Goal: Information Seeking & Learning: Check status

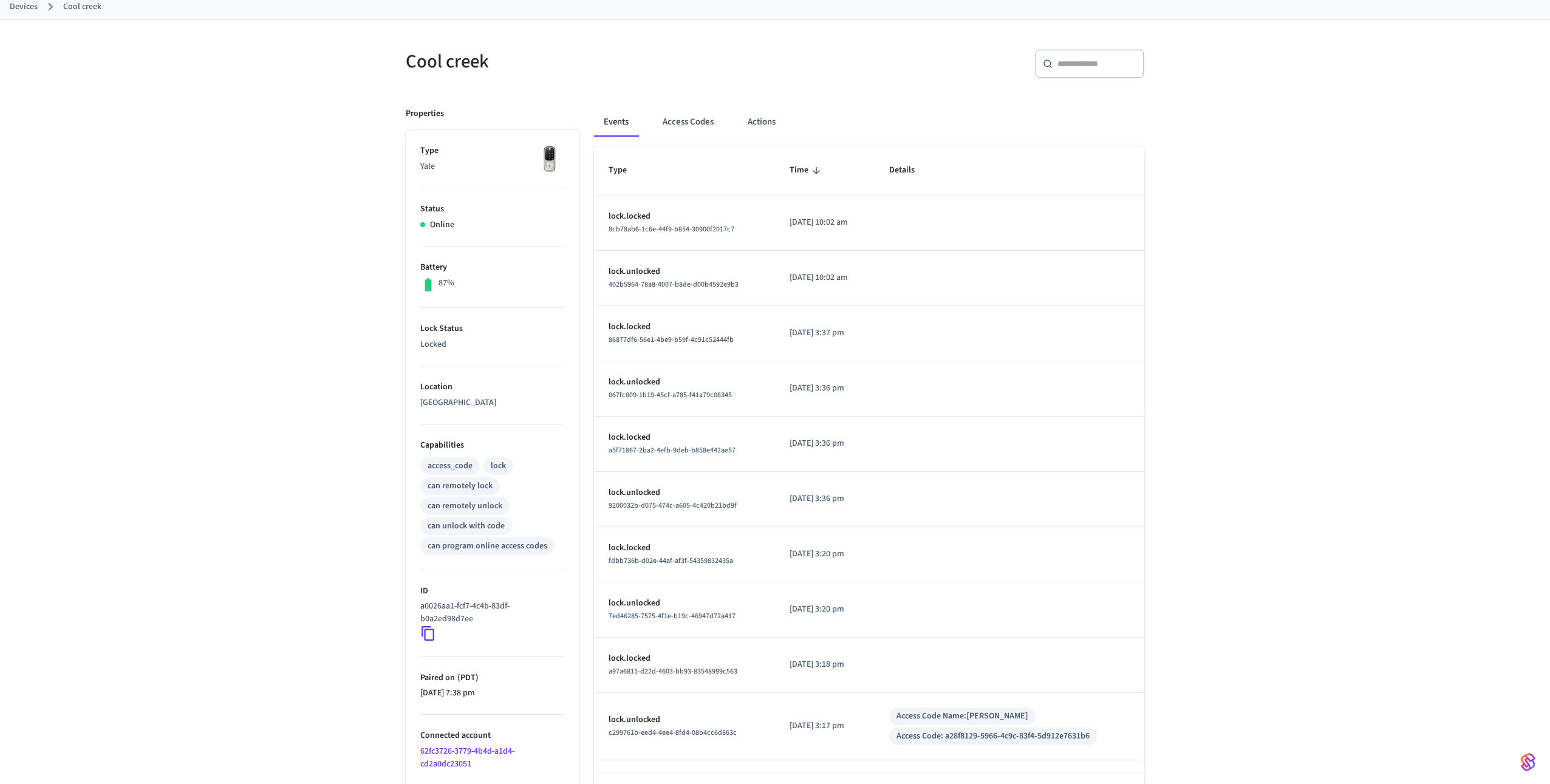
scroll to position [114, 0]
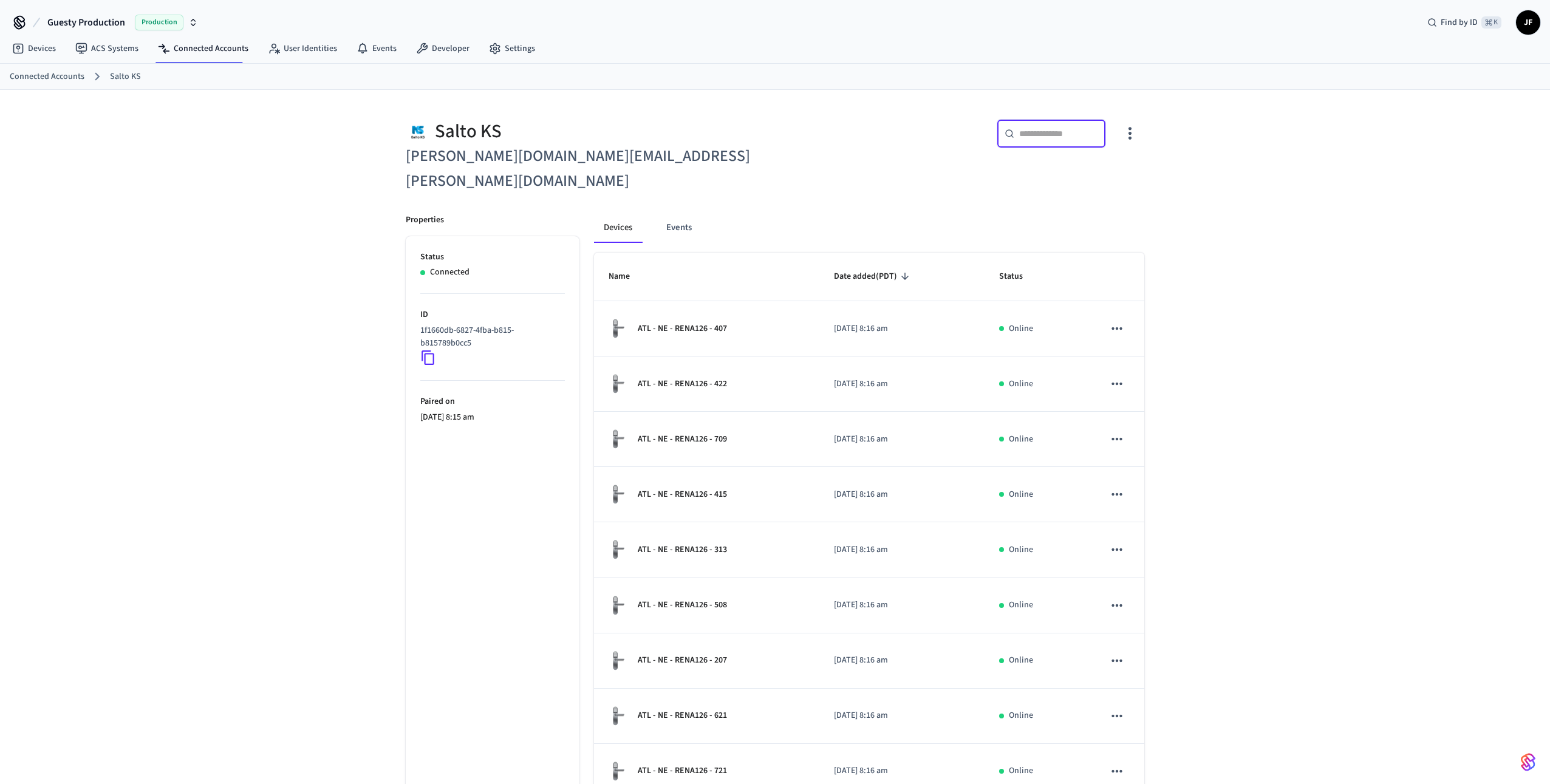
click at [1051, 133] on input "text" at bounding box center [1059, 133] width 79 height 12
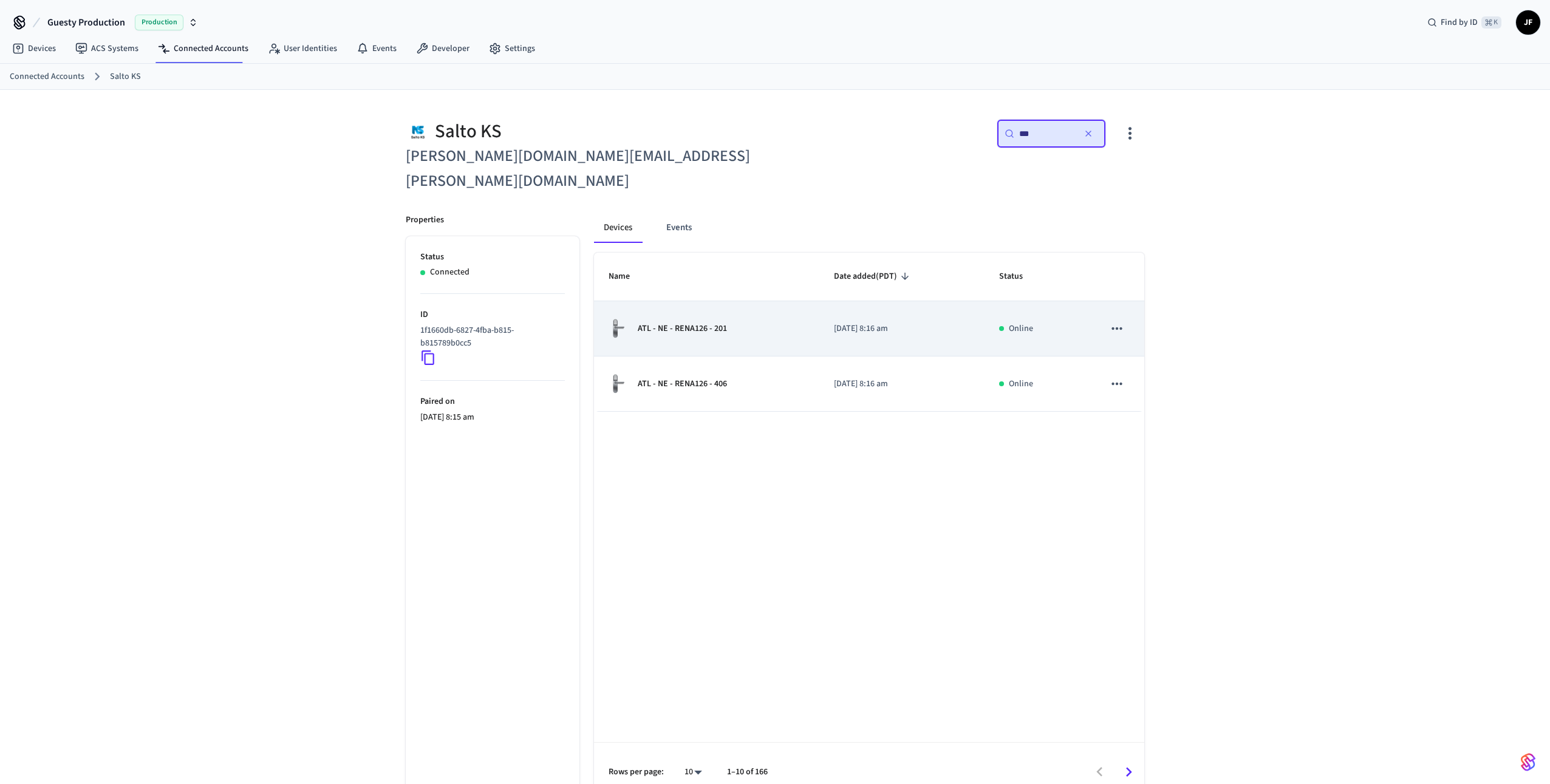
type input "***"
click at [703, 323] on p "ATL - NE - RENA126 - 201" at bounding box center [682, 329] width 89 height 12
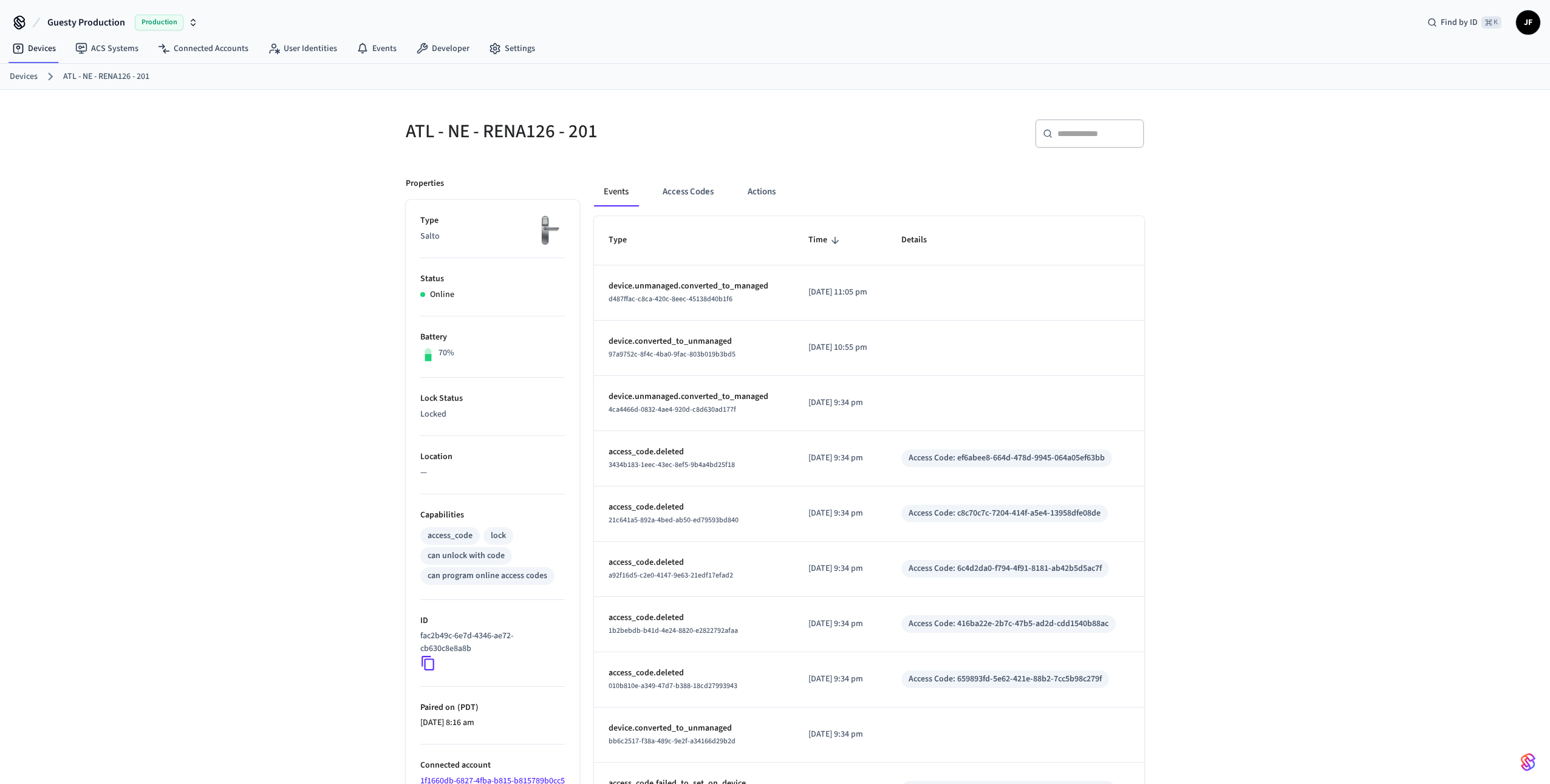
click at [244, 266] on div "ATL - NE - RENA126 - 201 ​ ​ Properties Type Salto Status Online Battery 70% Lo…" at bounding box center [775, 483] width 1550 height 786
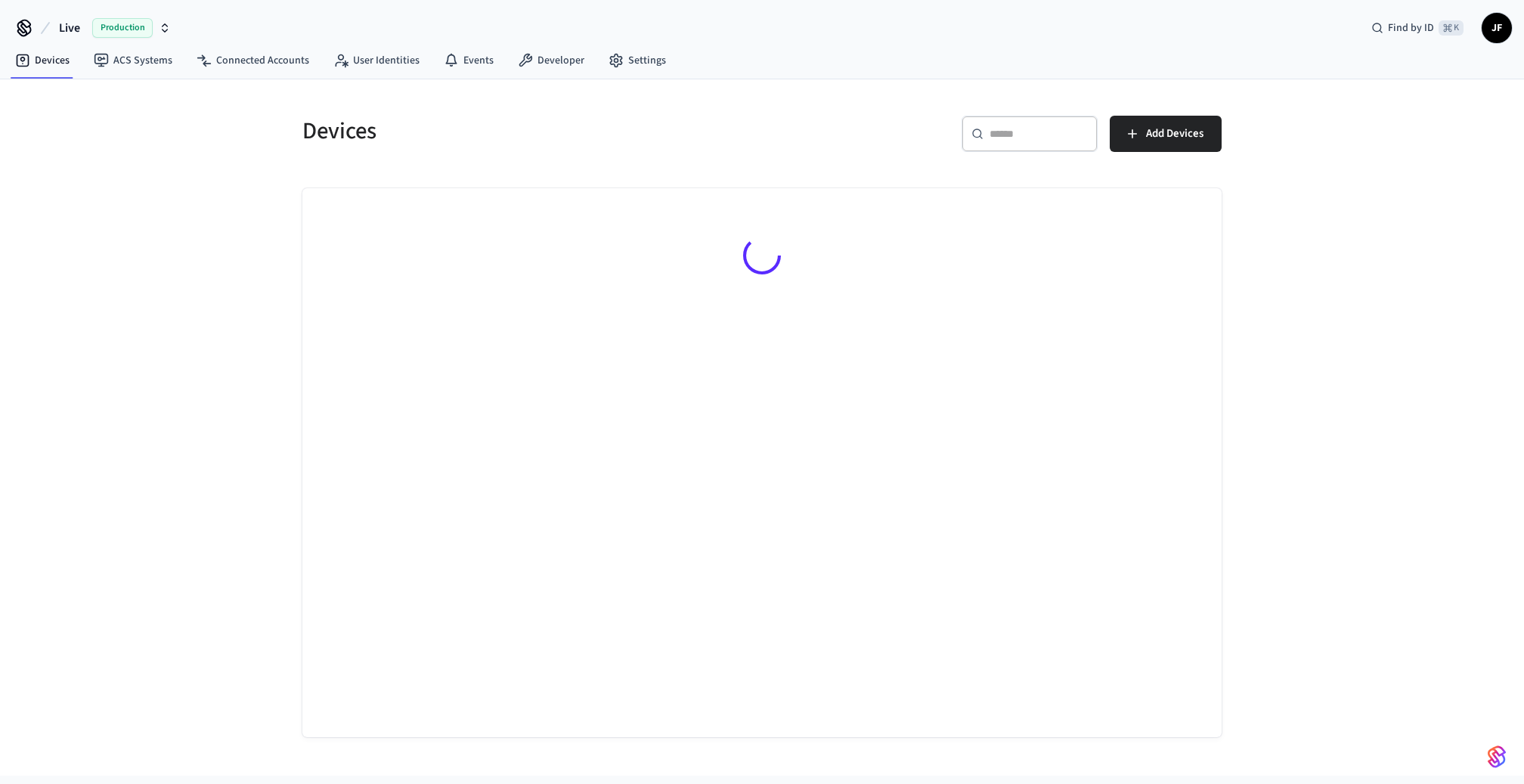
click at [81, 26] on button "Live Production" at bounding box center [115, 27] width 121 height 32
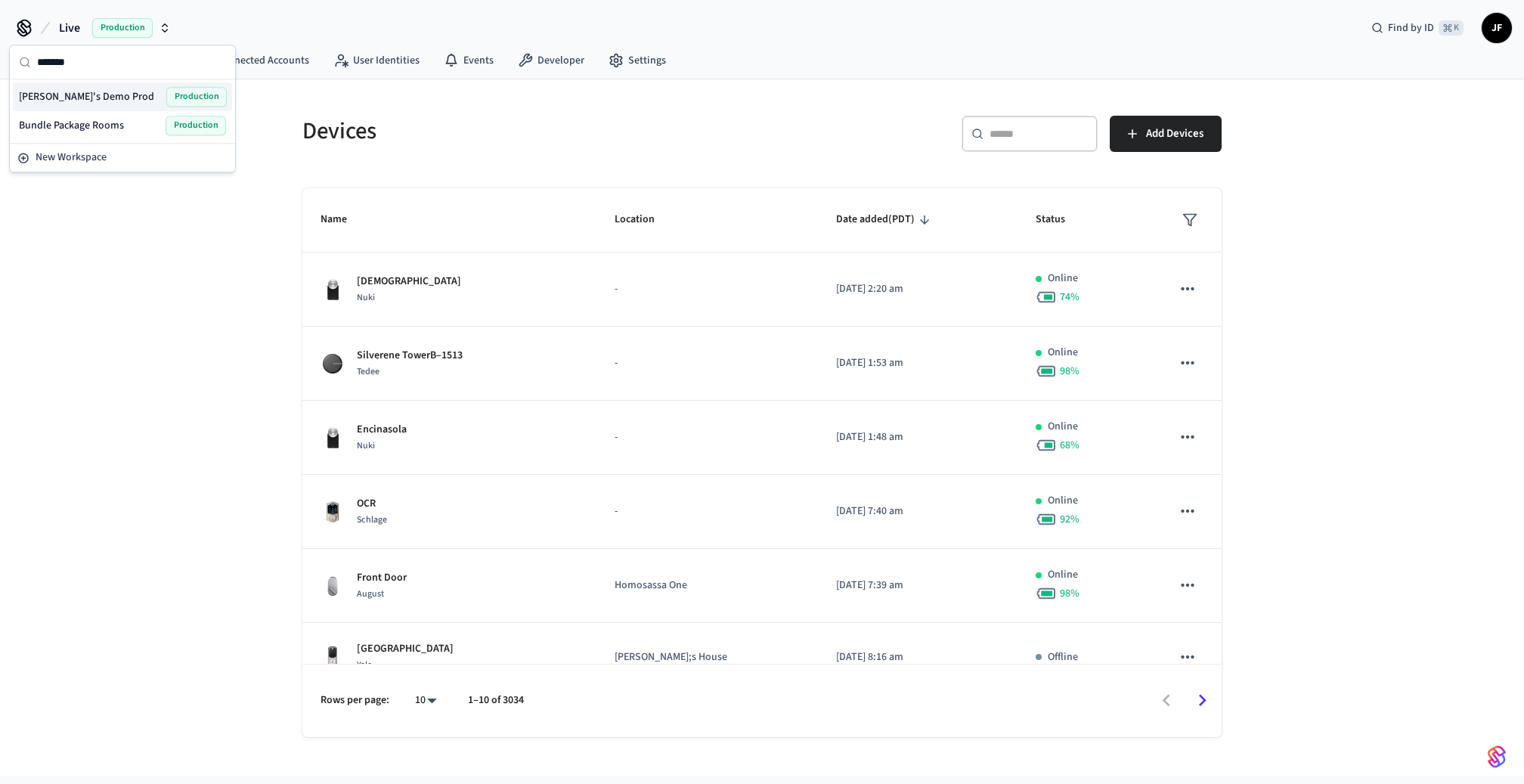
type input "*******"
click at [96, 99] on span "Jack's Demo Prod" at bounding box center [87, 97] width 135 height 16
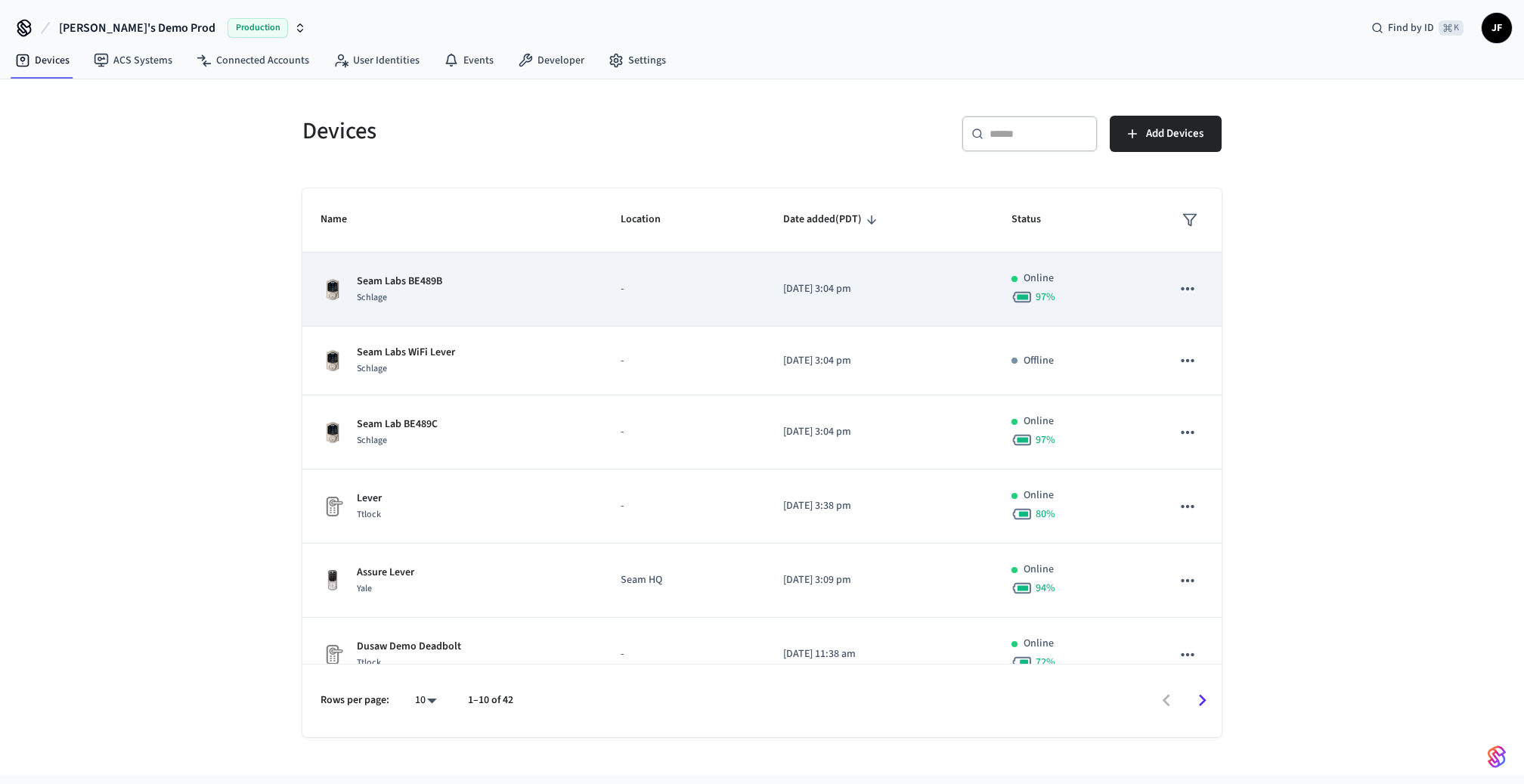
click at [1178, 293] on icon "sticky table" at bounding box center [1188, 289] width 20 height 20
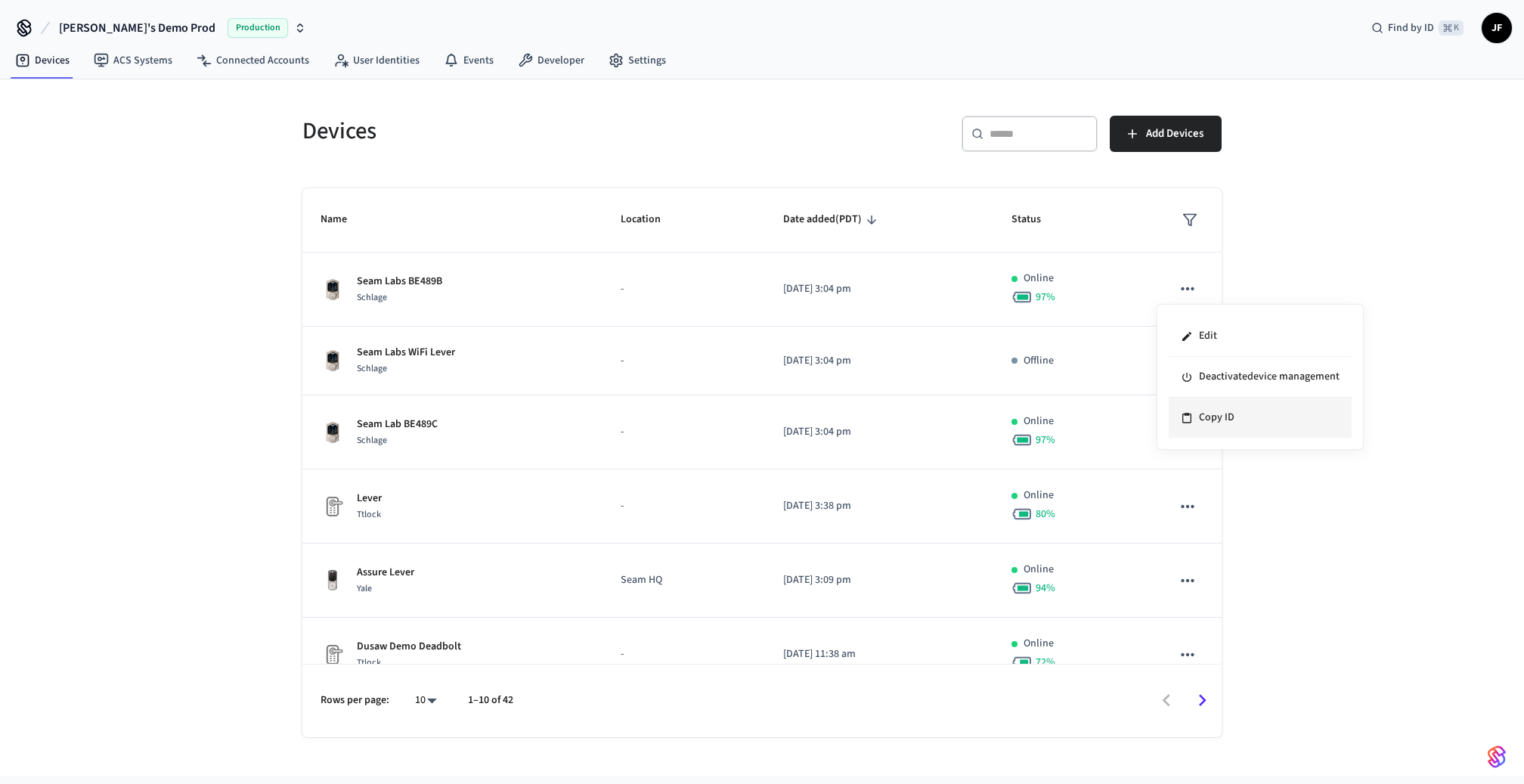
click at [1306, 416] on li "Copy ID" at bounding box center [1260, 418] width 183 height 40
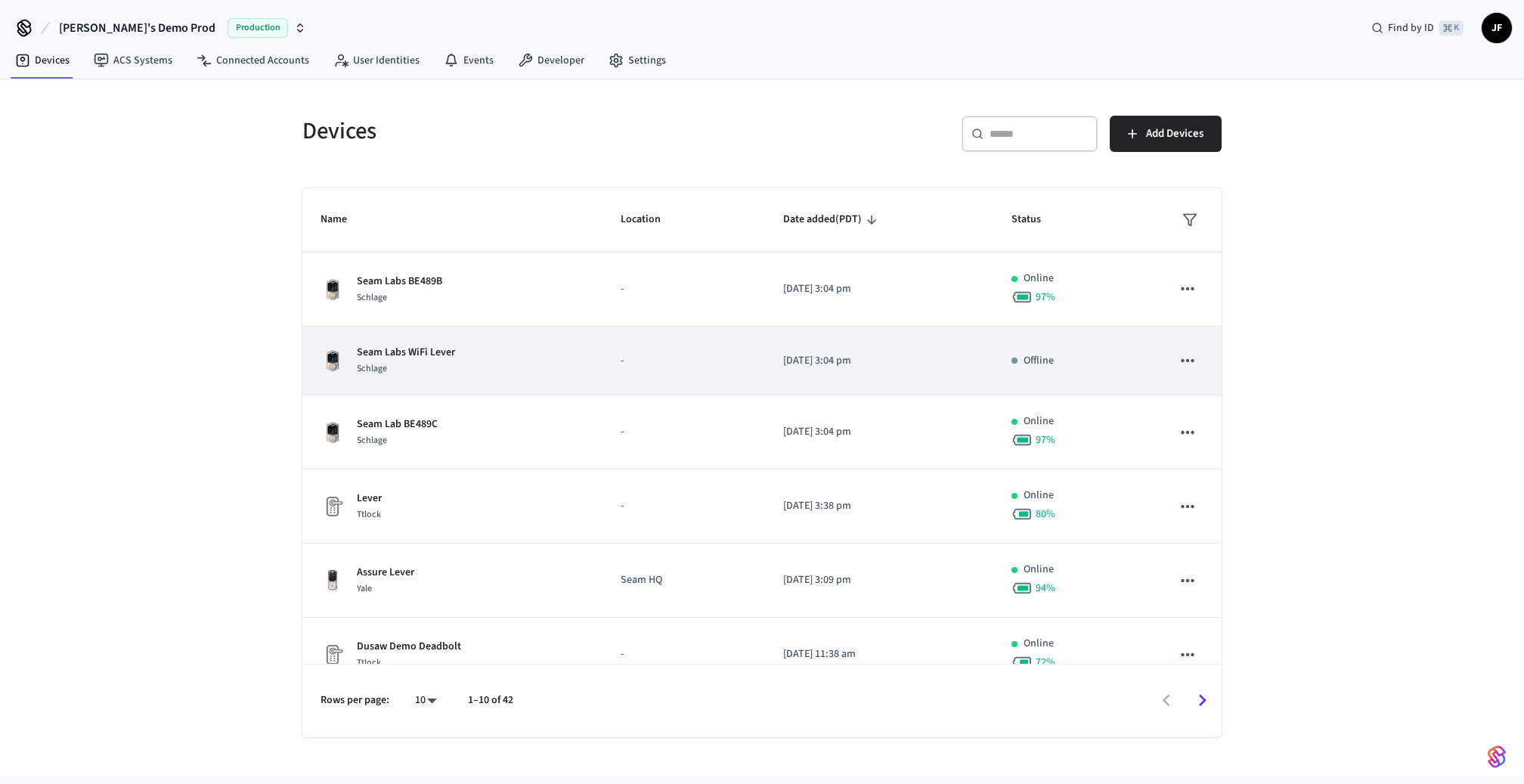
click at [1178, 363] on icon "sticky table" at bounding box center [1188, 361] width 20 height 20
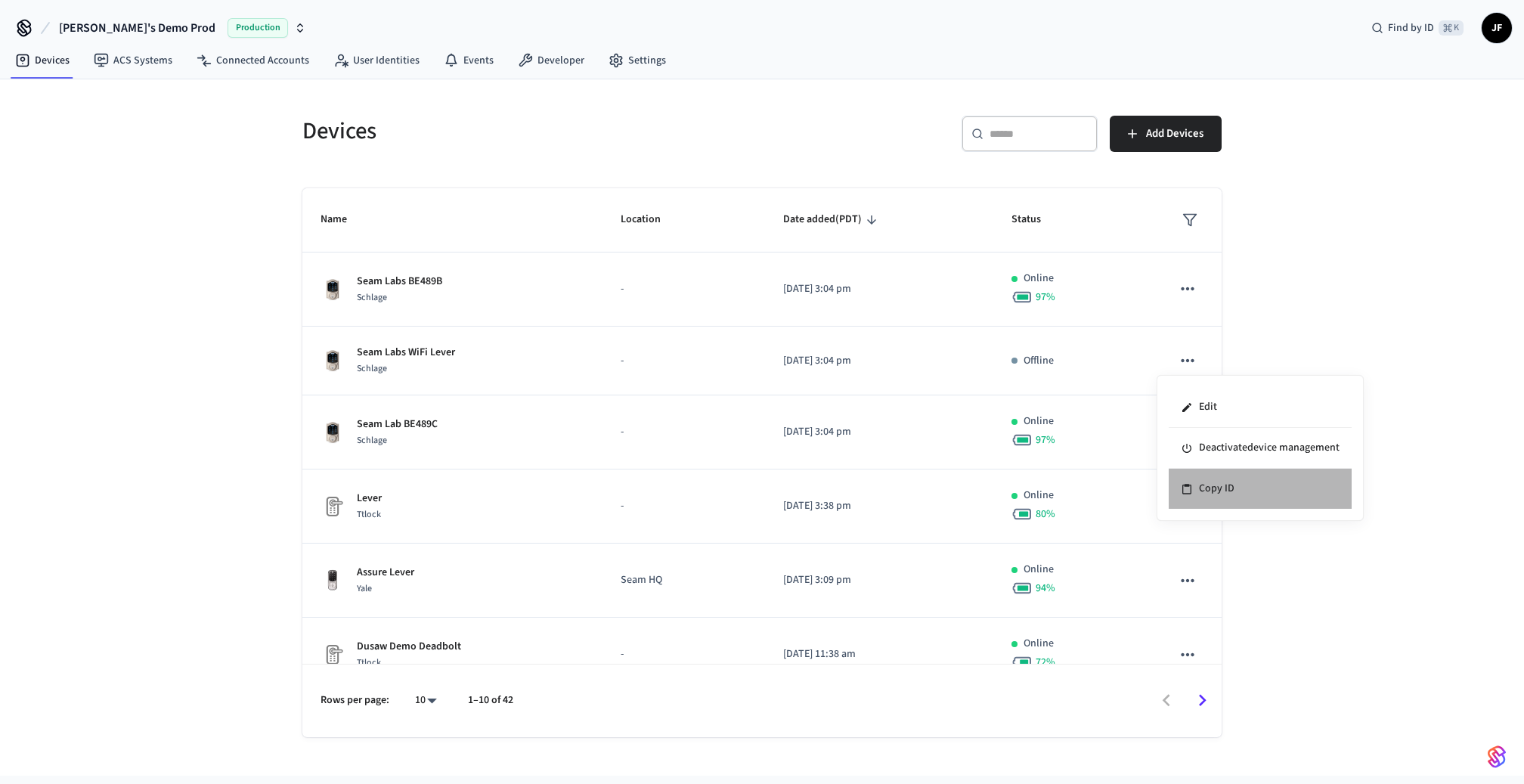
click at [1301, 486] on li "Copy ID" at bounding box center [1260, 488] width 183 height 40
click at [651, 106] on div "Devices" at bounding box center [518, 131] width 468 height 67
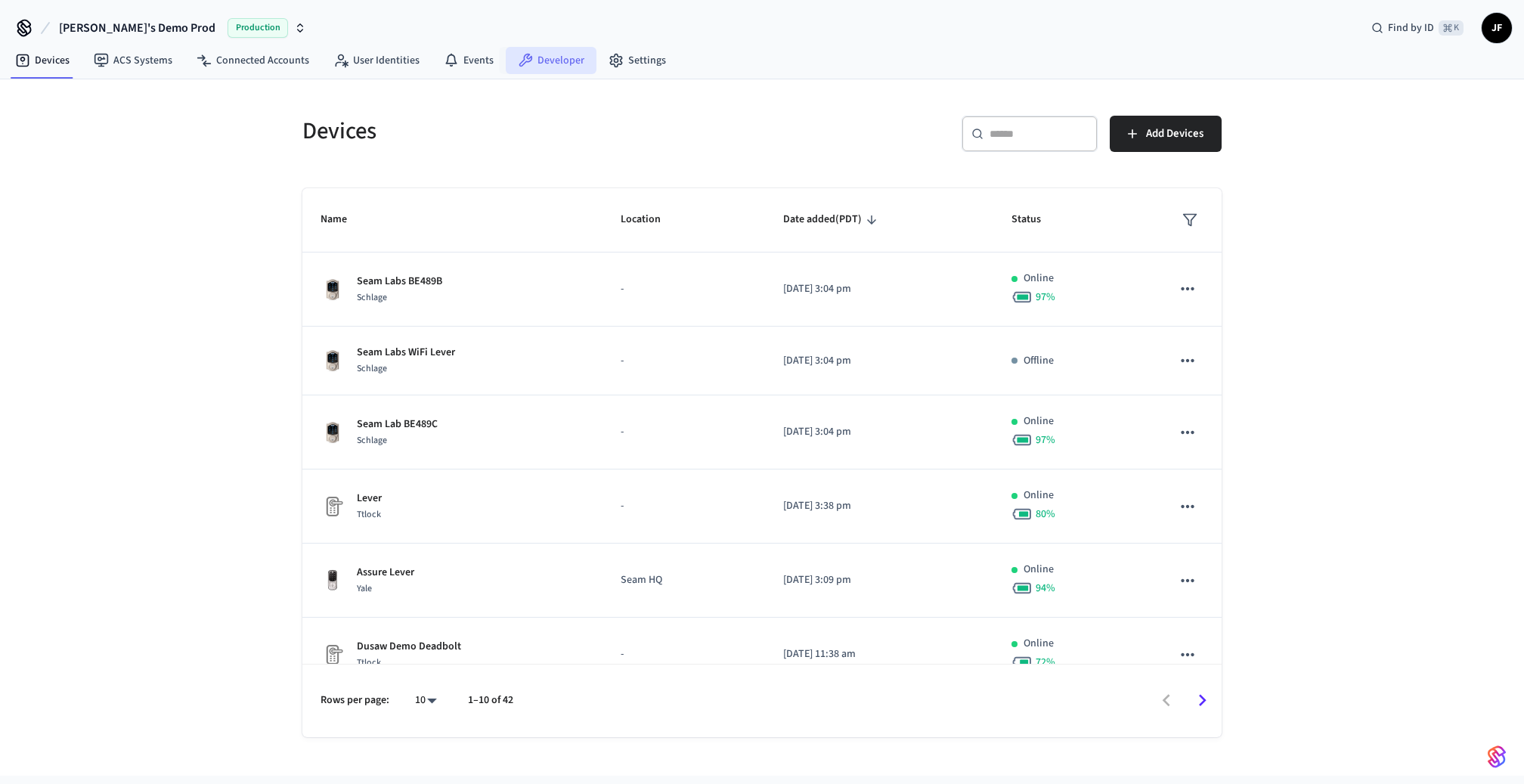
click at [539, 64] on link "Developer" at bounding box center [551, 60] width 90 height 27
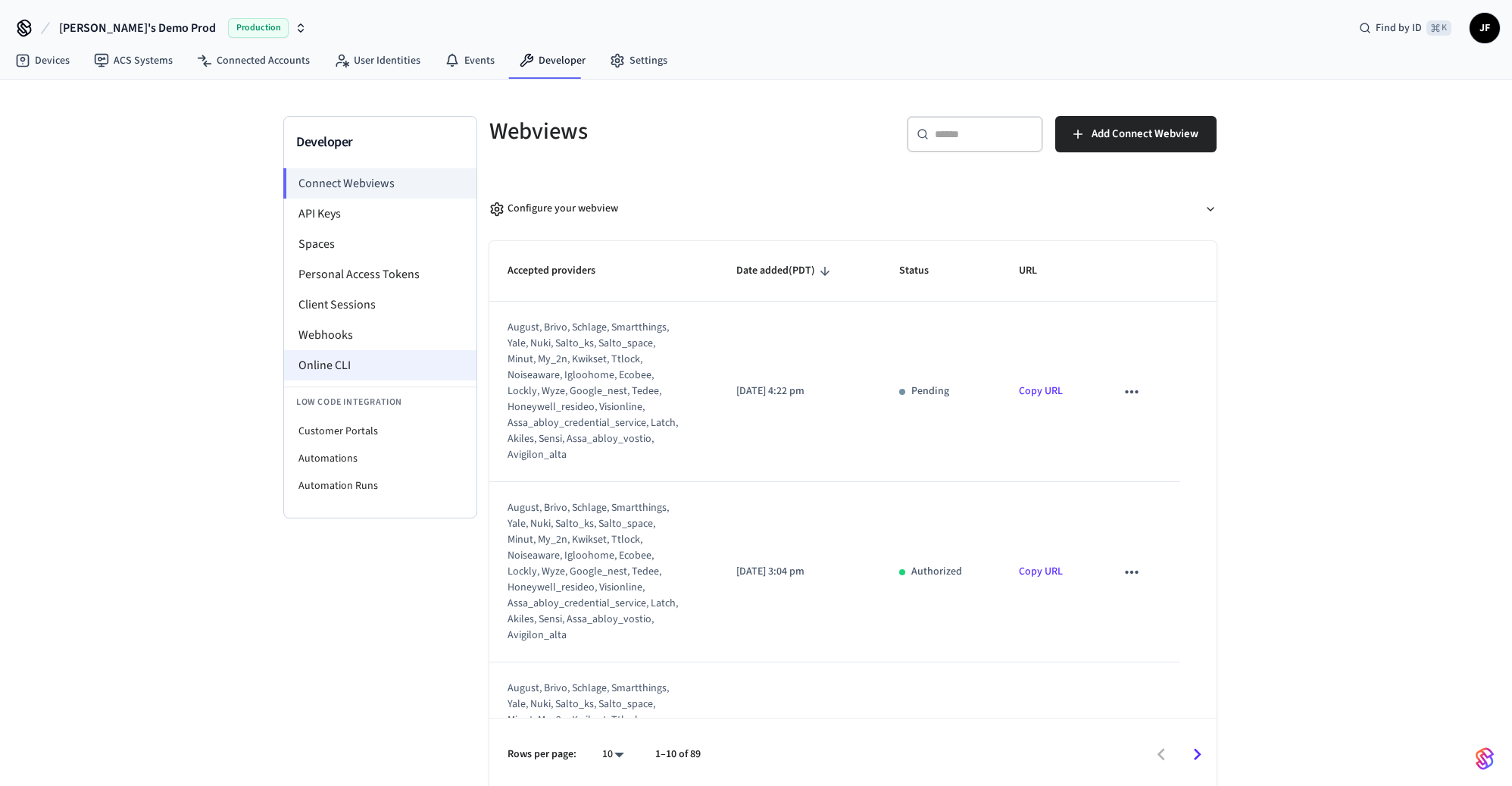
click at [410, 372] on li "Online CLI" at bounding box center [380, 365] width 192 height 30
click at [42, 59] on link "Devices" at bounding box center [42, 60] width 79 height 27
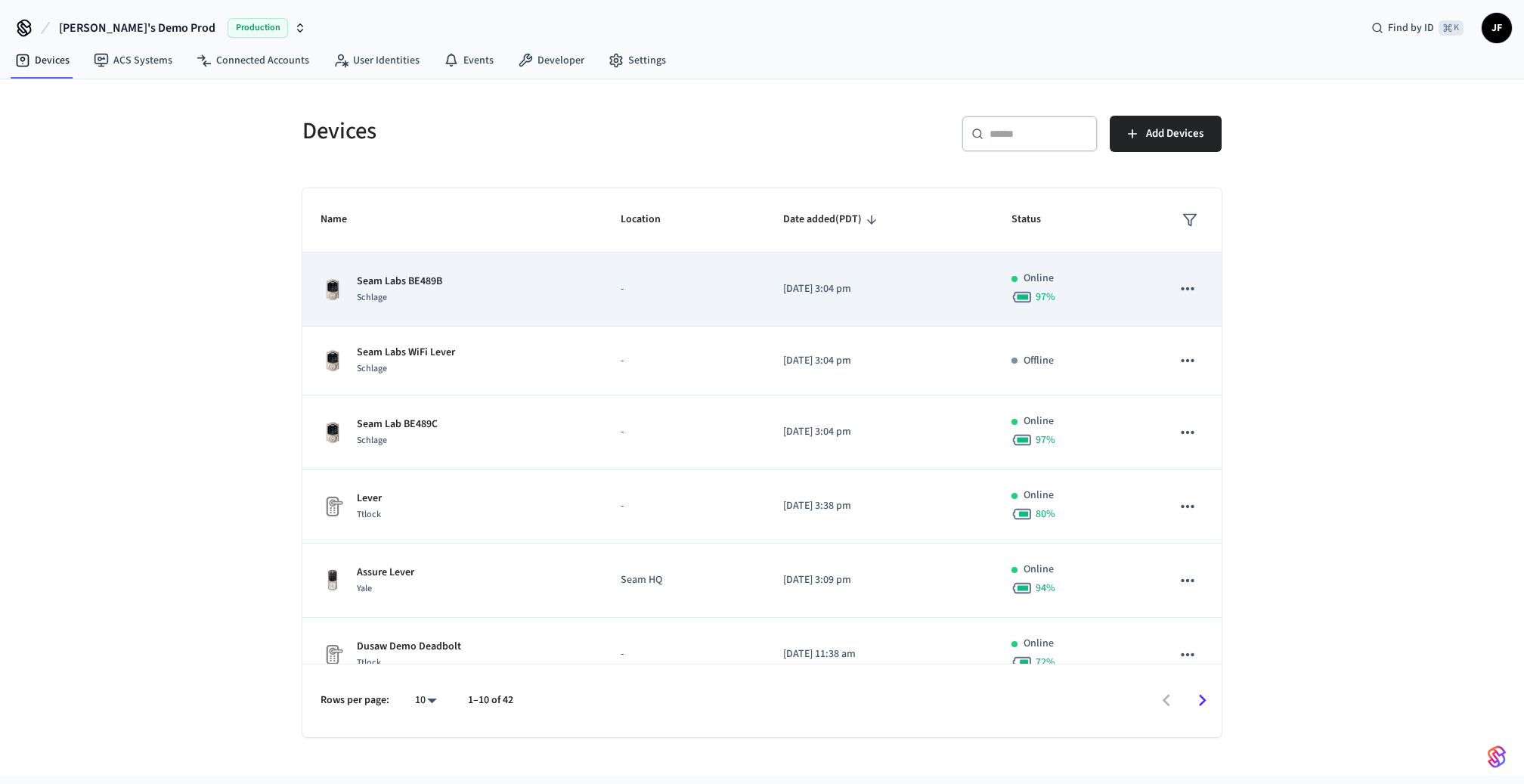
click at [400, 274] on p "Seam Labs BE489B" at bounding box center [400, 281] width 86 height 16
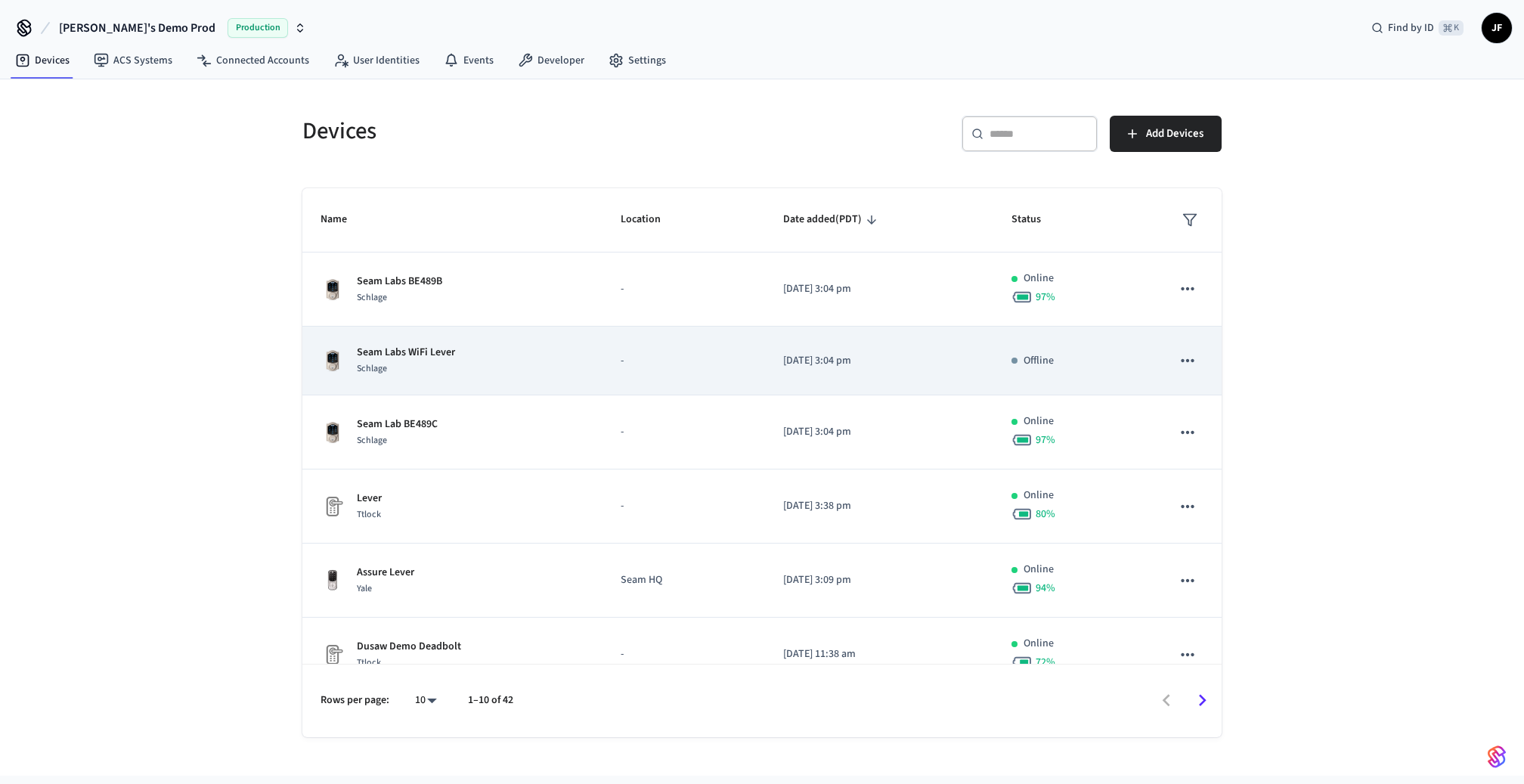
click at [551, 384] on td "Seam Labs WiFi Lever Schlage" at bounding box center [452, 361] width 300 height 68
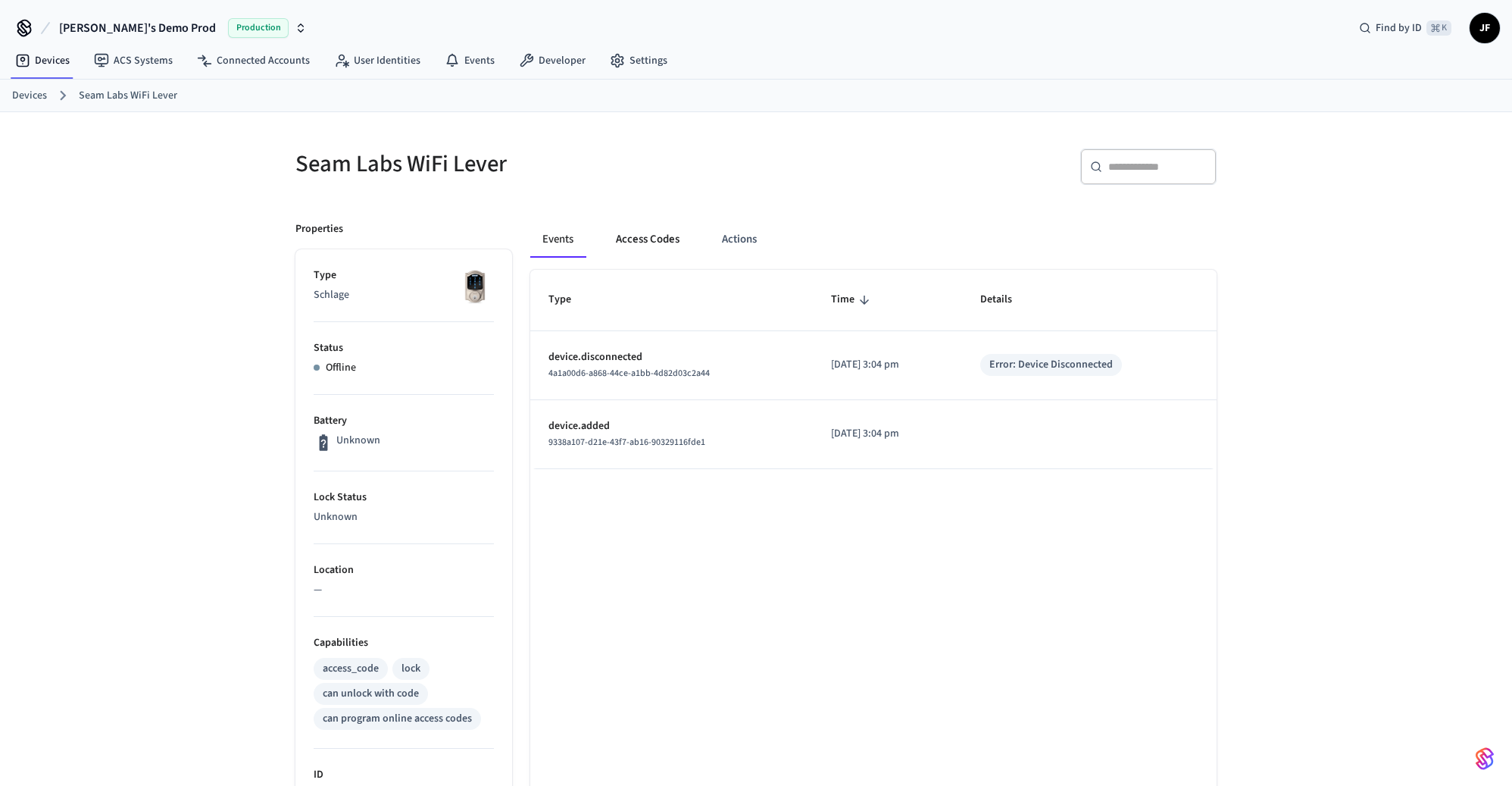
click at [627, 253] on button "Access Codes" at bounding box center [648, 240] width 88 height 37
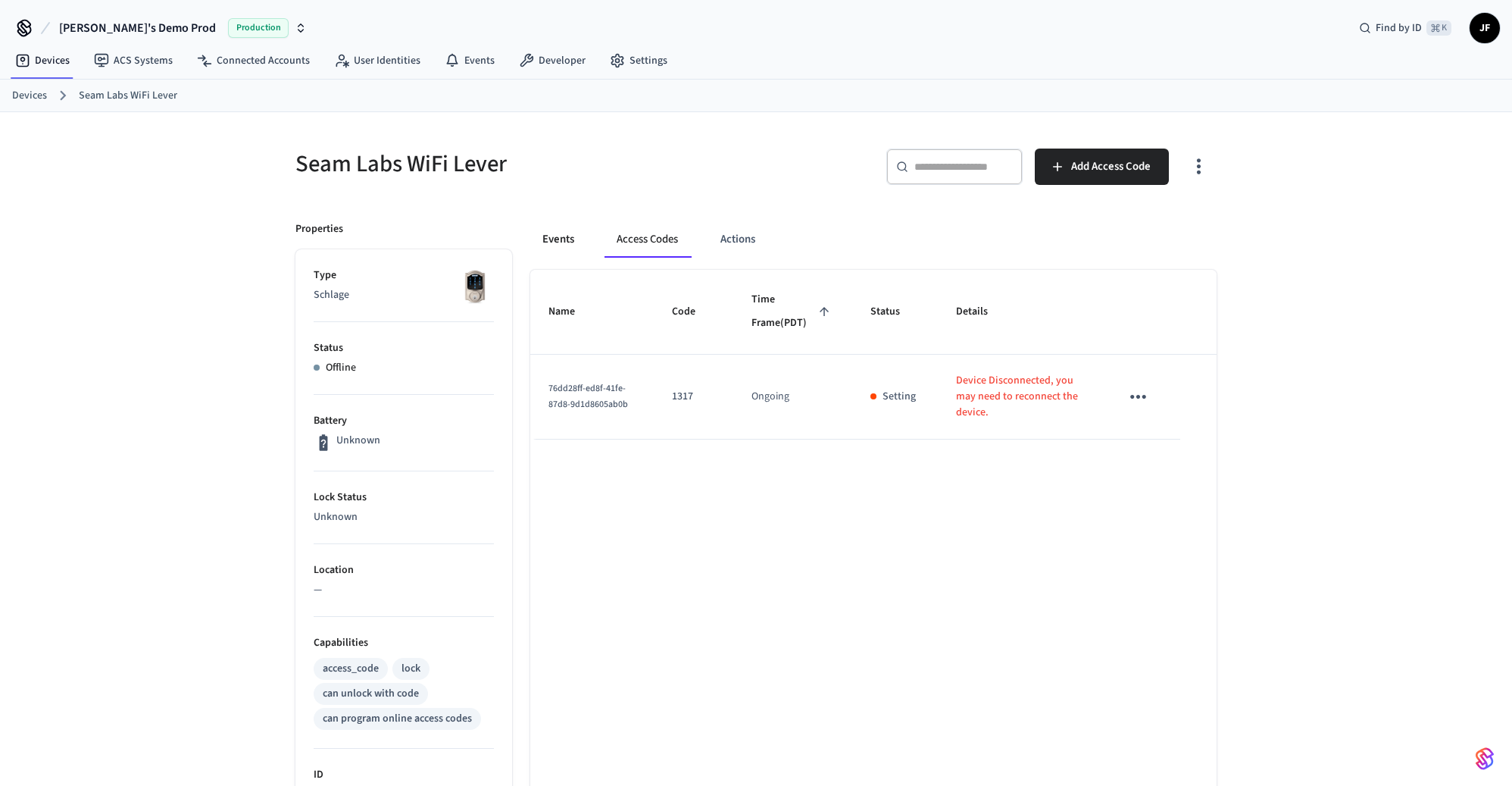
click at [565, 249] on button "Events" at bounding box center [558, 240] width 56 height 37
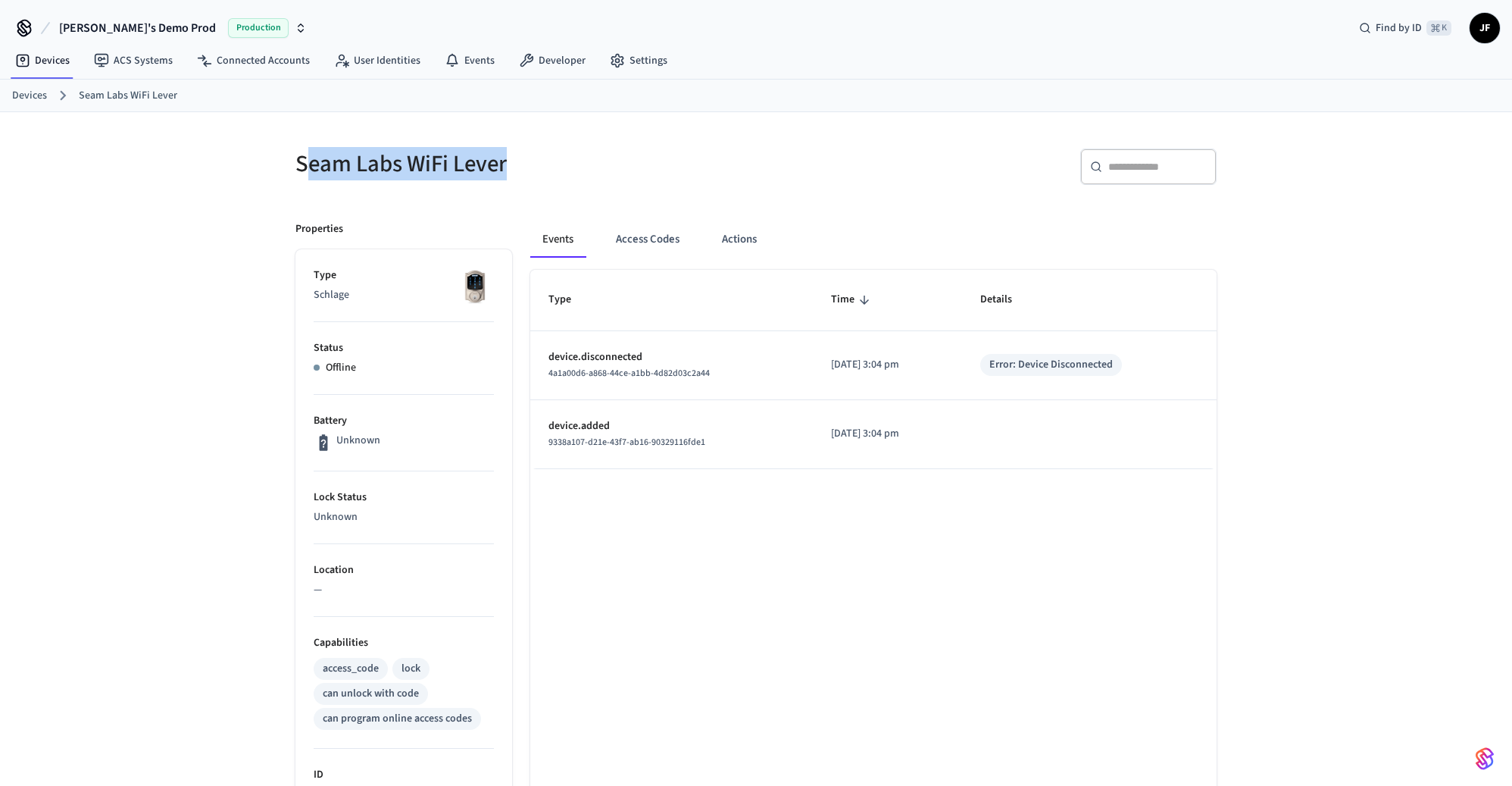
drag, startPoint x: 525, startPoint y: 178, endPoint x: 302, endPoint y: 171, distance: 223.1
click at [302, 171] on div "Seam Labs WiFi Lever" at bounding box center [511, 163] width 469 height 67
drag, startPoint x: 299, startPoint y: 172, endPoint x: 282, endPoint y: 169, distance: 17.3
click at [290, 172] on div "Seam Labs WiFi Lever" at bounding box center [511, 163] width 469 height 67
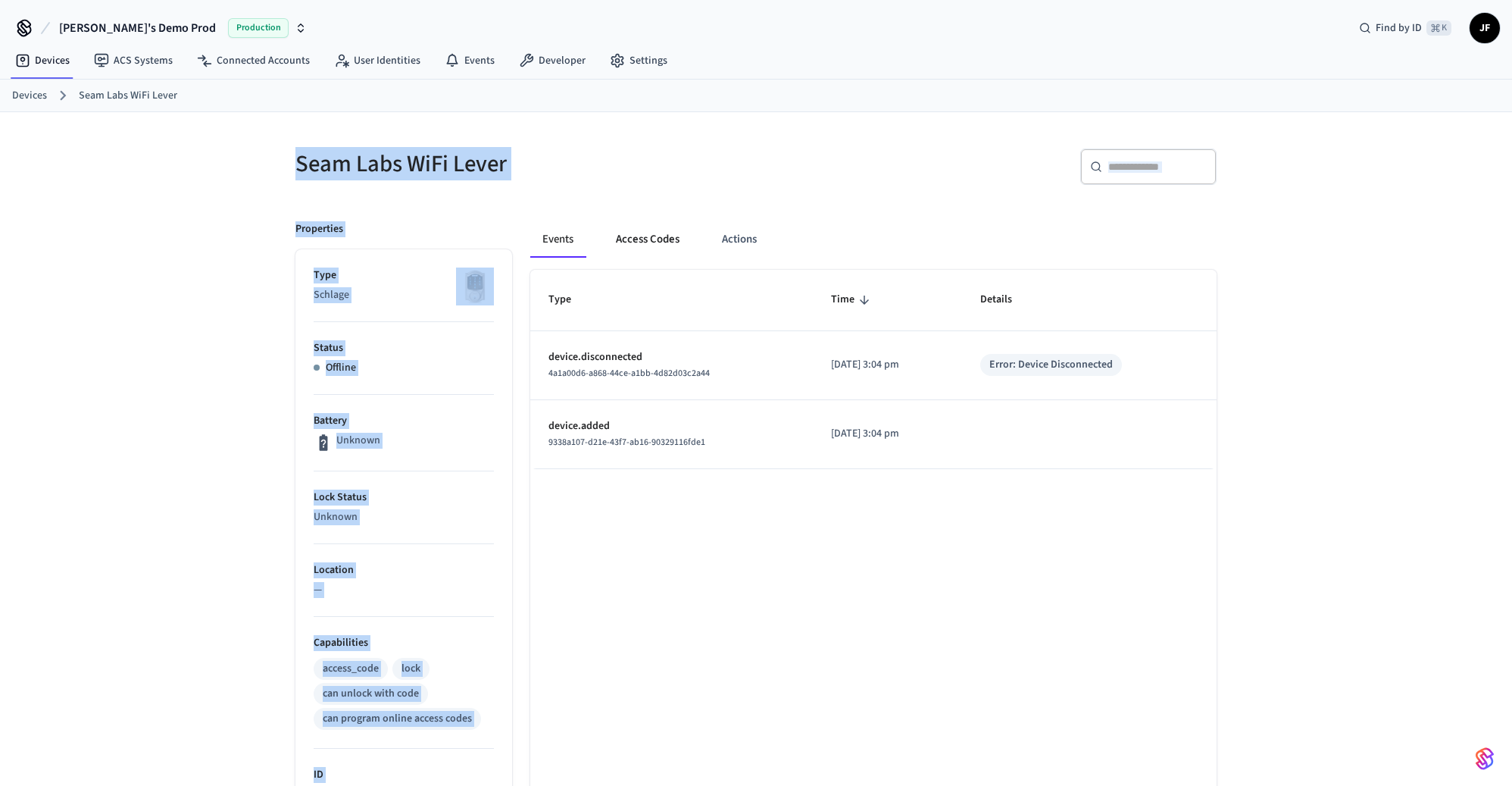
drag, startPoint x: 344, startPoint y: 172, endPoint x: 621, endPoint y: 226, distance: 282.2
click at [622, 243] on div "Seam Labs WiFi Lever ​ ​ Properties Type Schlage Status Offline Battery Unknown…" at bounding box center [756, 638] width 945 height 1016
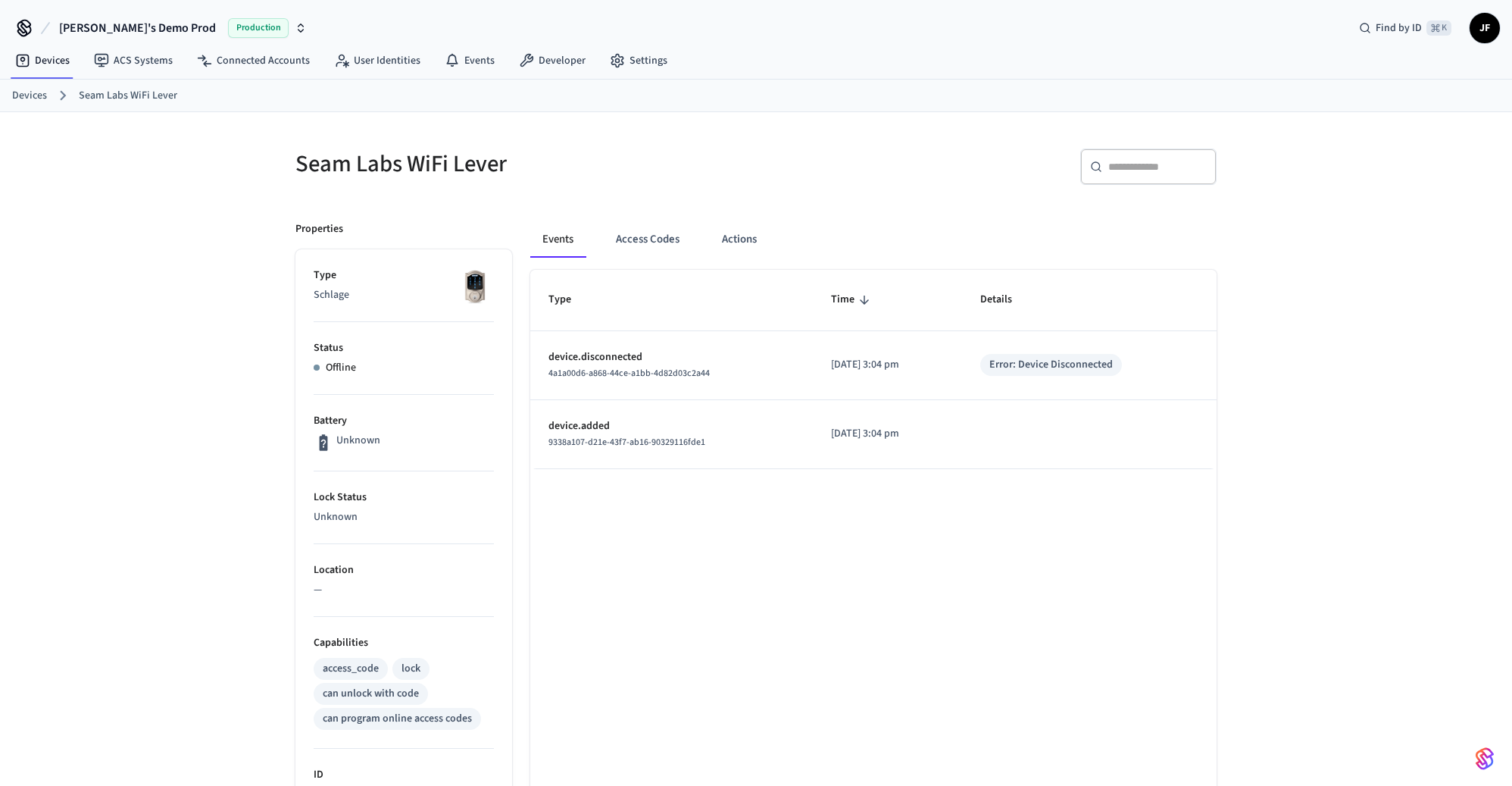
click at [638, 167] on h5 "Seam Labs WiFi Lever" at bounding box center [520, 164] width 451 height 31
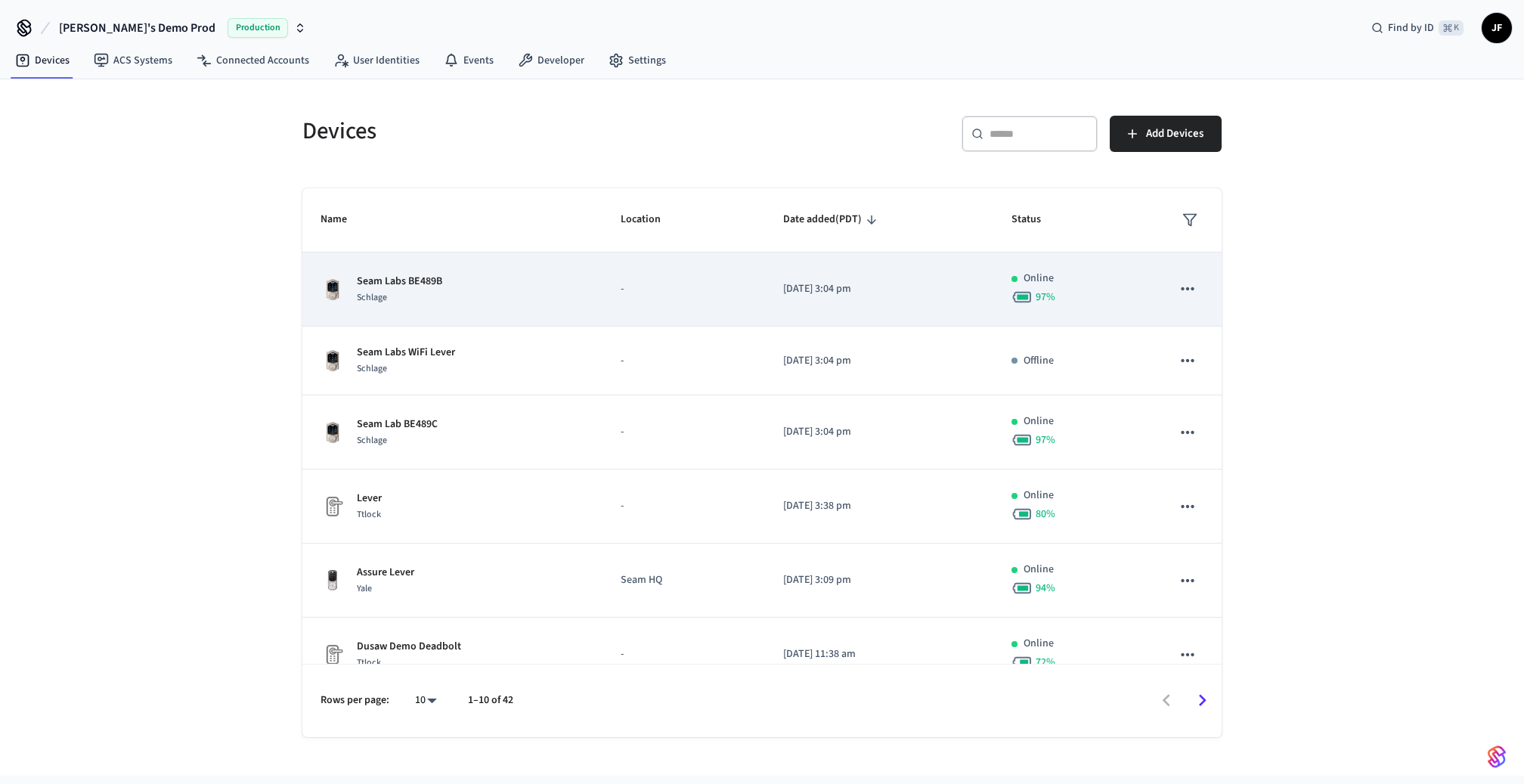
click at [555, 287] on div "Seam Labs BE489B Schlage" at bounding box center [452, 289] width 264 height 32
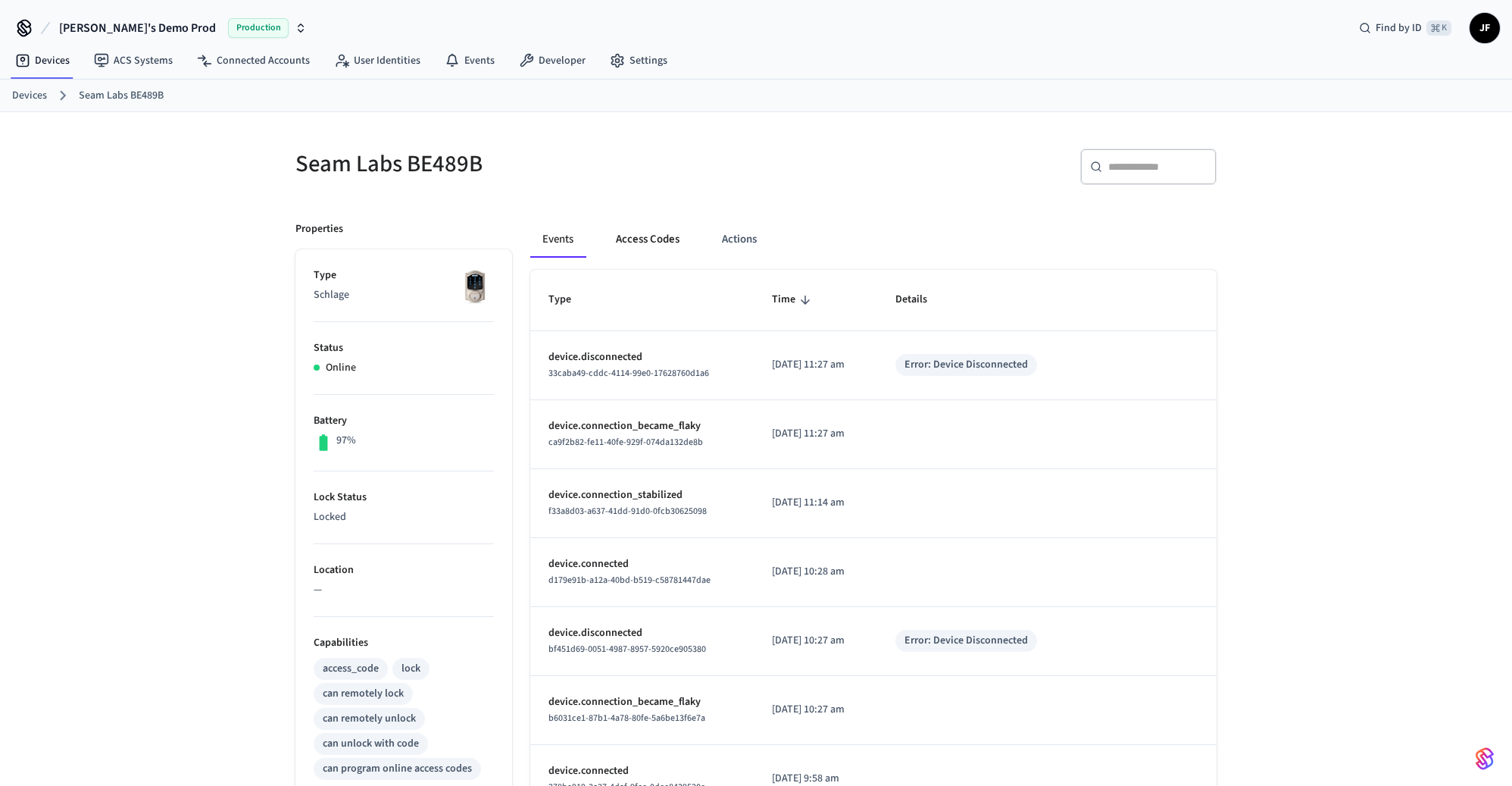
click at [627, 230] on button "Access Codes" at bounding box center [648, 240] width 88 height 37
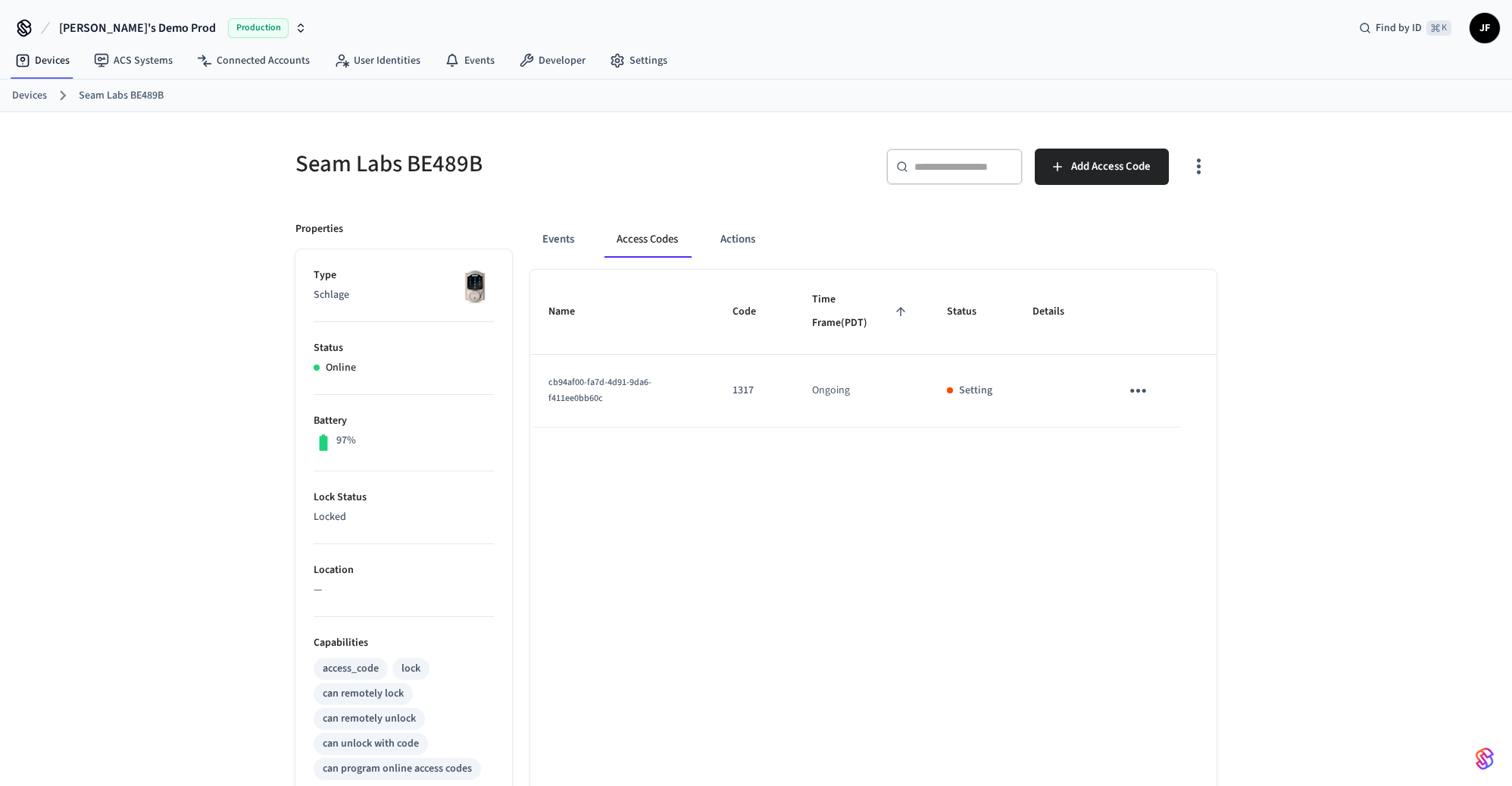
click at [416, 191] on div "Seam Labs BE489B" at bounding box center [511, 163] width 469 height 67
click at [19, 96] on link "Devices" at bounding box center [29, 95] width 35 height 16
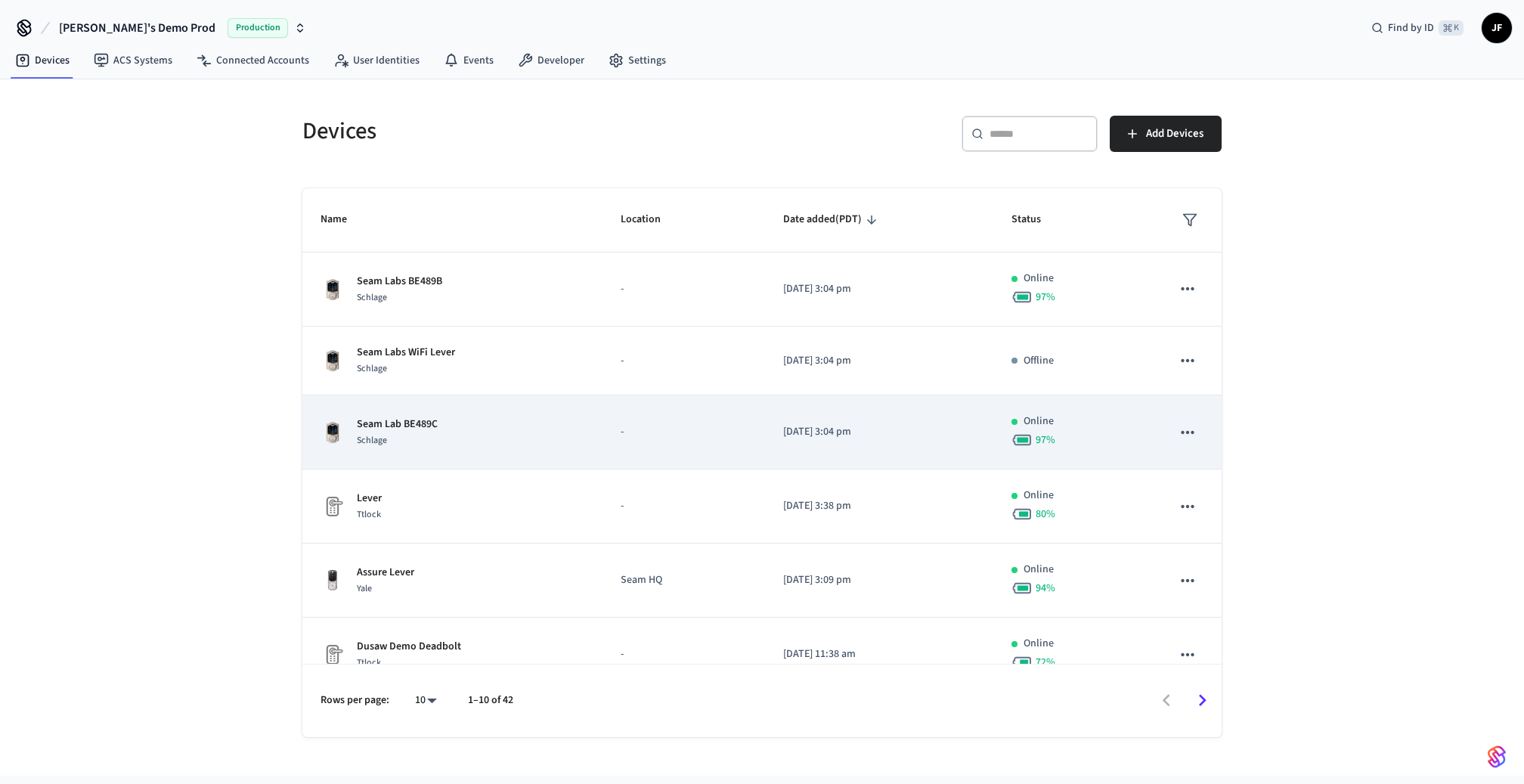
click at [636, 411] on td "-" at bounding box center [684, 432] width 163 height 74
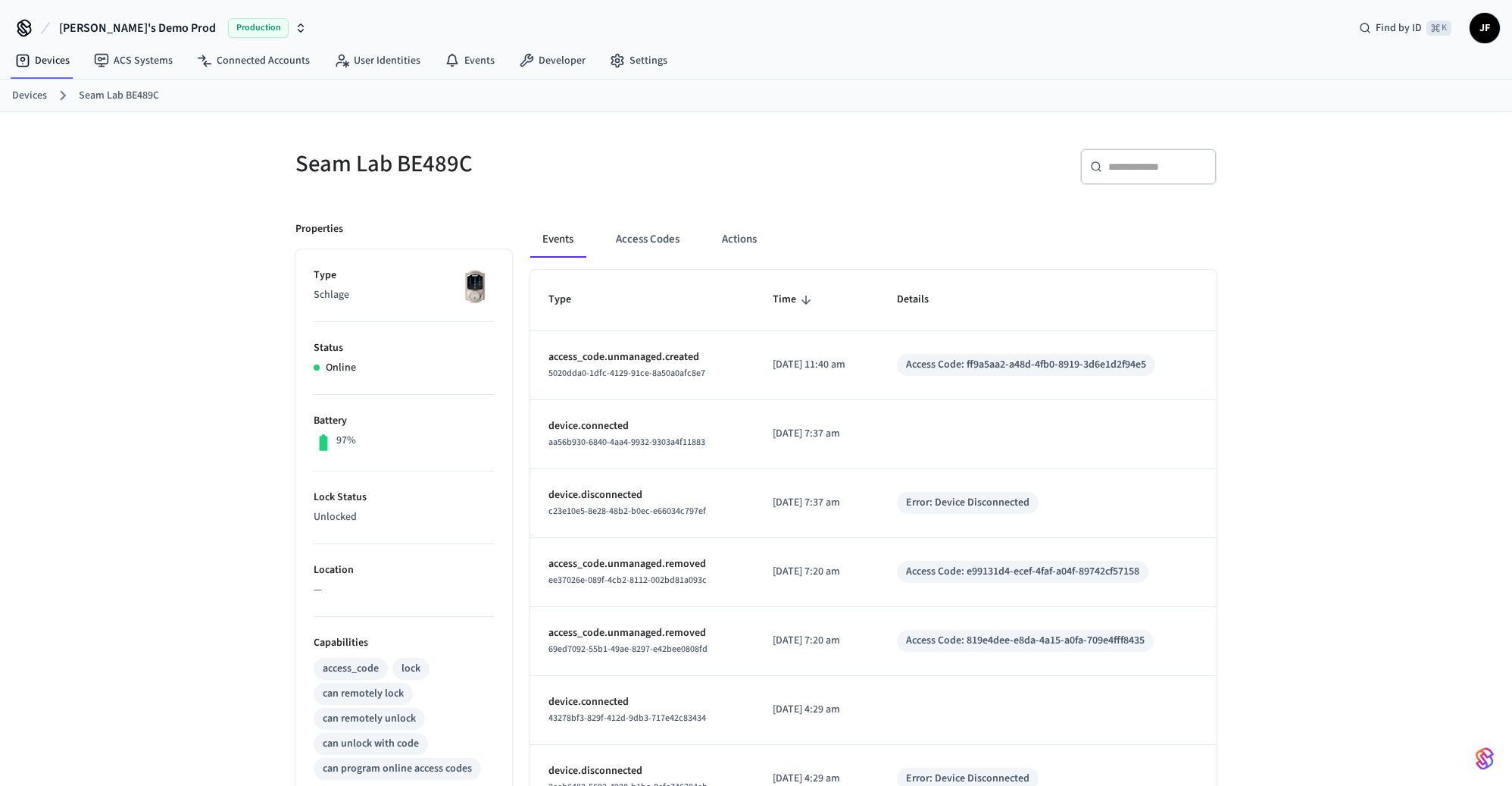
click at [33, 92] on link "Devices" at bounding box center [29, 95] width 35 height 16
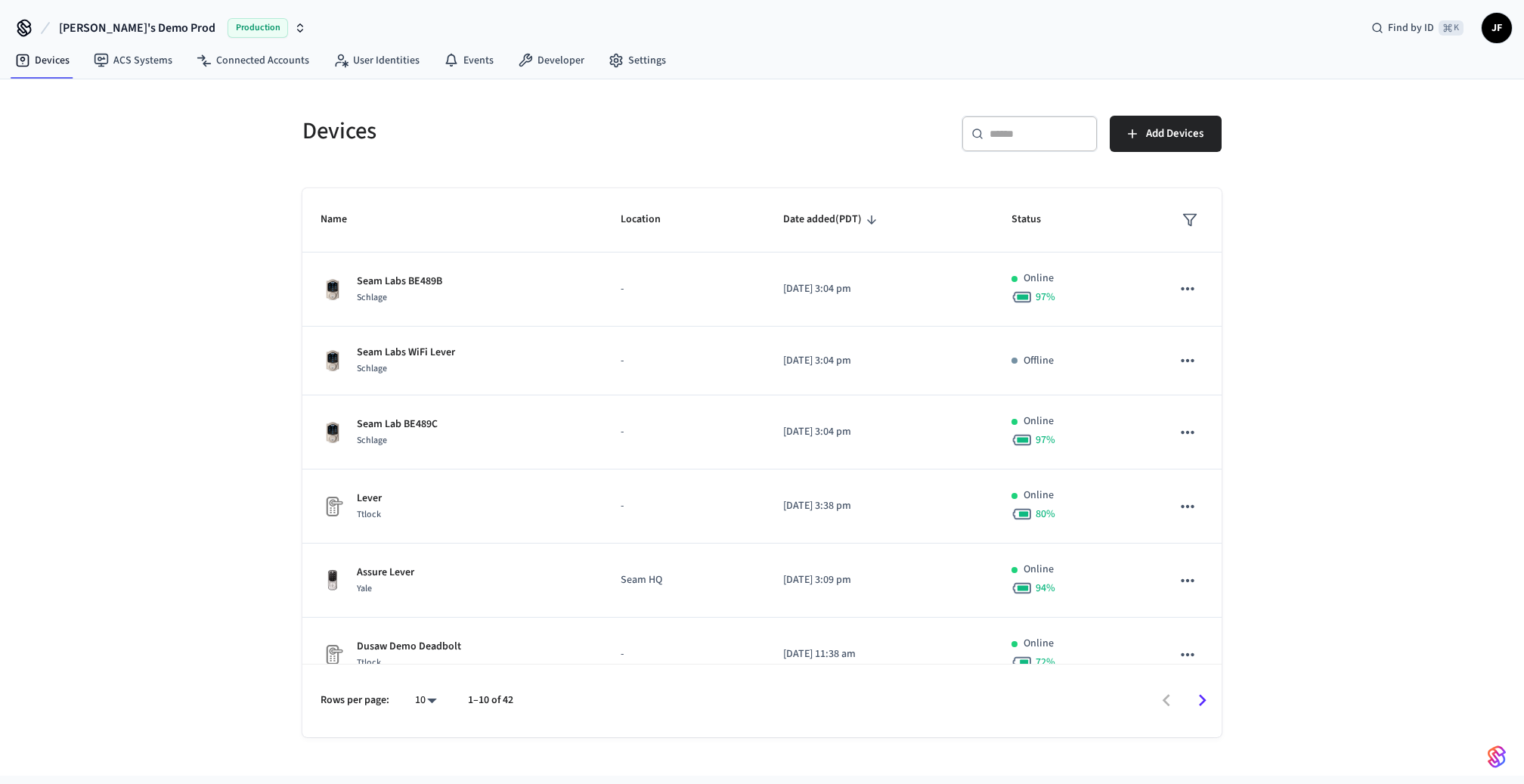
click at [558, 73] on nav "Devices ACS Systems Connected Accounts User Identities Events Developer Settings" at bounding box center [340, 61] width 675 height 35
click at [553, 67] on link "Developer" at bounding box center [551, 60] width 90 height 27
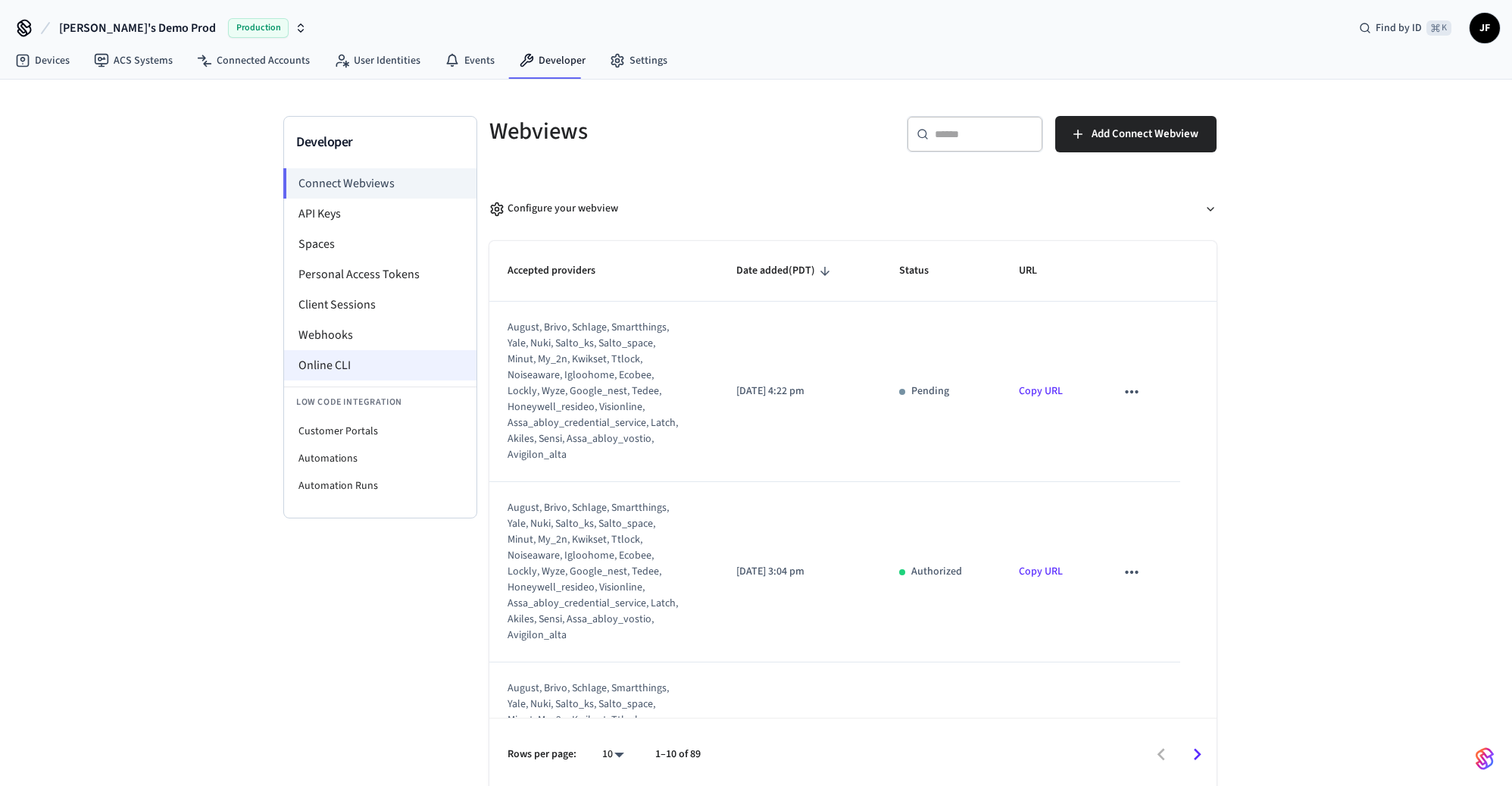
click at [421, 361] on li "Online CLI" at bounding box center [380, 365] width 192 height 30
click at [22, 53] on icon at bounding box center [23, 60] width 16 height 16
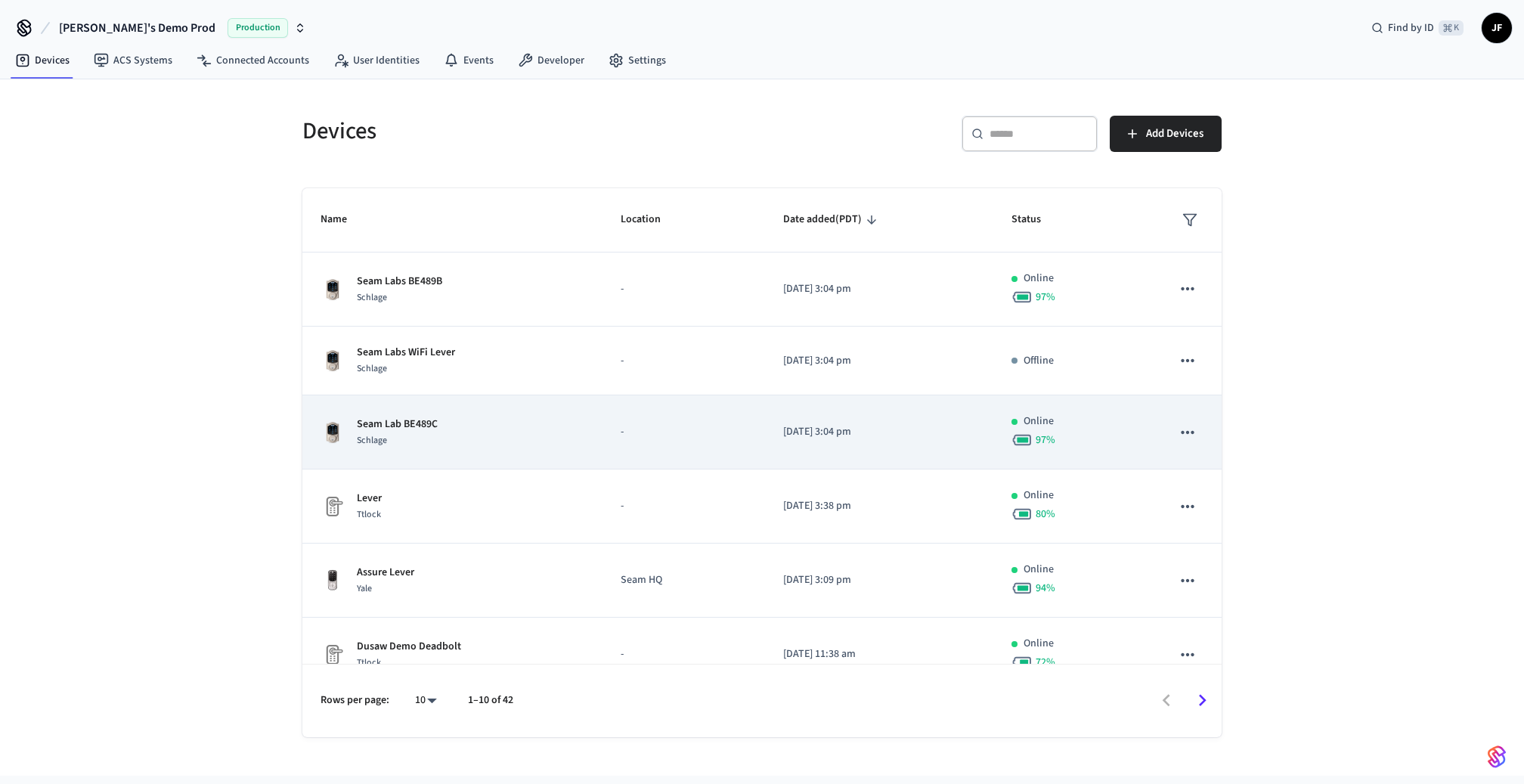
click at [1178, 431] on icon "sticky table" at bounding box center [1188, 433] width 20 height 20
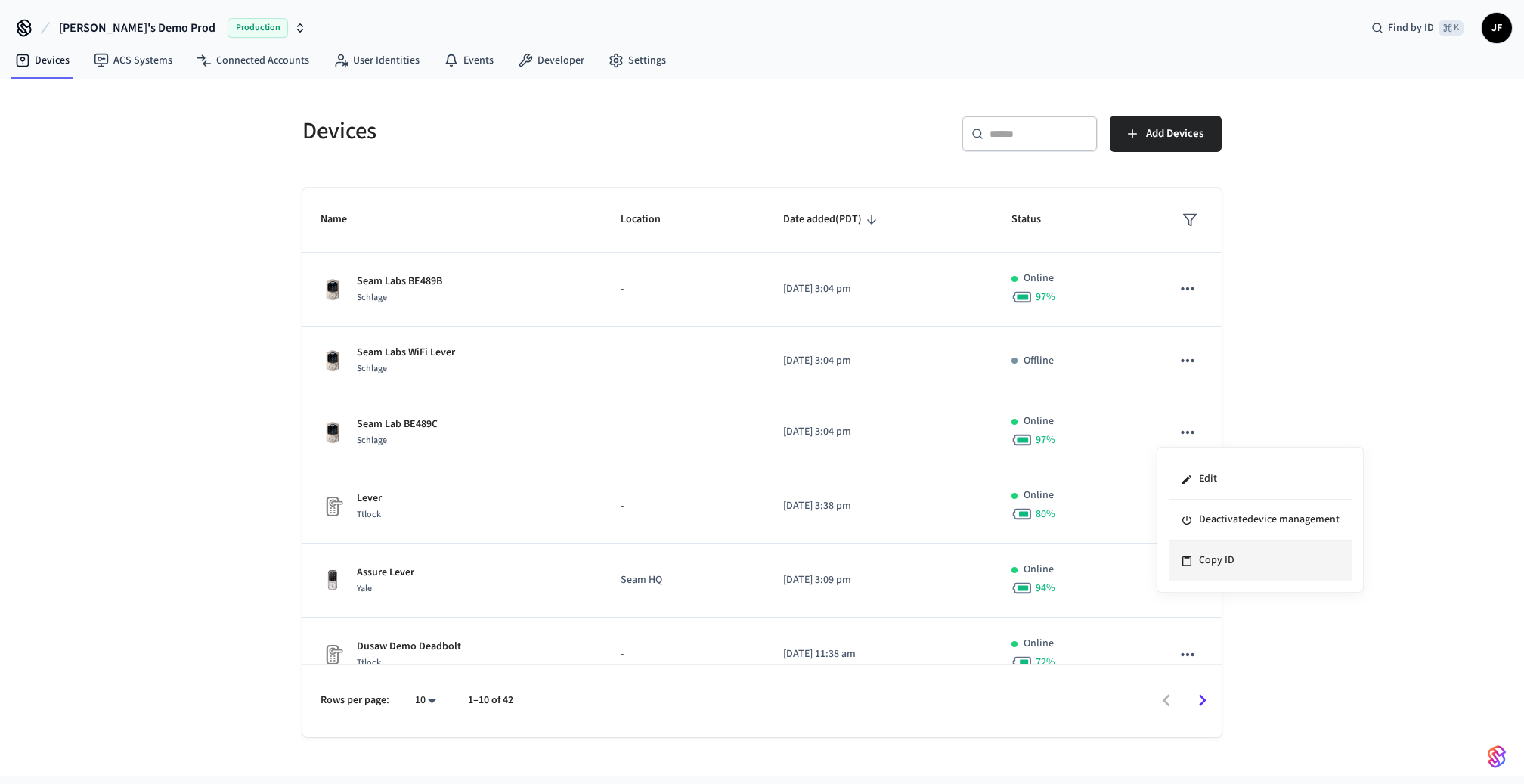
click at [1287, 555] on li "Copy ID" at bounding box center [1260, 560] width 183 height 40
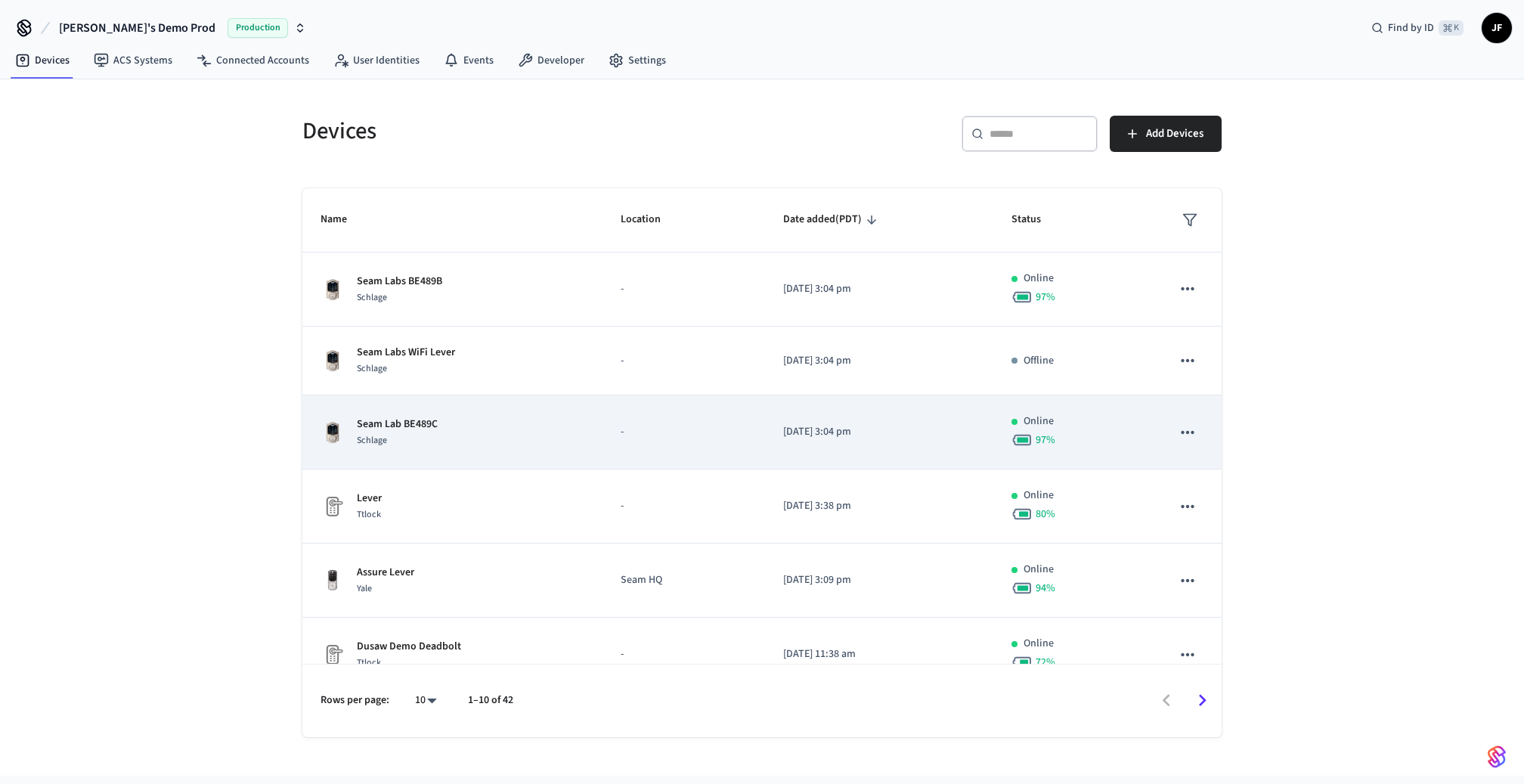
click at [632, 417] on td "-" at bounding box center [684, 432] width 163 height 74
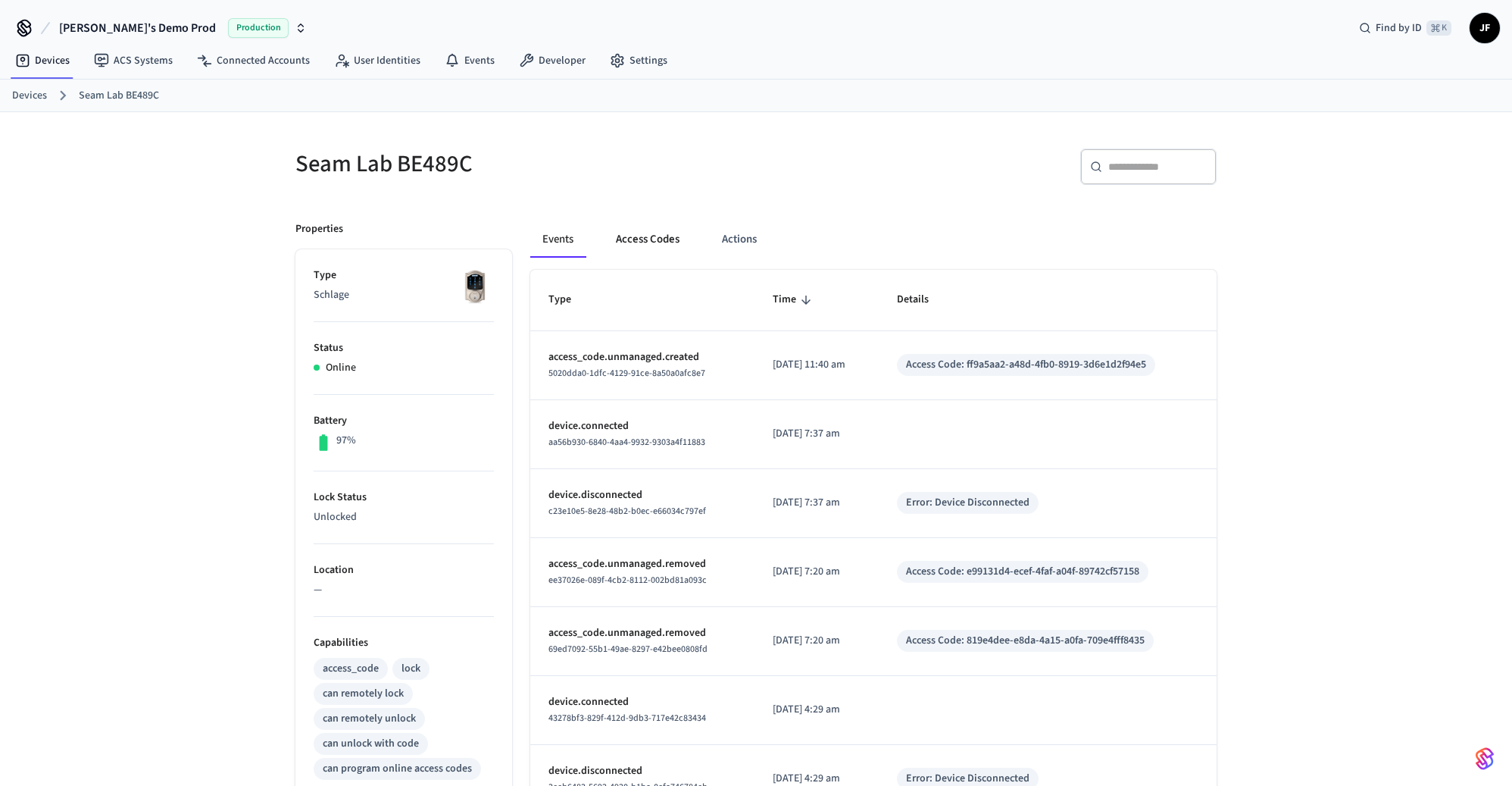
click at [637, 237] on button "Access Codes" at bounding box center [648, 240] width 88 height 37
click at [663, 231] on button "Access Codes" at bounding box center [648, 240] width 88 height 37
click at [627, 245] on button "Access Codes" at bounding box center [648, 240] width 88 height 37
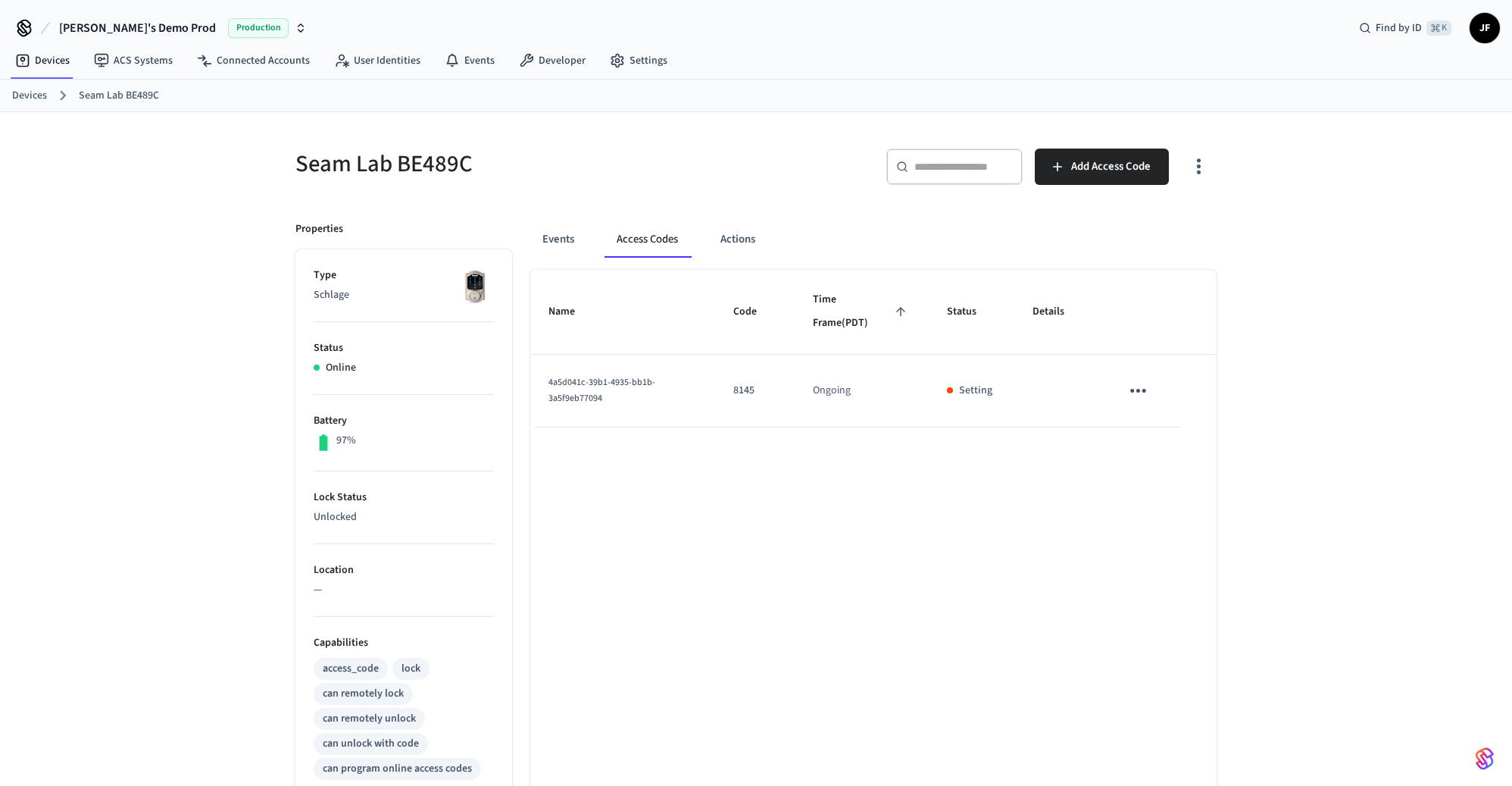
click at [23, 108] on div "Devices Seam Lab BE489C" at bounding box center [756, 96] width 1512 height 33
click at [27, 103] on ol "Devices Seam Lab BE489C" at bounding box center [761, 96] width 1499 height 20
drag, startPoint x: 16, startPoint y: 91, endPoint x: 39, endPoint y: 93, distance: 23.1
click at [16, 92] on link "Devices" at bounding box center [29, 95] width 35 height 16
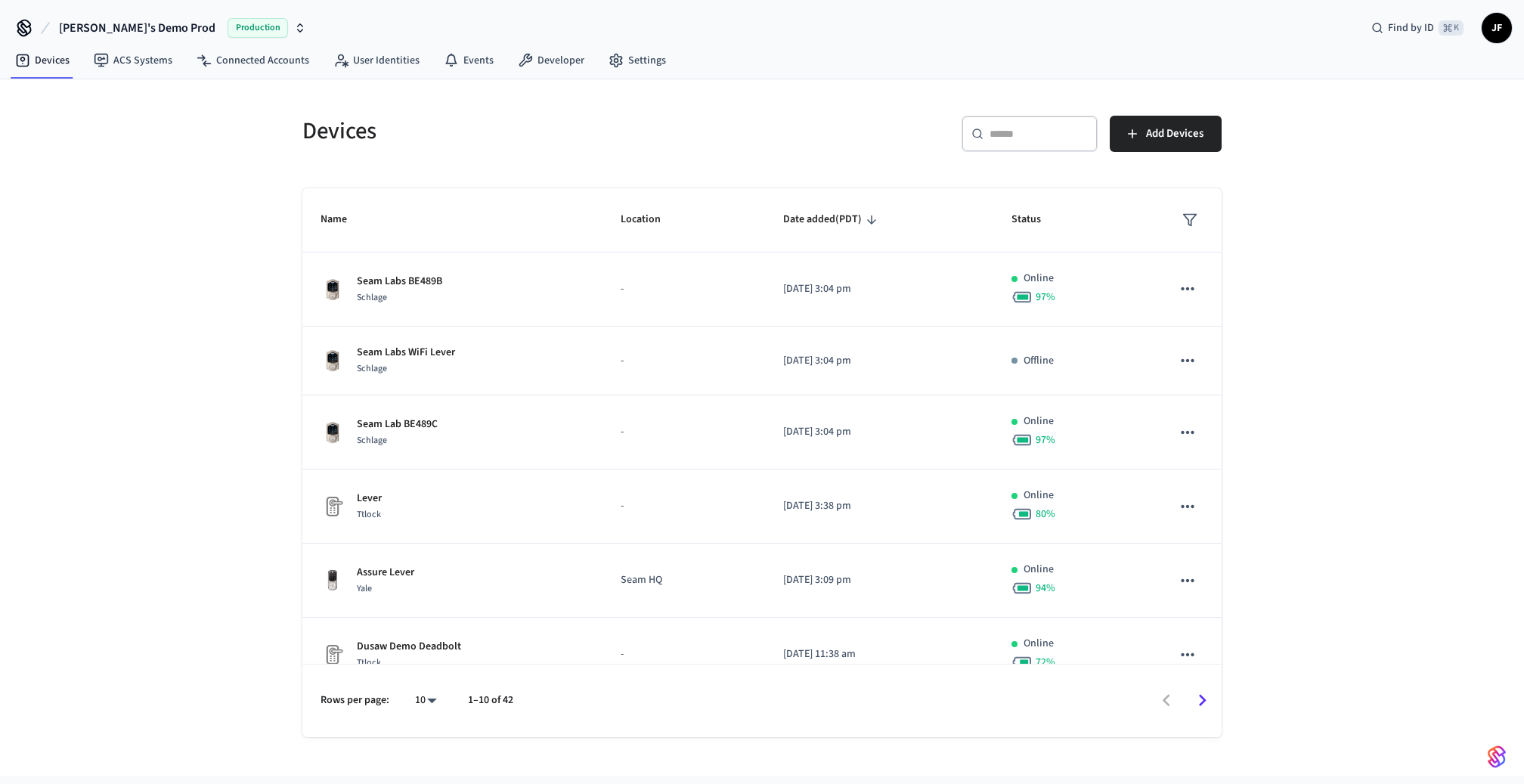
click at [1031, 142] on div "​ ​" at bounding box center [1029, 134] width 136 height 37
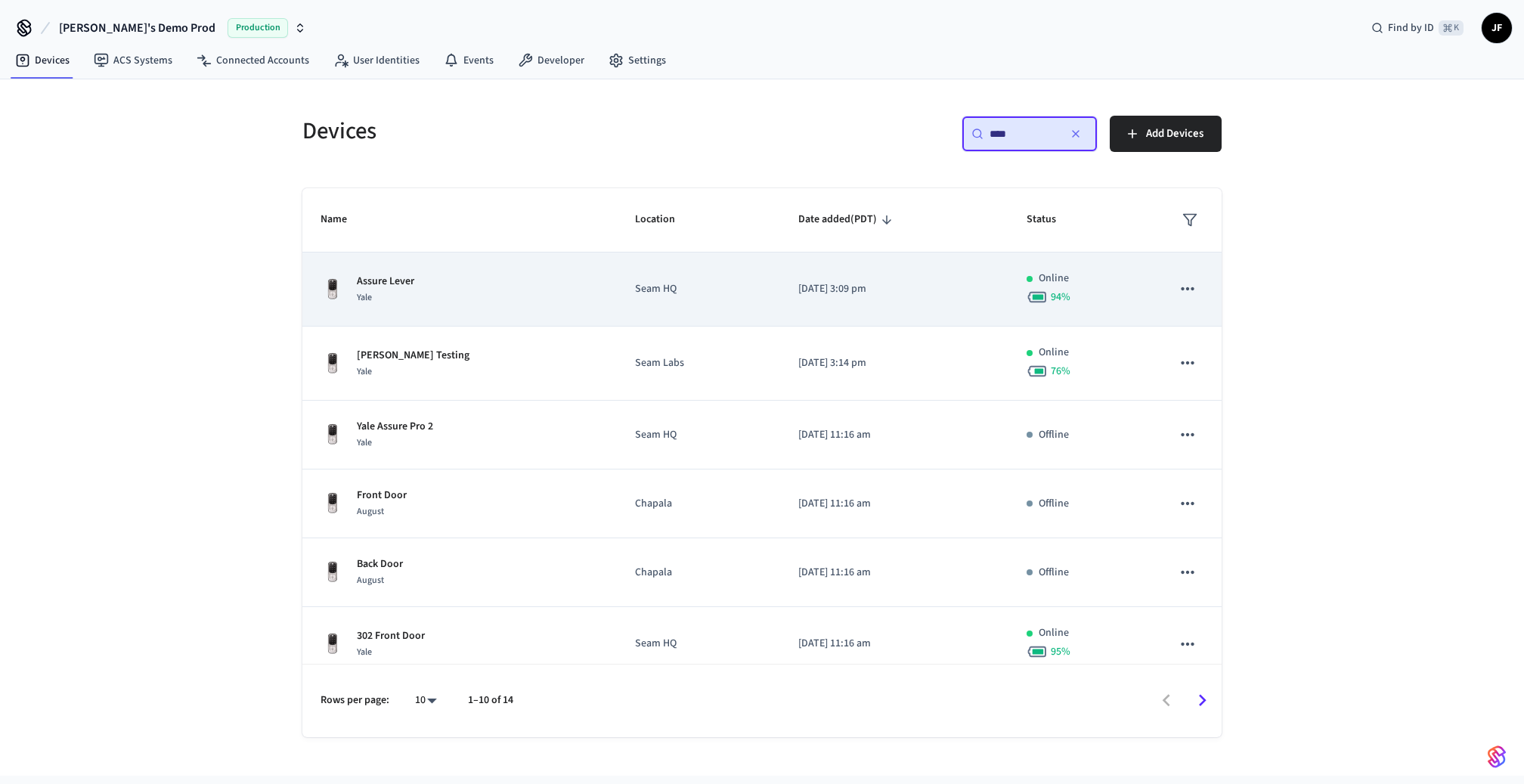
type input "****"
click at [523, 291] on div "Assure Lever Yale" at bounding box center [459, 289] width 279 height 32
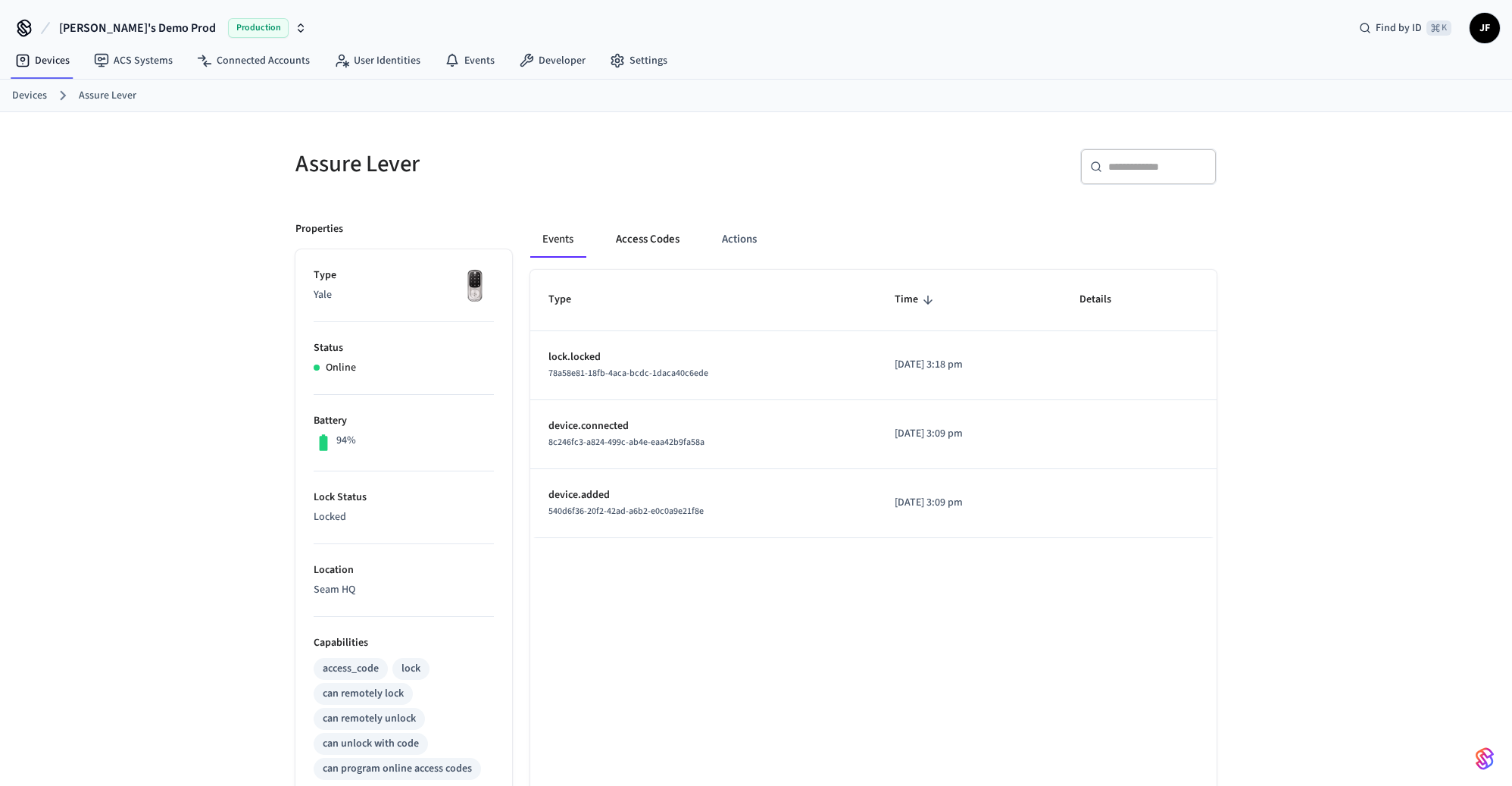
click at [653, 238] on button "Access Codes" at bounding box center [648, 240] width 88 height 37
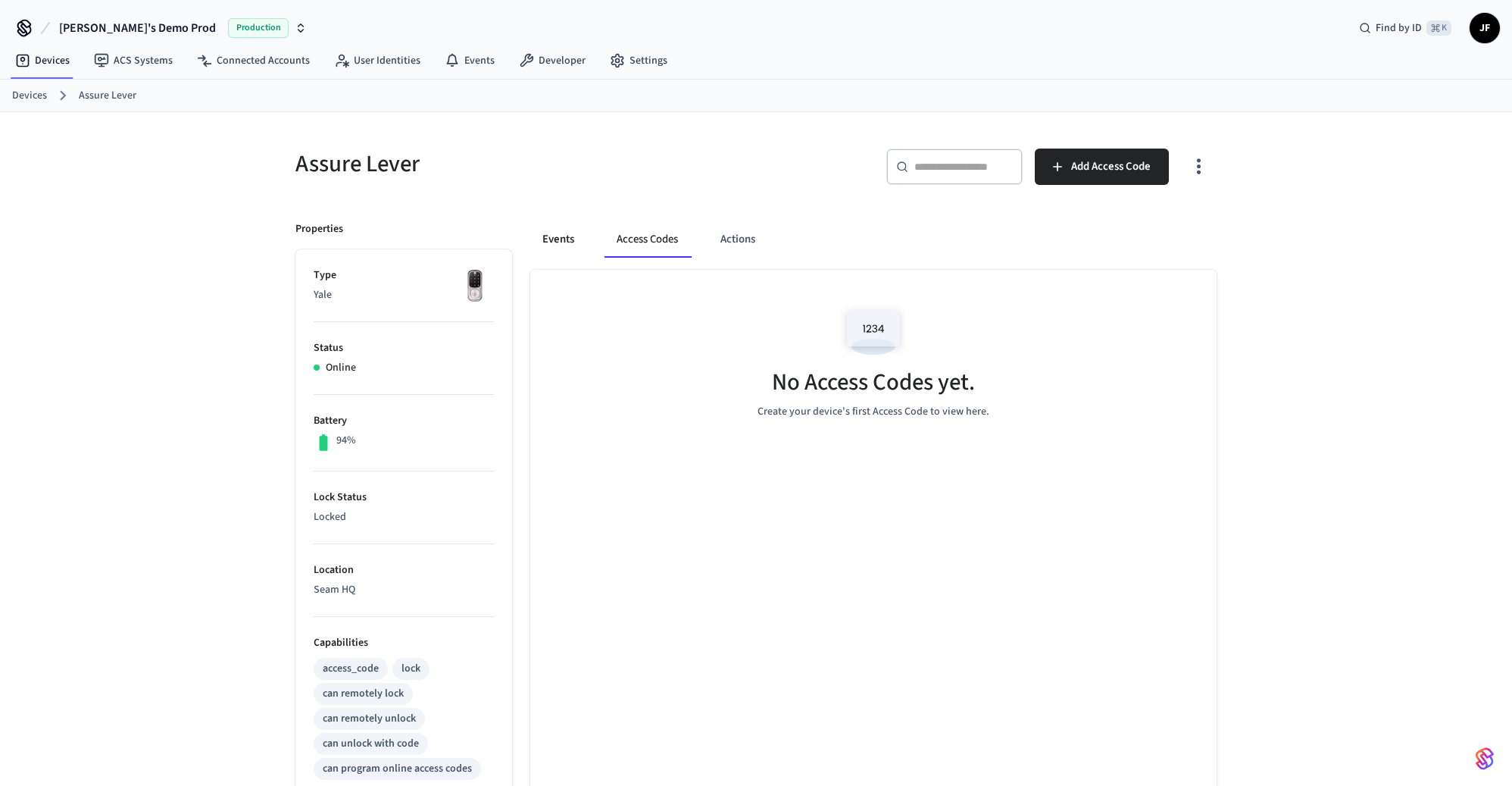
click at [559, 225] on button "Events" at bounding box center [558, 240] width 56 height 37
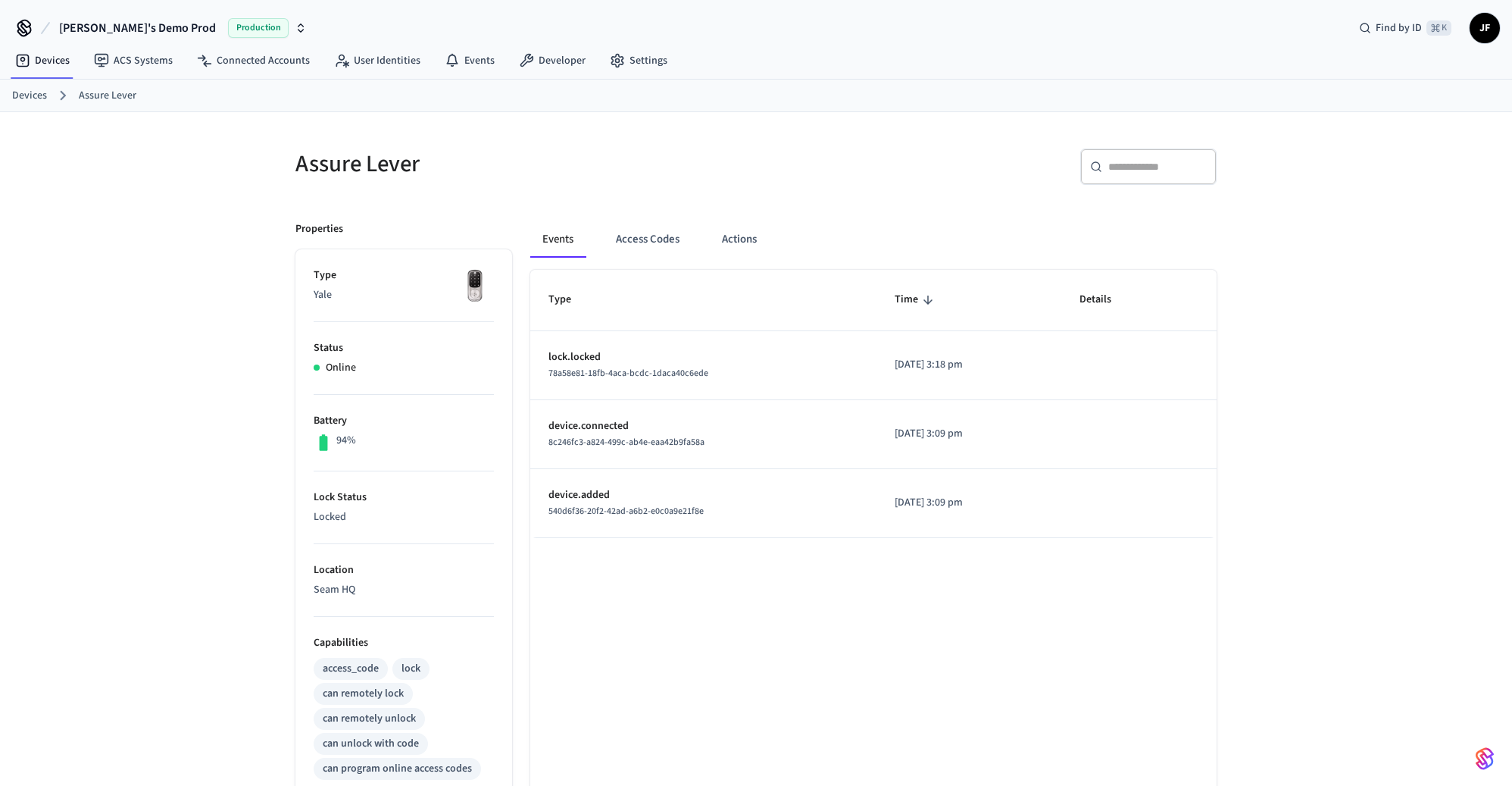
click at [37, 78] on div at bounding box center [42, 78] width 62 height 2
click at [33, 86] on ol "Devices Assure Lever" at bounding box center [761, 96] width 1499 height 20
click at [13, 99] on link "Devices" at bounding box center [29, 95] width 35 height 16
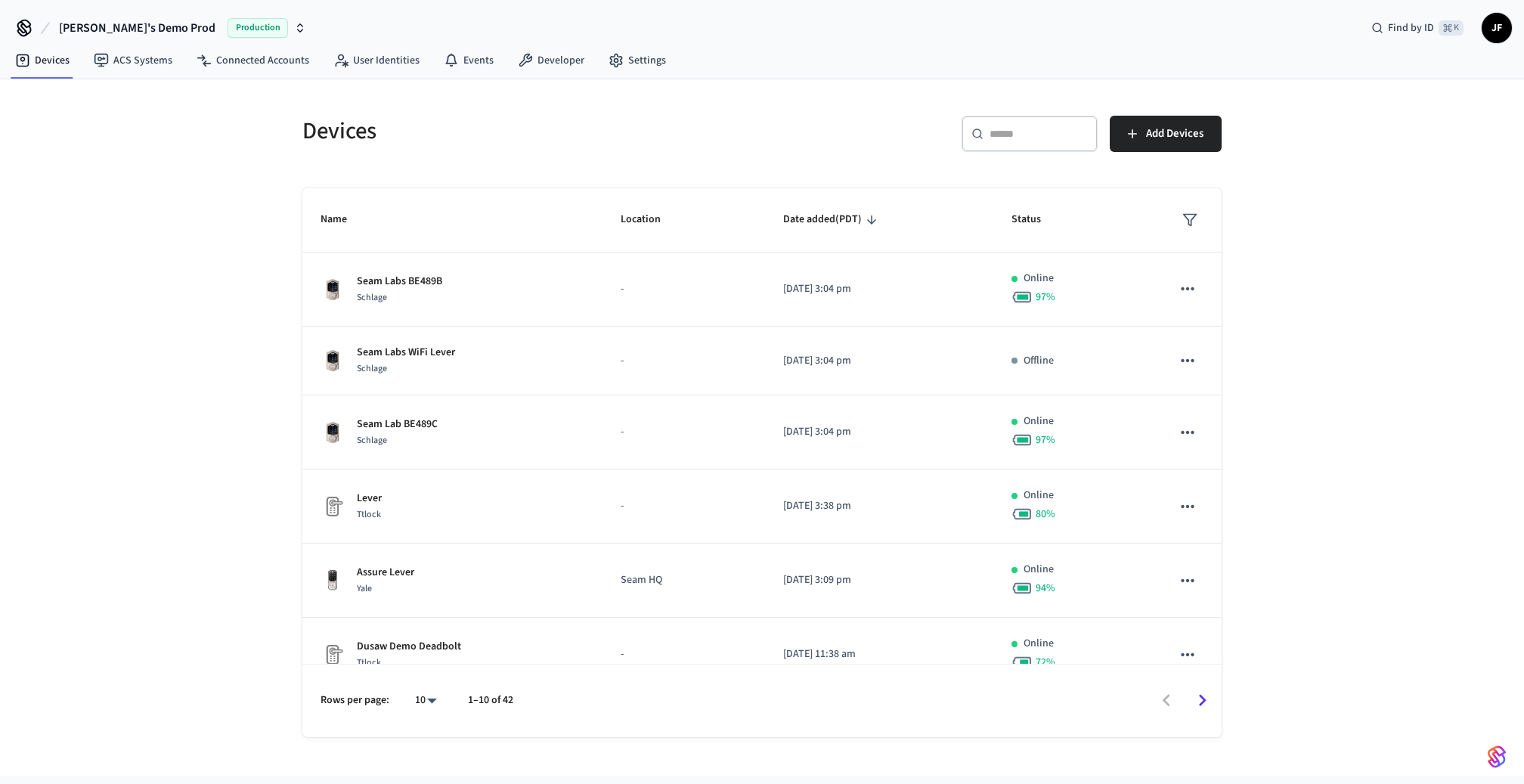
click at [1031, 152] on div "​ ​" at bounding box center [1029, 137] width 136 height 42
click at [1033, 133] on input "text" at bounding box center [1039, 133] width 99 height 16
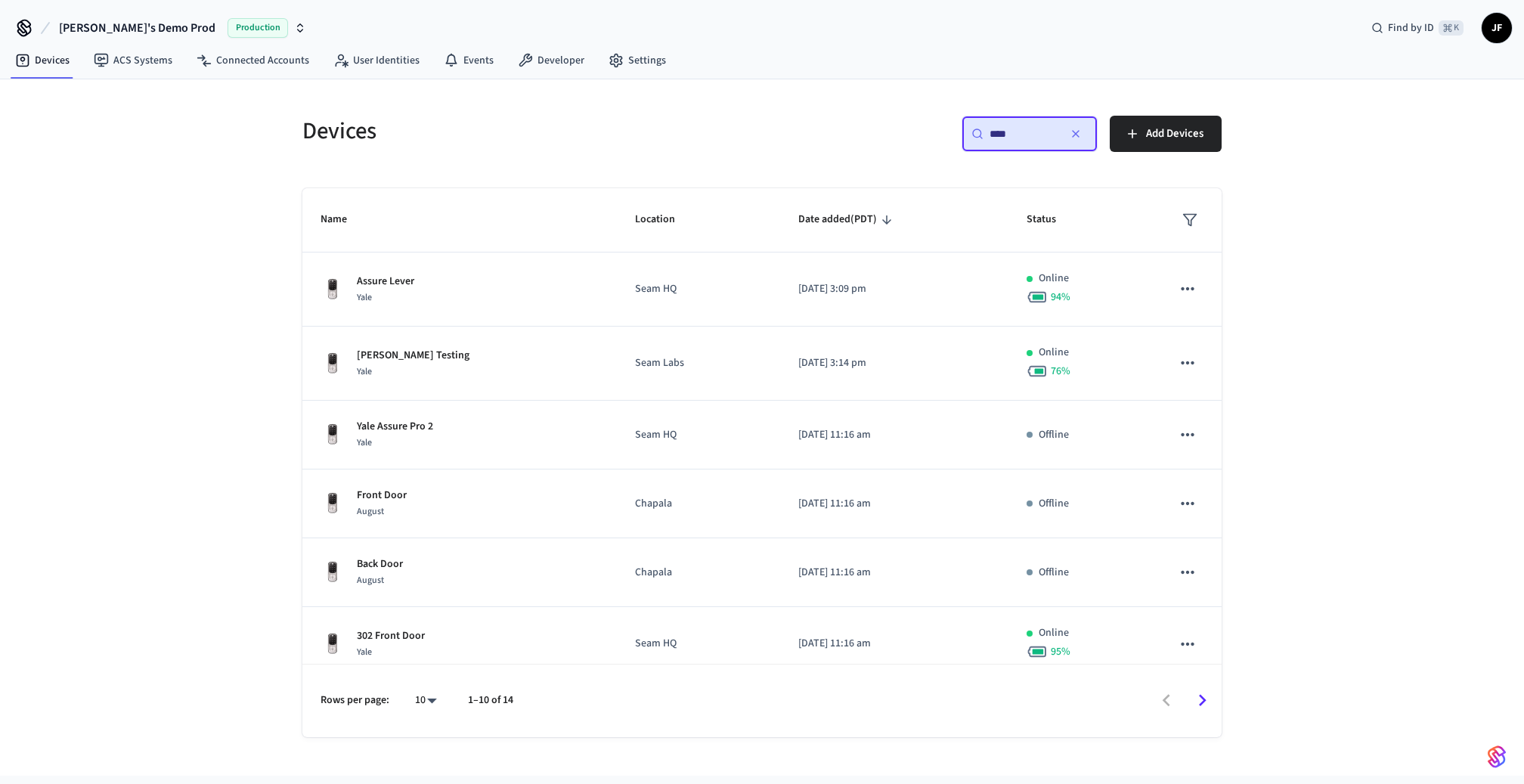
type input "****"
click at [789, 120] on div "​ **** ​ Add Devices" at bounding box center [996, 140] width 450 height 48
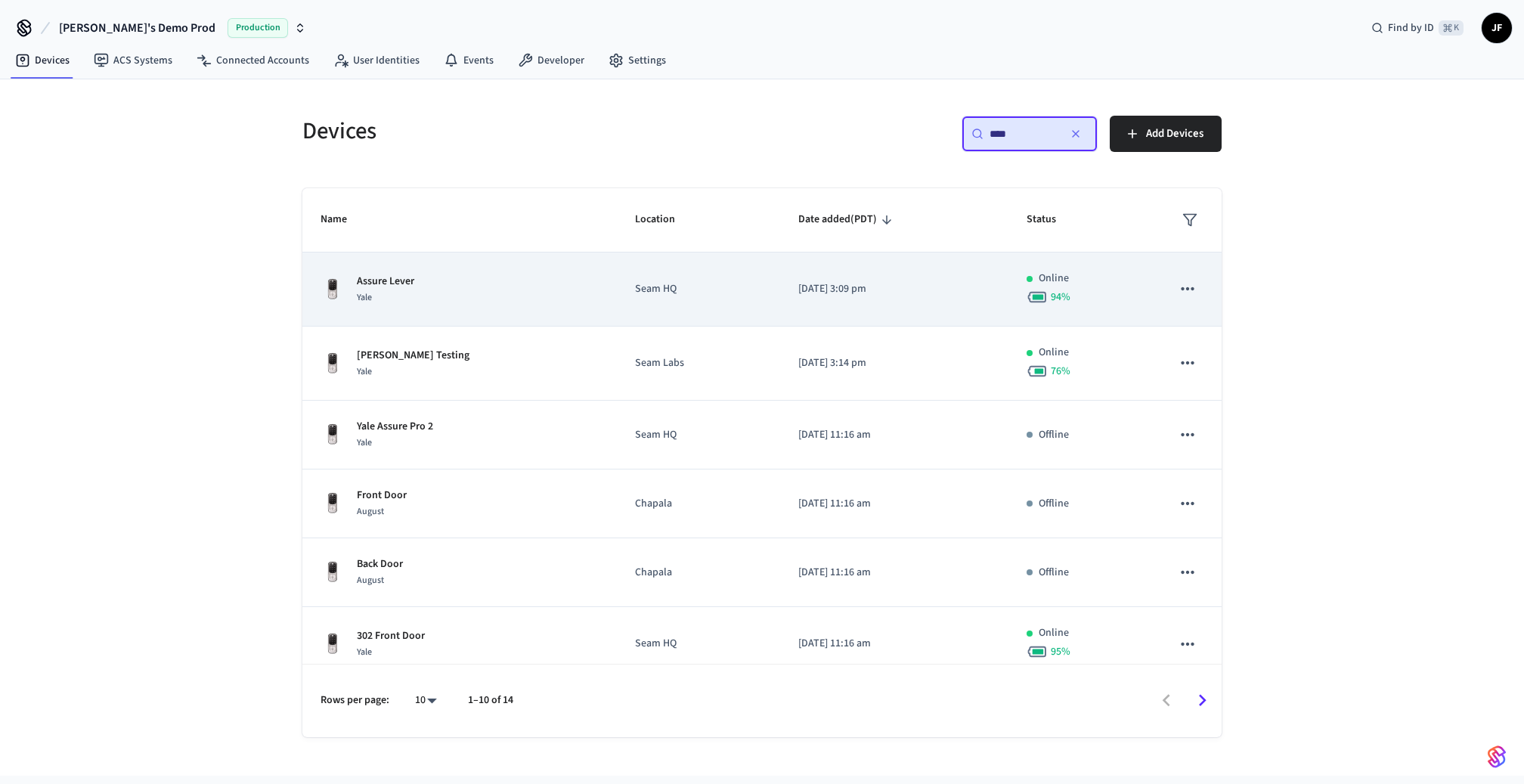
click at [1178, 292] on icon "sticky table" at bounding box center [1188, 289] width 20 height 20
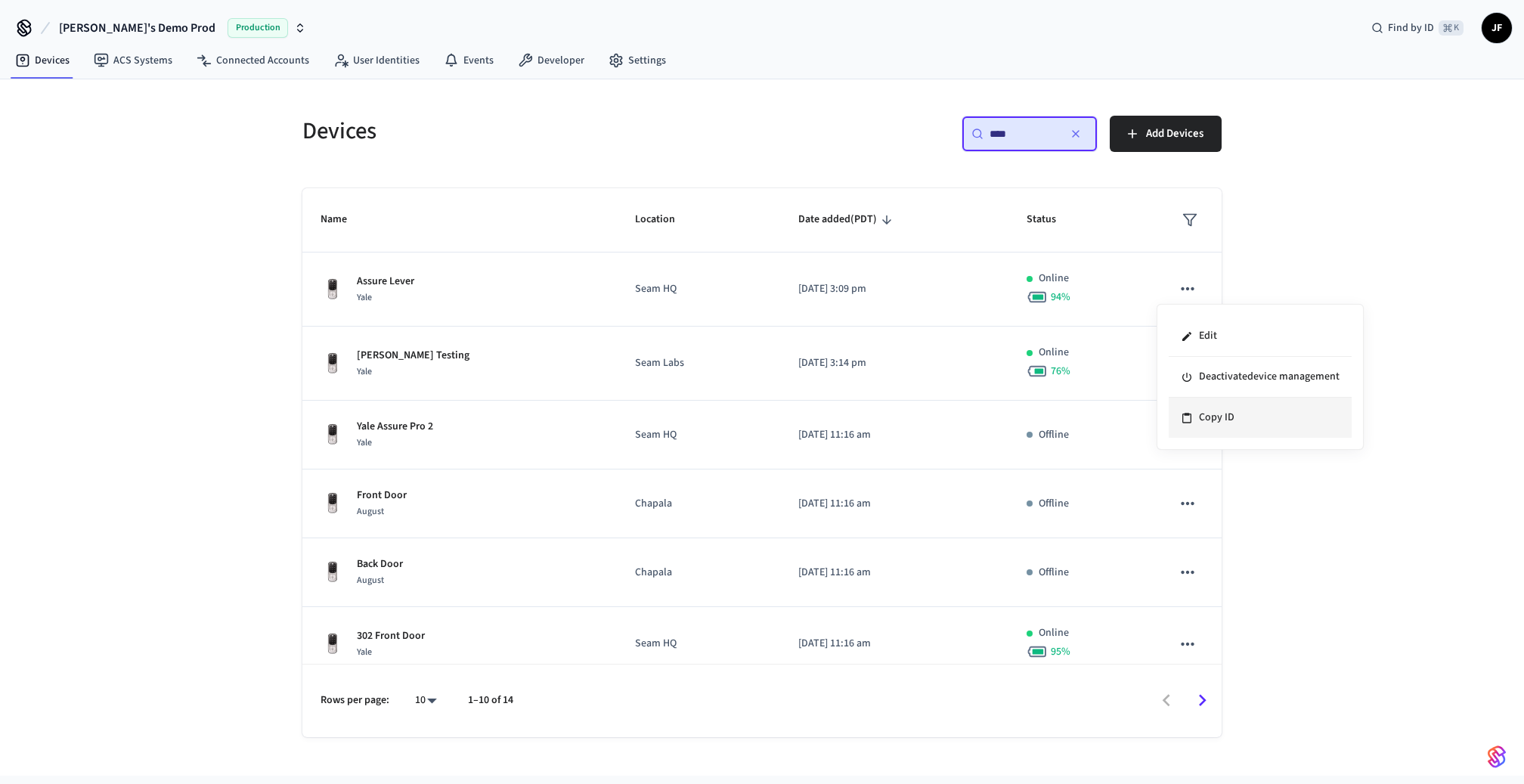
click at [1230, 413] on li "Copy ID" at bounding box center [1260, 418] width 183 height 40
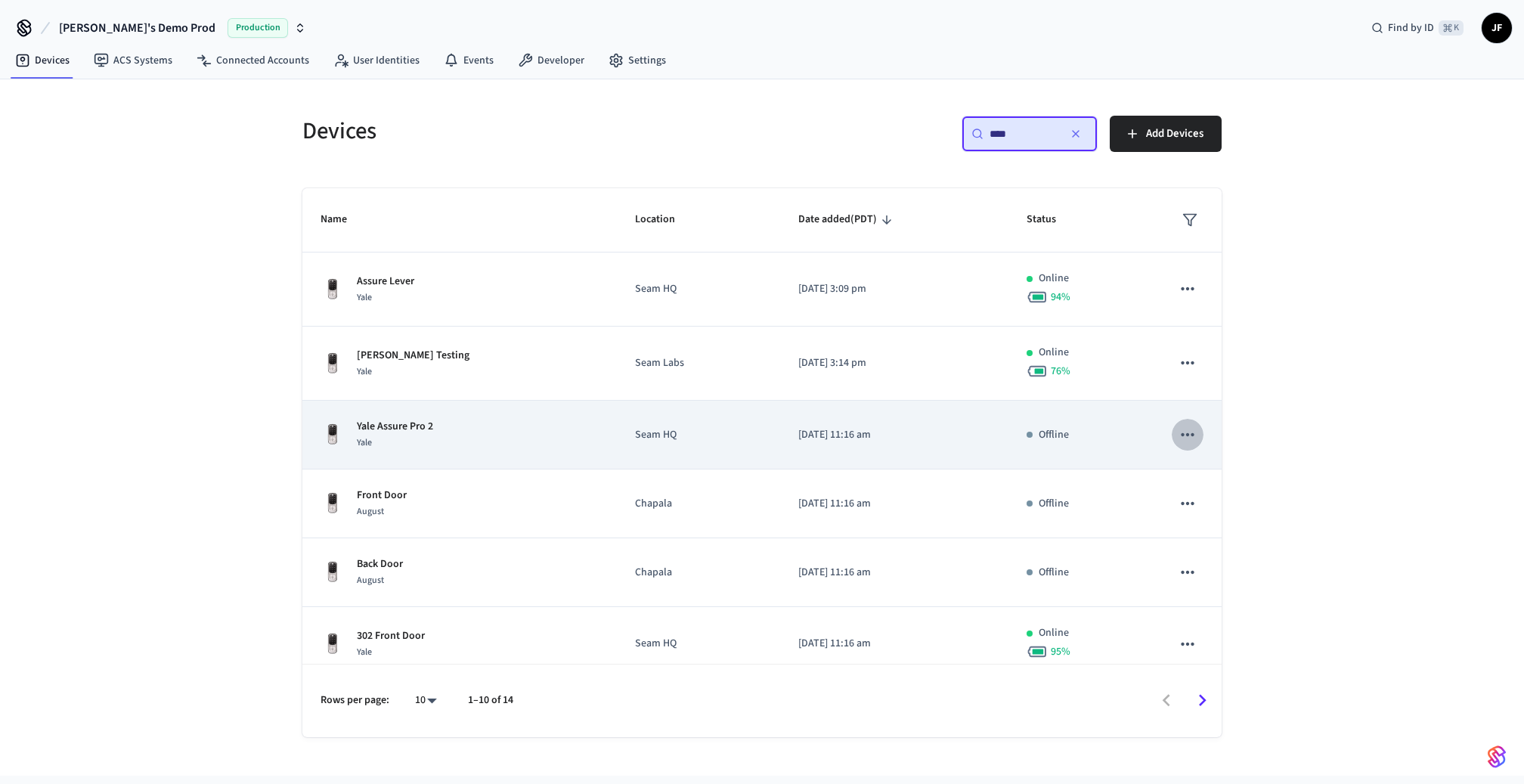
click at [1181, 433] on icon "sticky table" at bounding box center [1187, 434] width 13 height 3
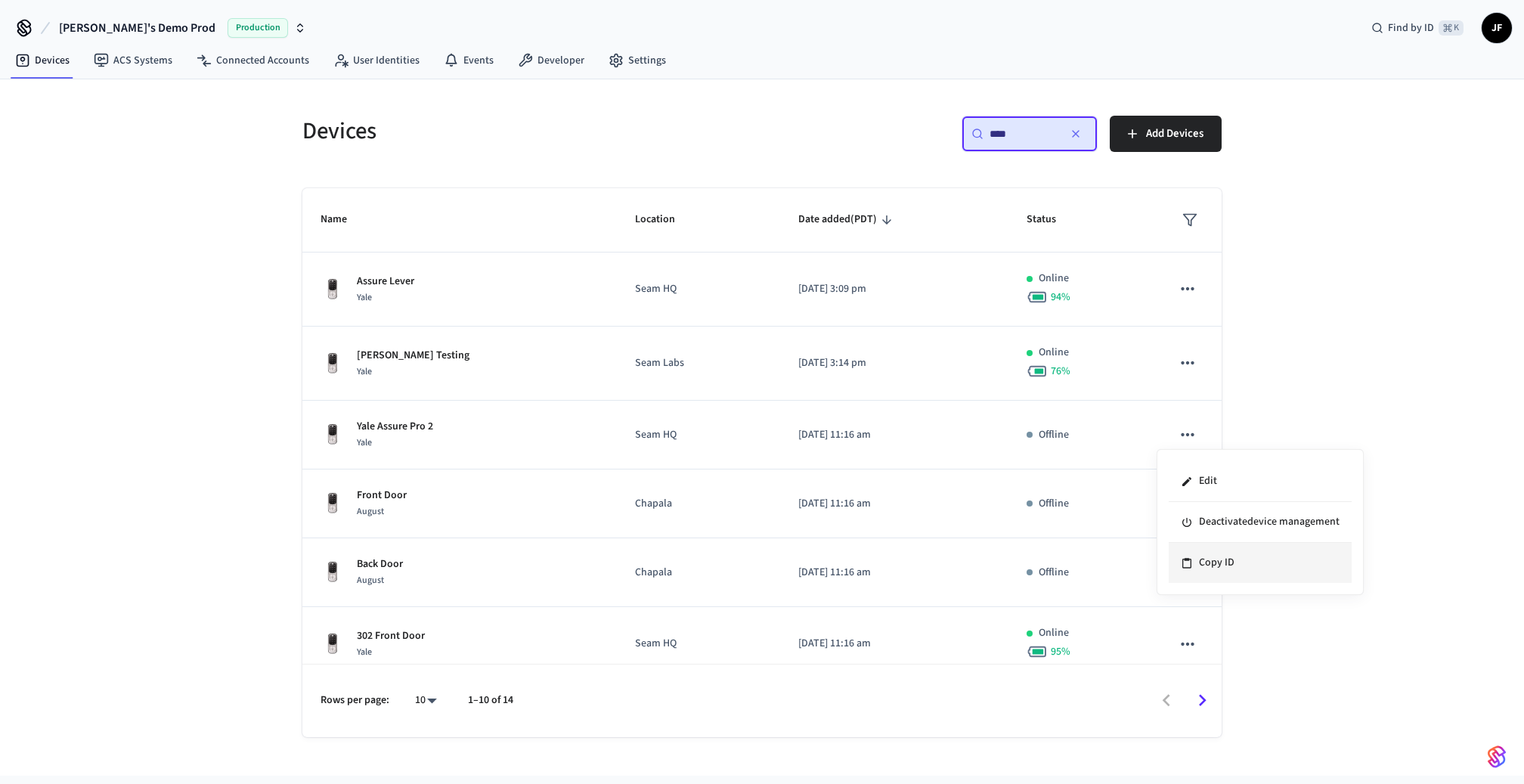
click at [1272, 566] on li "Copy ID" at bounding box center [1260, 562] width 183 height 40
click at [539, 65] on link "Developer" at bounding box center [551, 60] width 90 height 27
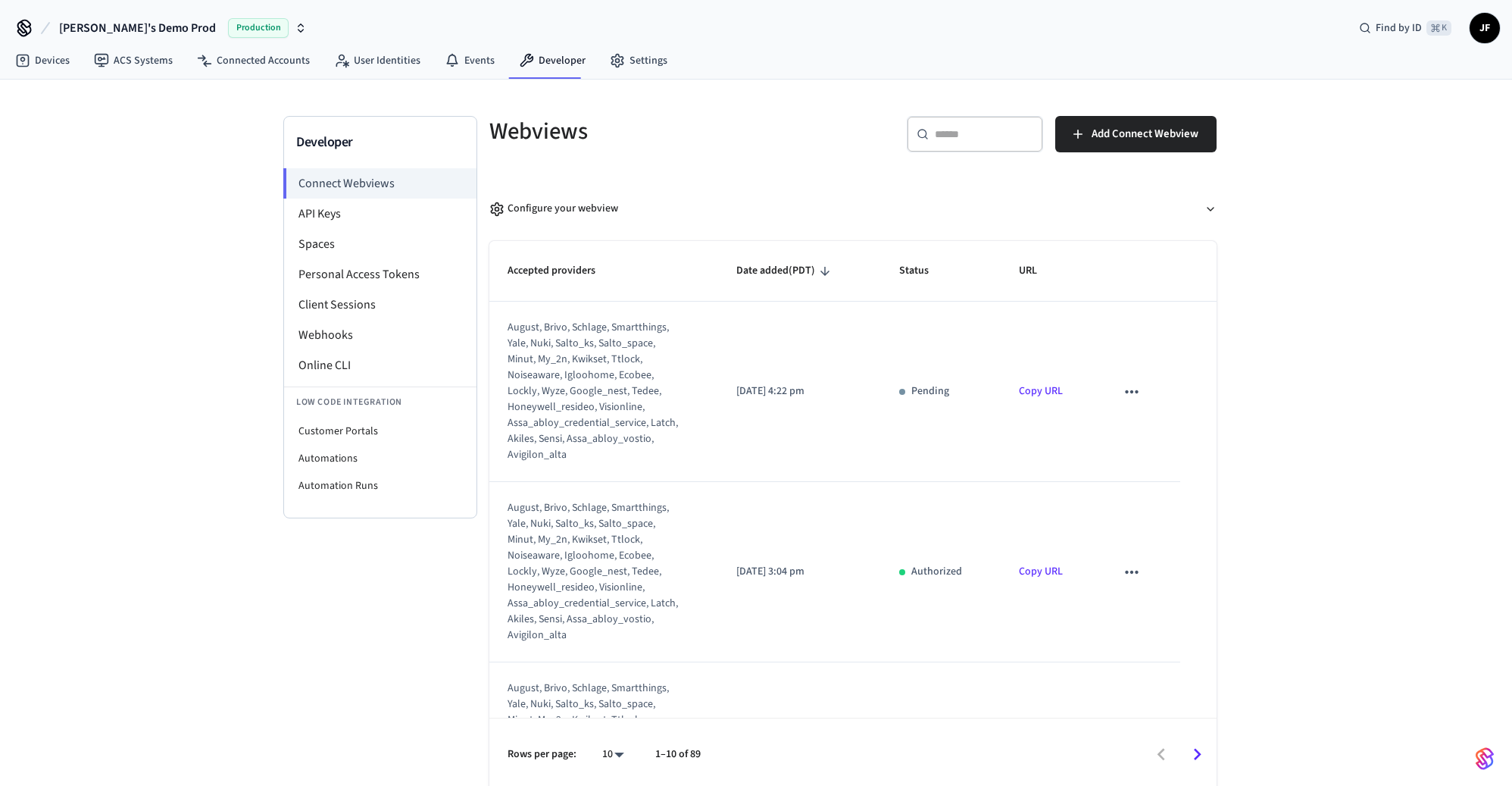
click at [906, 56] on div "Devices ACS Systems Connected Accounts User Identities Events Developer Settings" at bounding box center [756, 61] width 1512 height 36
drag, startPoint x: 169, startPoint y: 121, endPoint x: 64, endPoint y: 86, distance: 110.7
click at [166, 120] on div "Developer Connect Webviews API Keys Spaces Personal Access Tokens Client Sessio…" at bounding box center [756, 435] width 1512 height 711
click at [35, 73] on nav "Devices ACS Systems Connected Accounts User Identities Events Developer Settings" at bounding box center [340, 61] width 676 height 35
click at [33, 69] on link "Devices" at bounding box center [42, 60] width 79 height 27
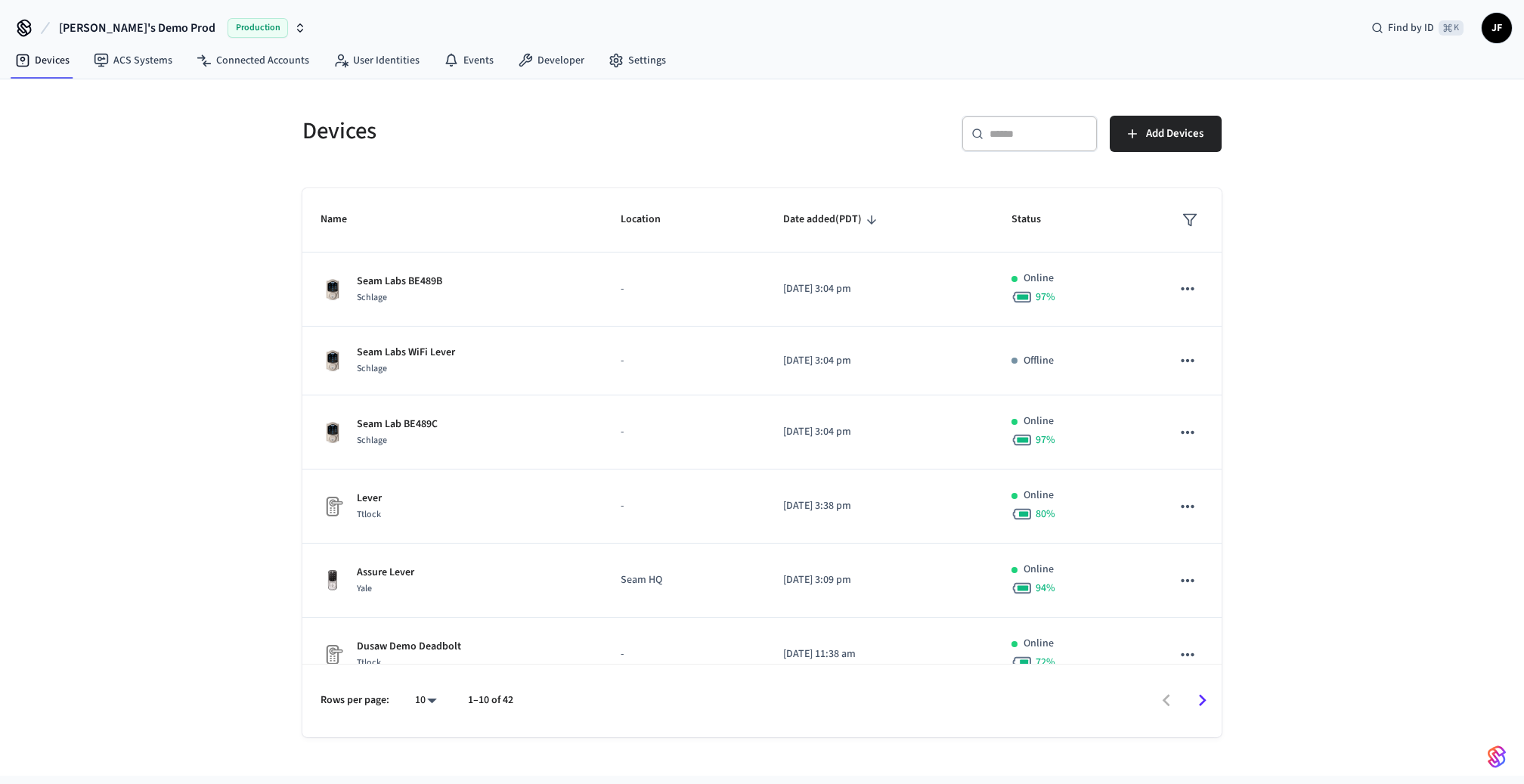
click at [1048, 131] on input "text" at bounding box center [1039, 133] width 99 height 16
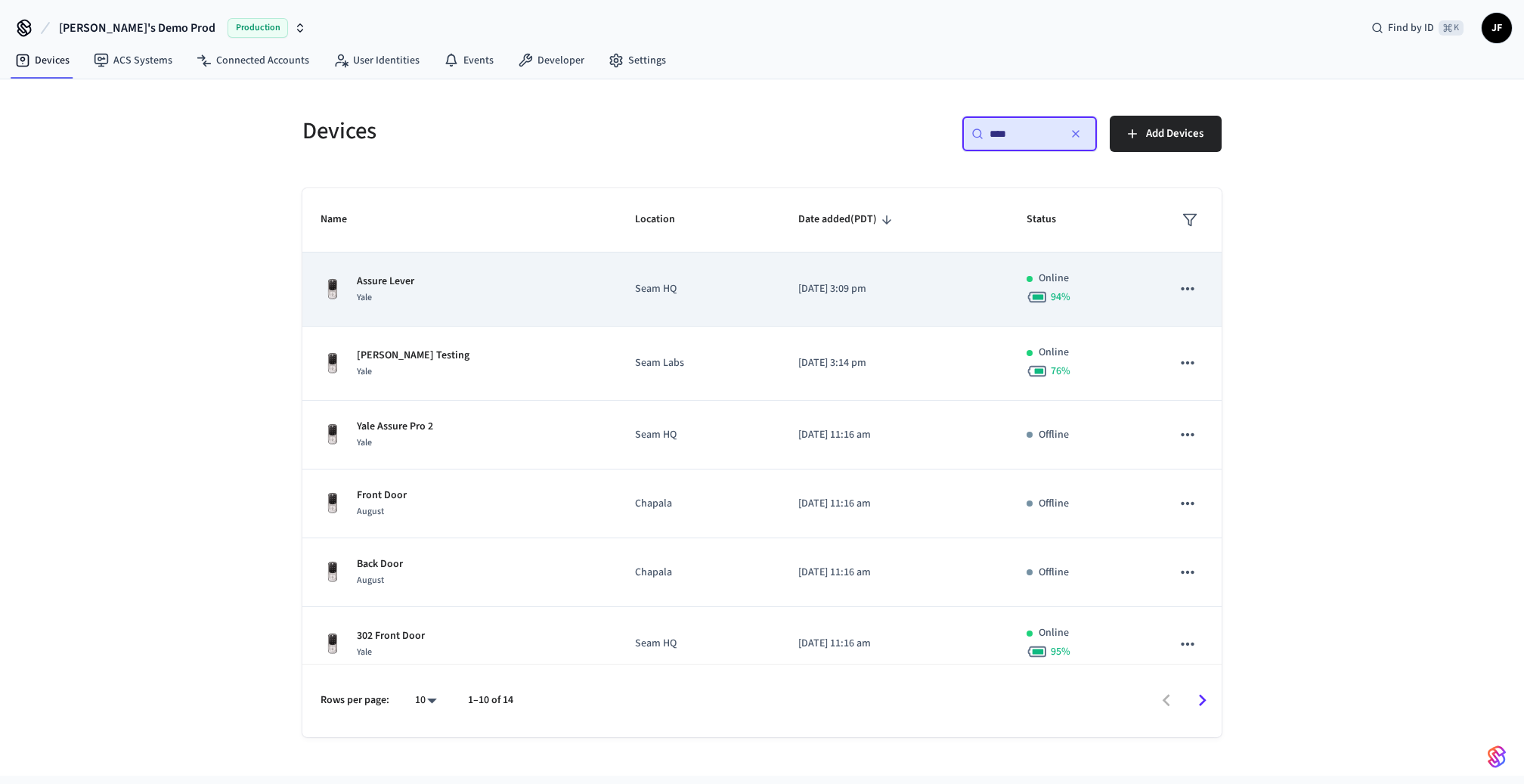
type input "****"
click at [459, 288] on div "Assure Lever Yale" at bounding box center [459, 289] width 279 height 32
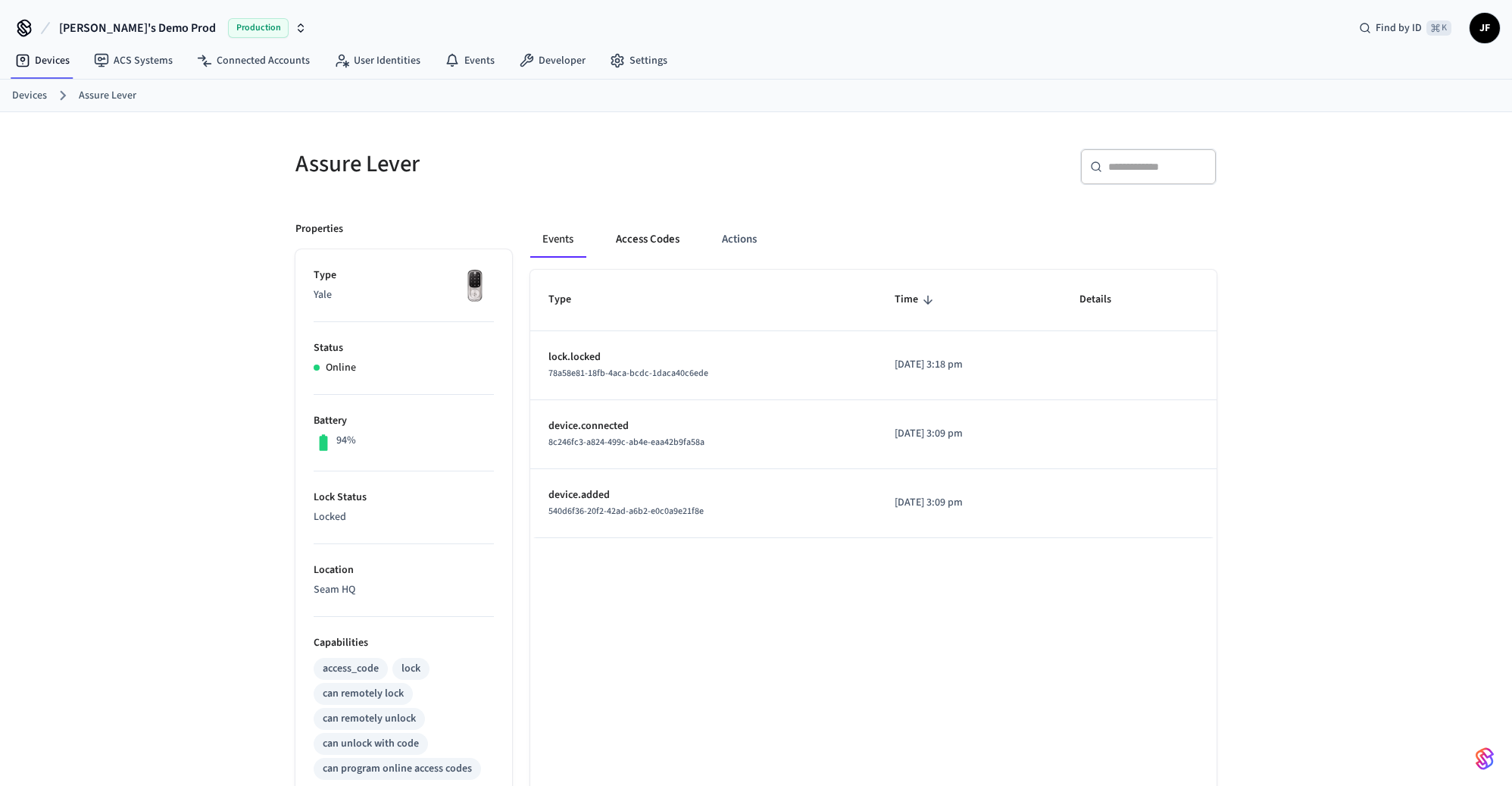
click at [676, 249] on button "Access Codes" at bounding box center [648, 240] width 88 height 37
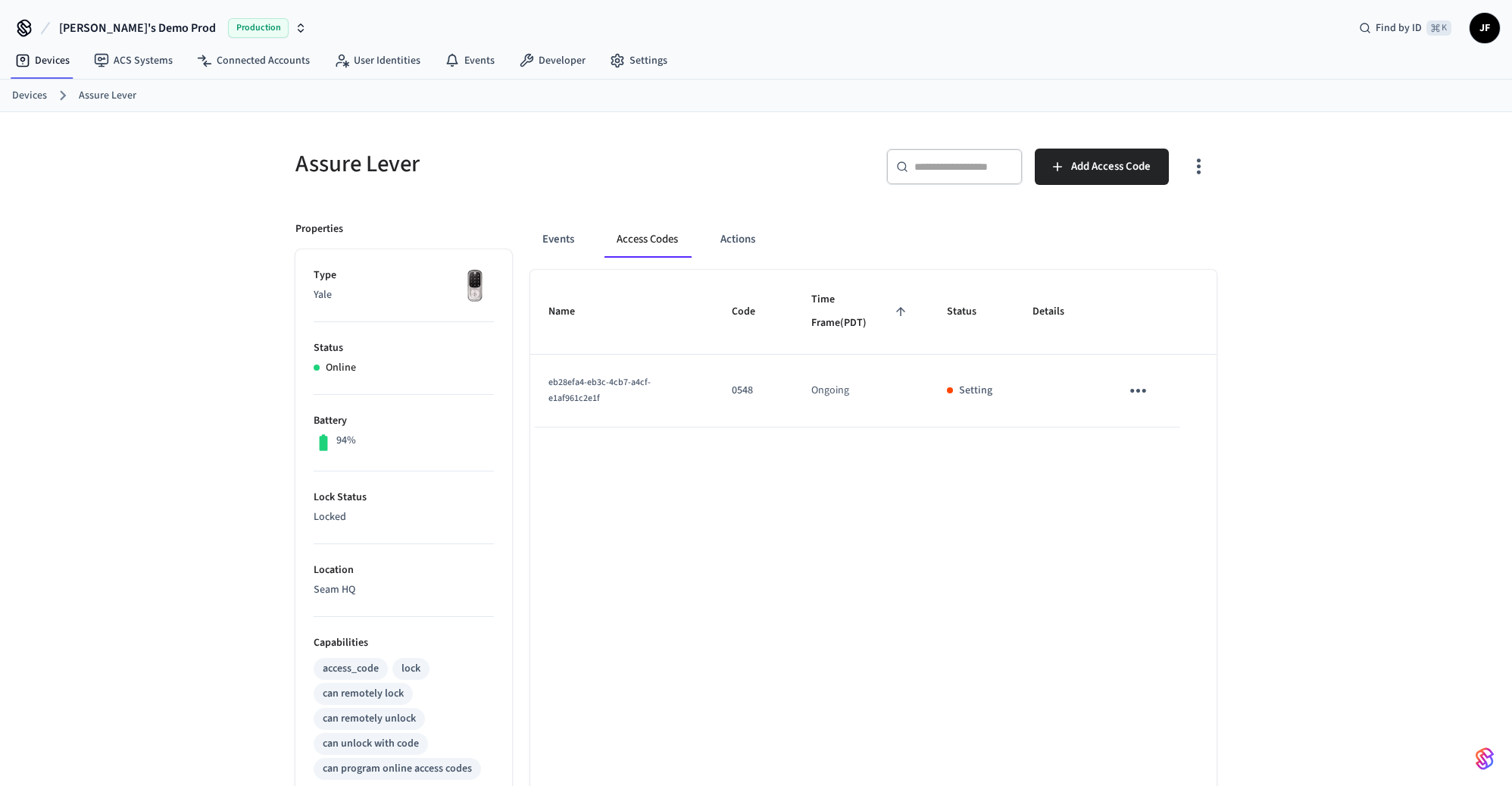
click at [600, 241] on div "Events Access Codes Actions" at bounding box center [874, 240] width 686 height 37
click at [582, 243] on button "Events" at bounding box center [558, 240] width 56 height 37
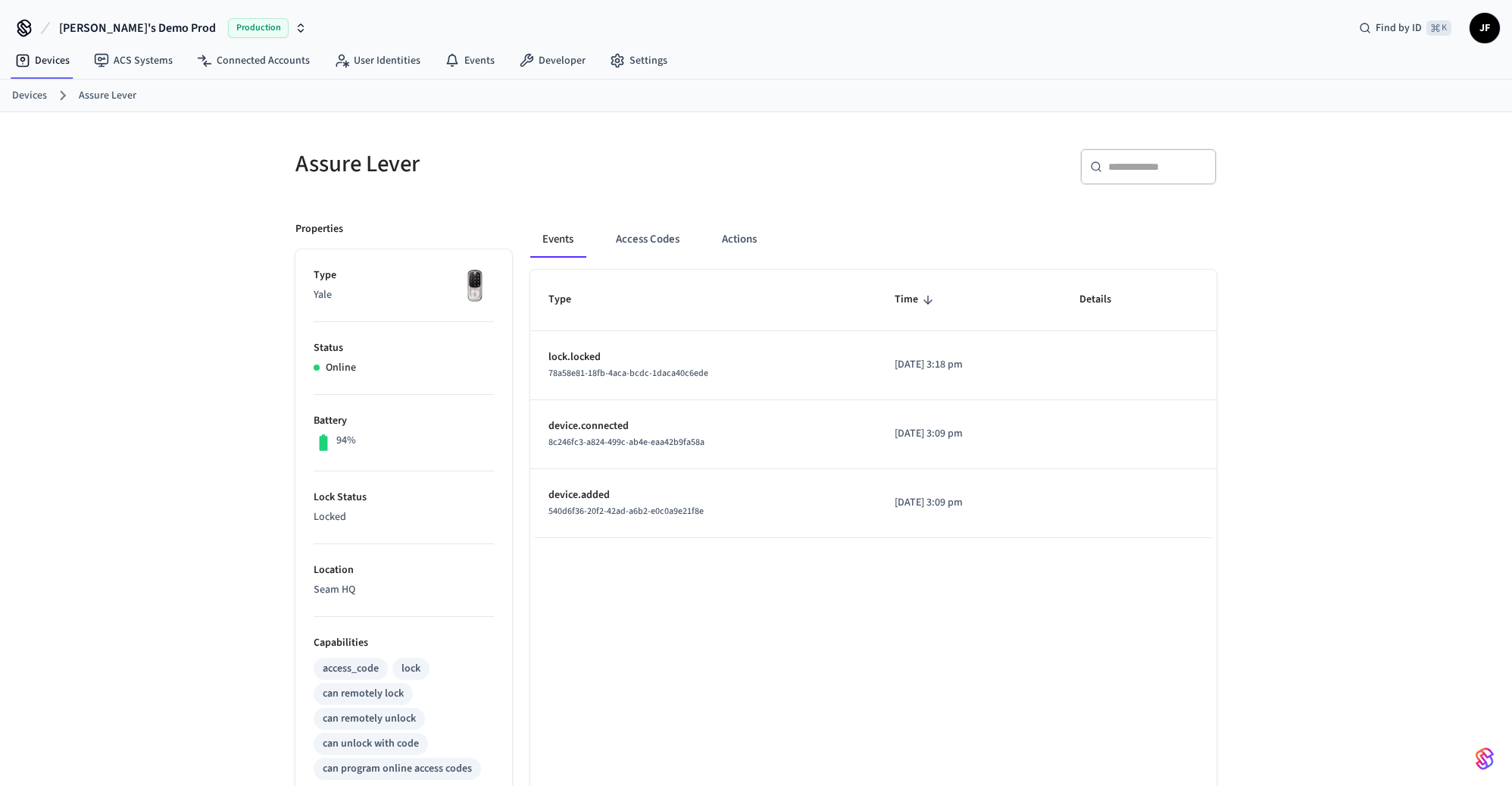
drag, startPoint x: 153, startPoint y: 189, endPoint x: 38, endPoint y: 160, distance: 118.6
click at [153, 190] on div "Assure Lever ​ ​ Properties Type Yale Status Online Battery 94% Lock Status Loc…" at bounding box center [756, 610] width 1512 height 996
click at [16, 102] on link "Devices" at bounding box center [29, 95] width 35 height 16
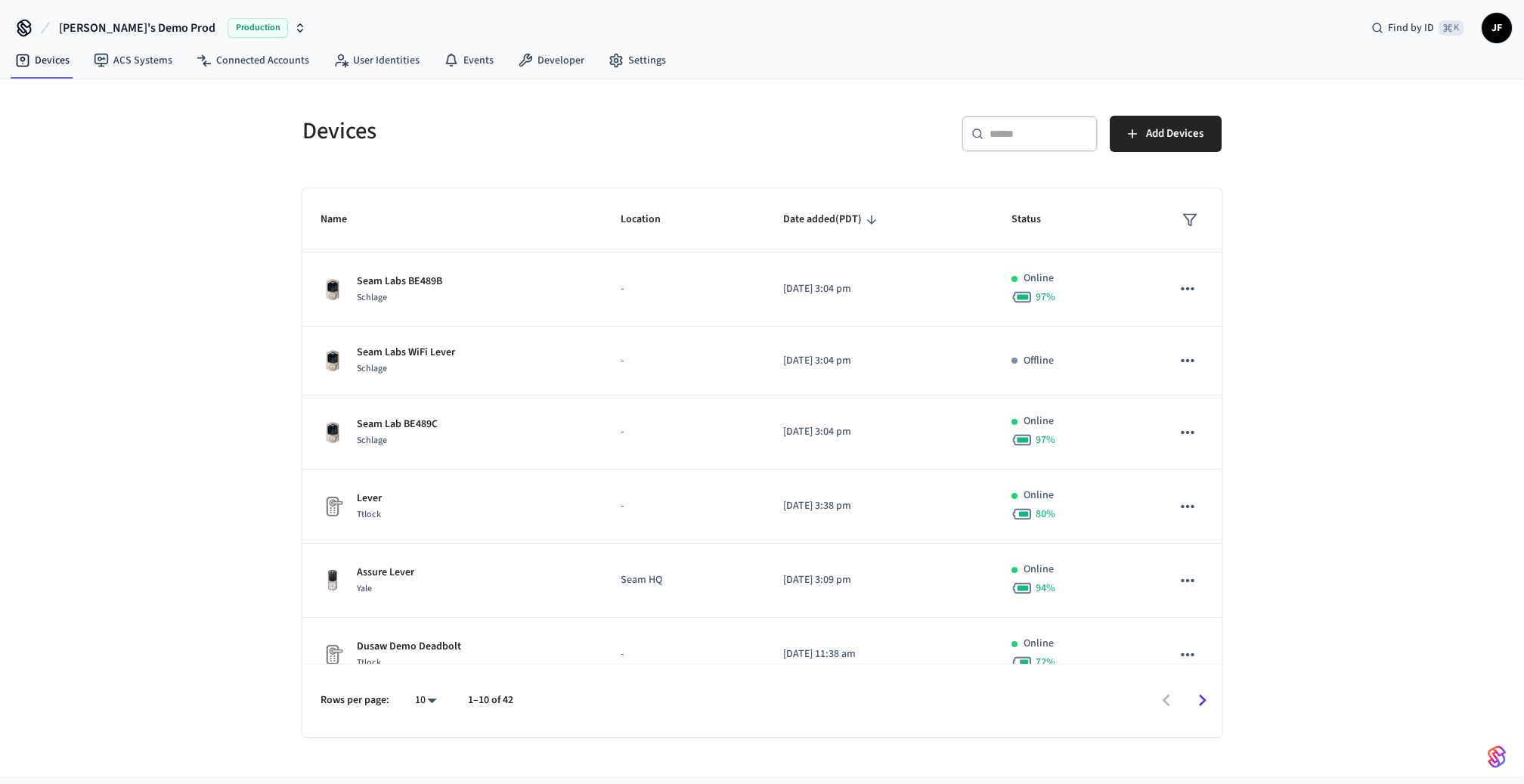
drag, startPoint x: 646, startPoint y: 139, endPoint x: 811, endPoint y: 134, distance: 165.1
click at [646, 139] on h5 "Devices" at bounding box center [527, 131] width 450 height 31
click at [1035, 134] on input "text" at bounding box center [1039, 133] width 99 height 16
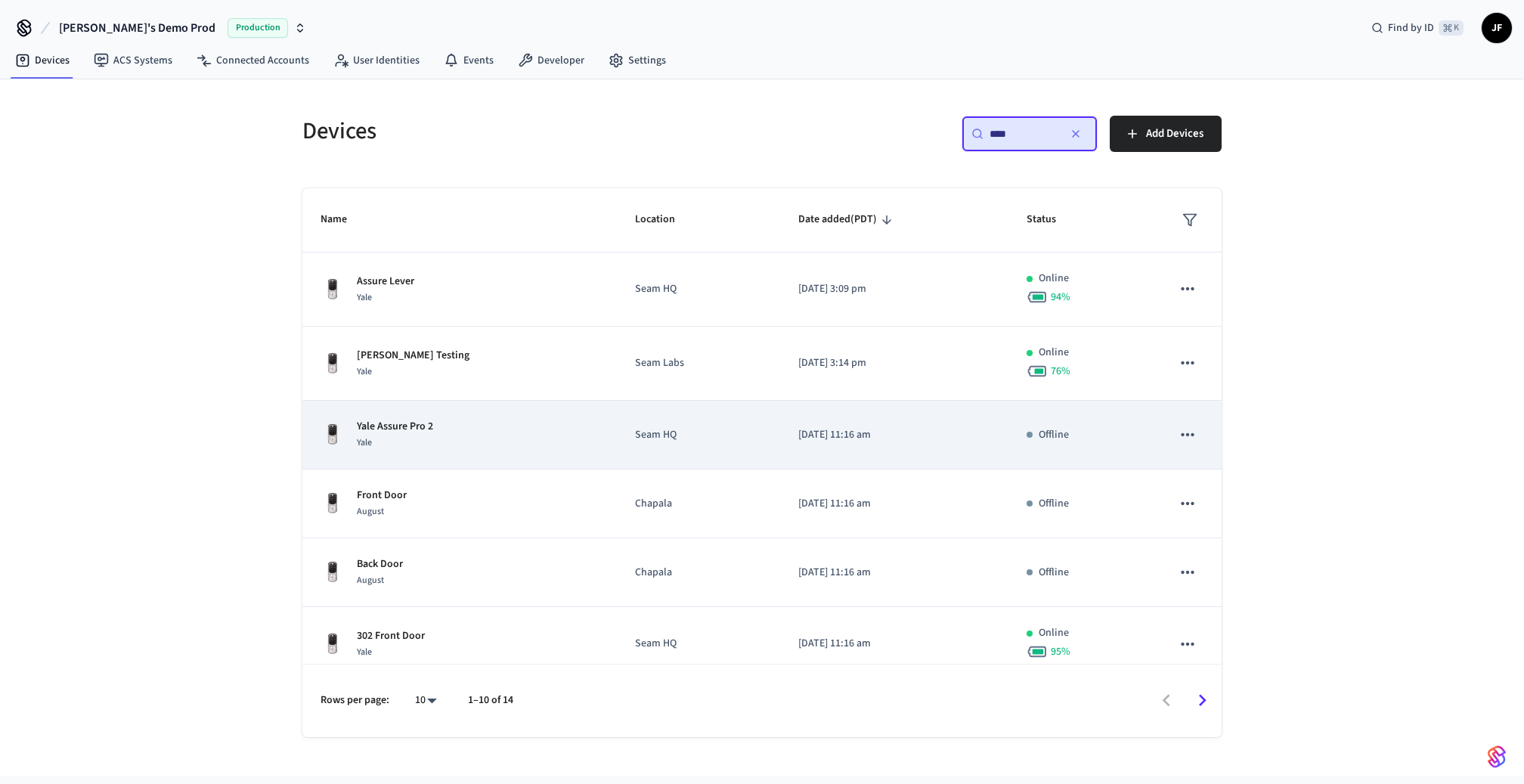
type input "****"
click at [688, 428] on p "Seam HQ" at bounding box center [698, 434] width 127 height 16
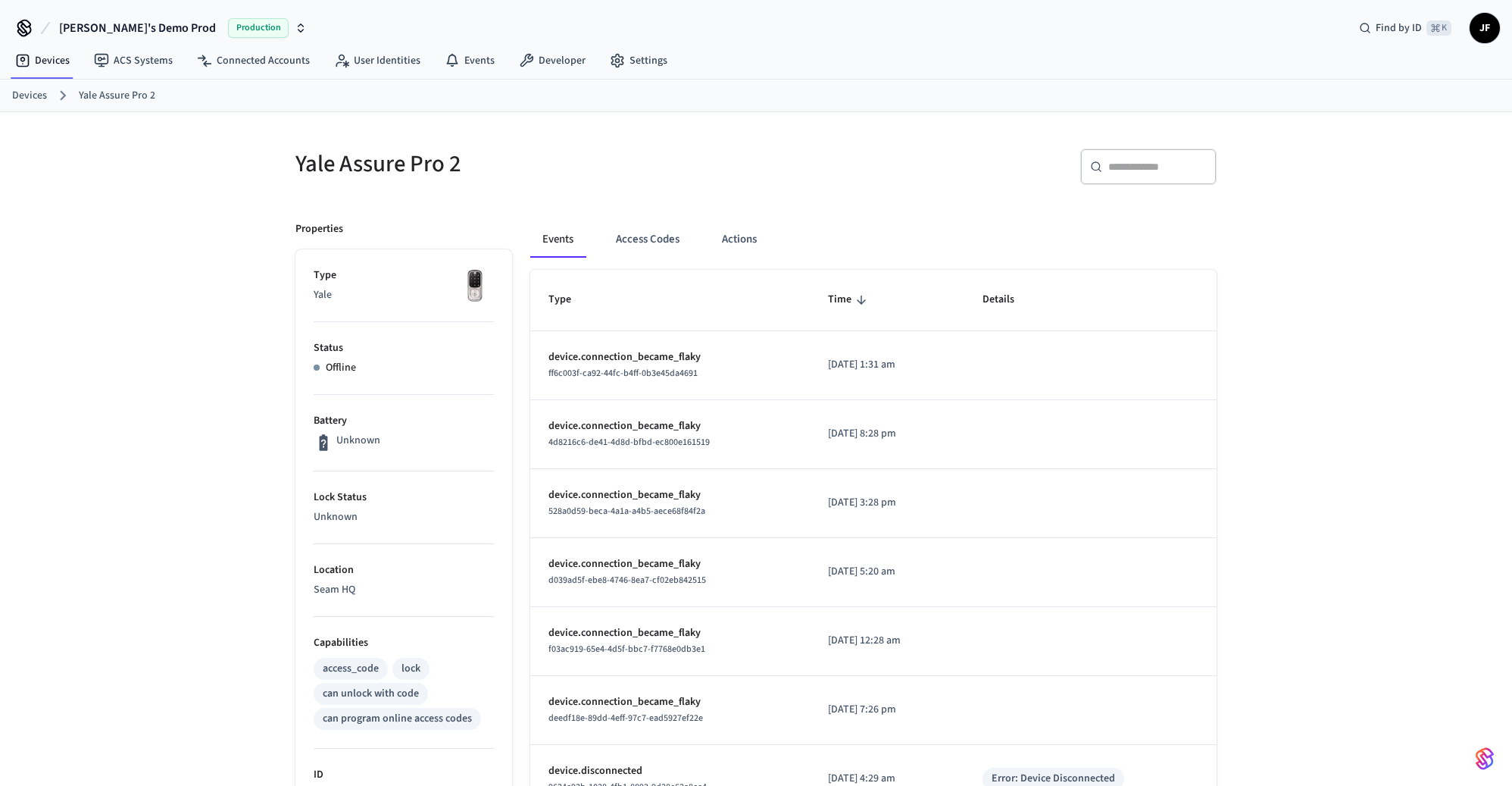
click at [630, 148] on h5 "Yale Assure Pro 2" at bounding box center [520, 164] width 451 height 31
click at [630, 238] on button "Access Codes" at bounding box center [648, 240] width 88 height 37
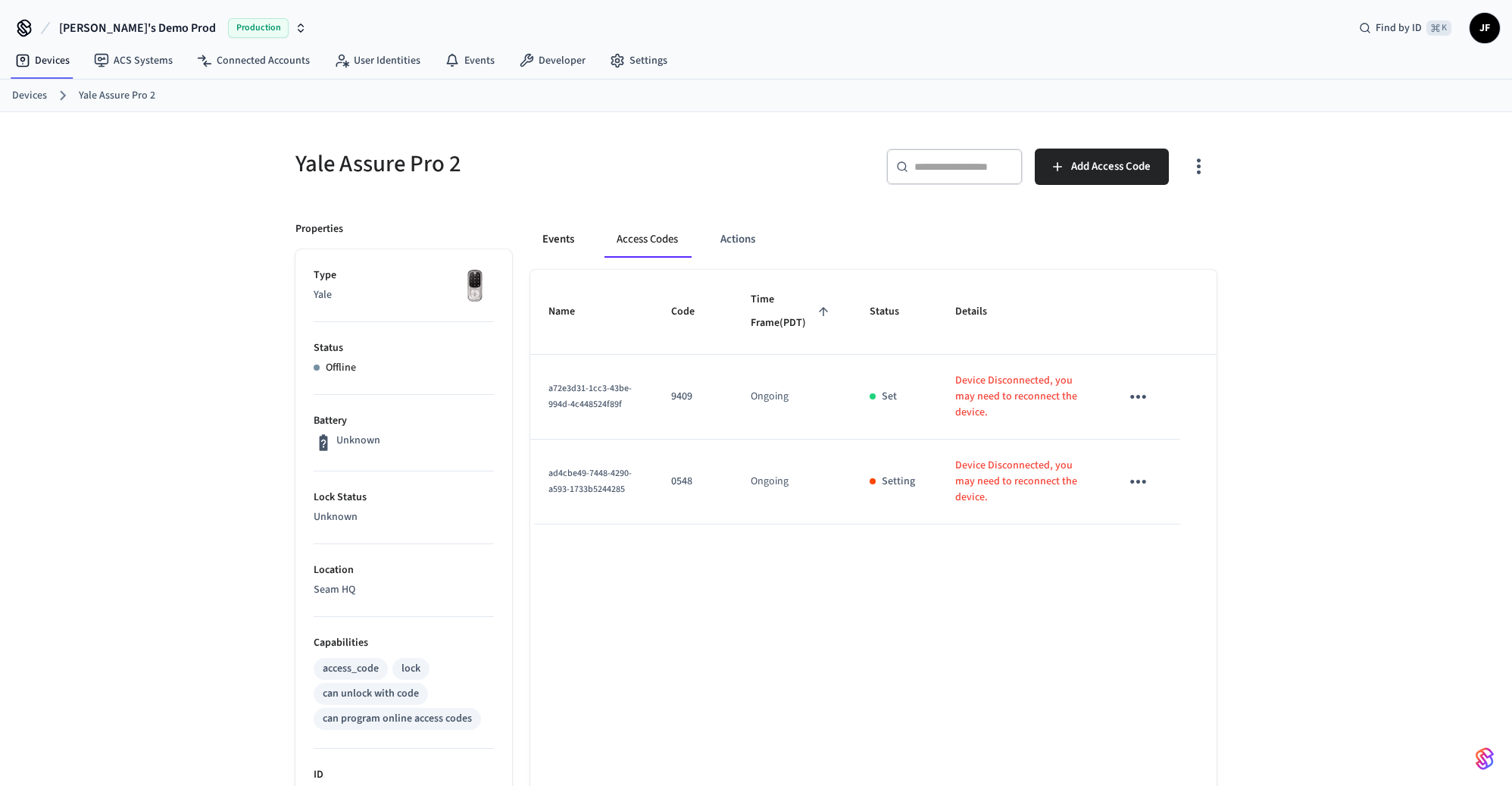
click at [578, 231] on button "Events" at bounding box center [558, 240] width 56 height 37
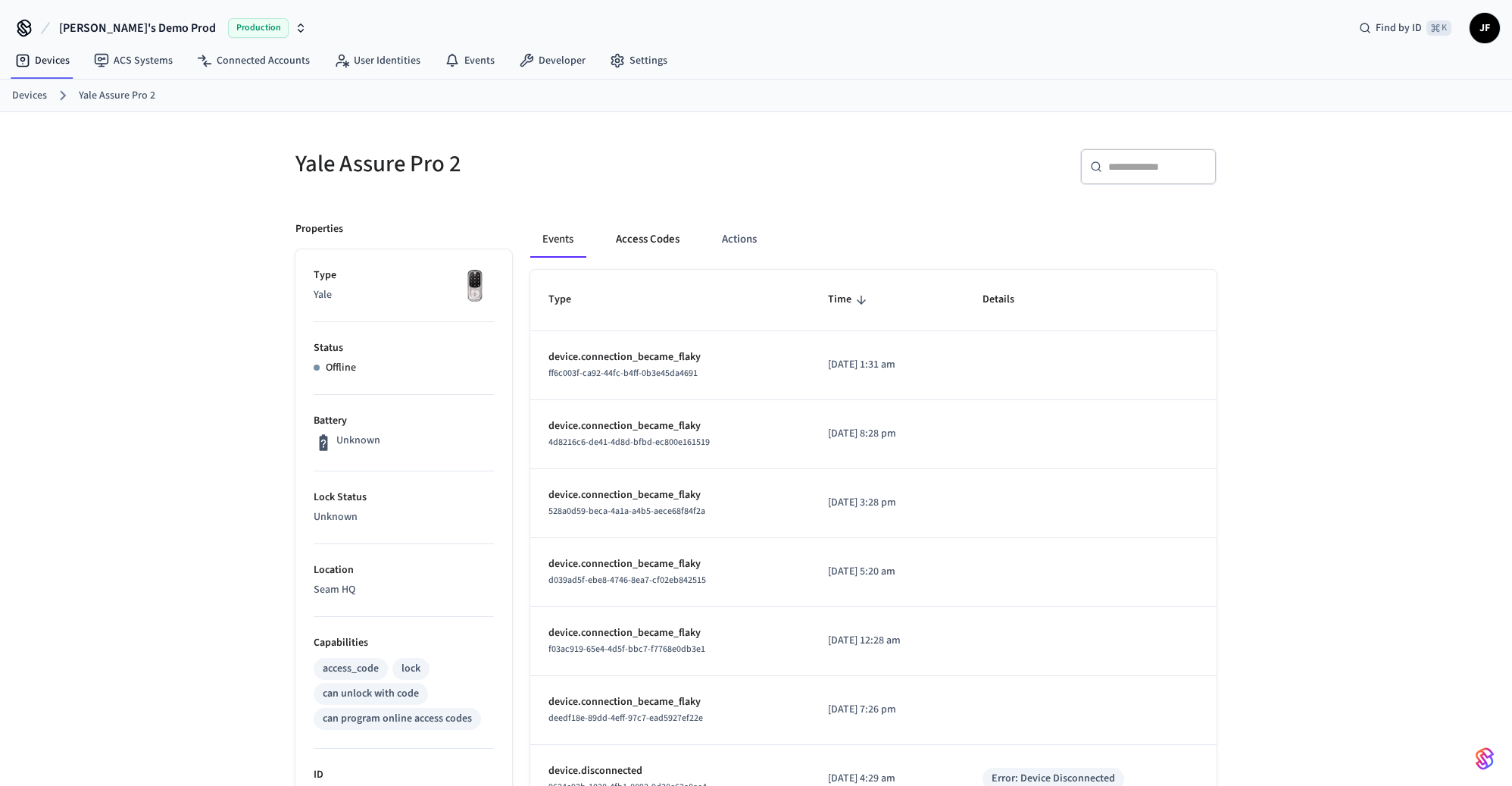
click at [645, 223] on button "Access Codes" at bounding box center [648, 240] width 88 height 37
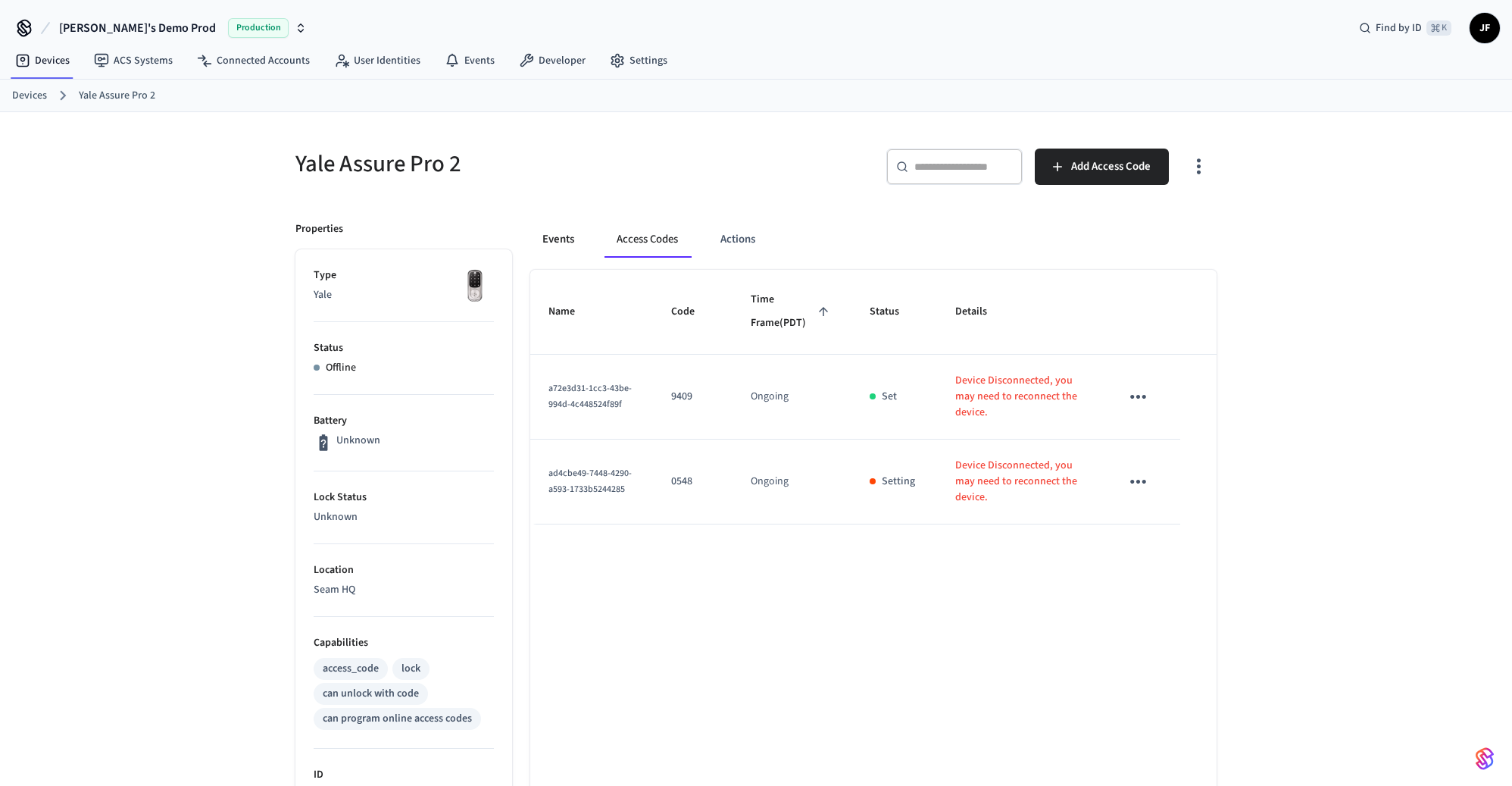
click at [556, 240] on button "Events" at bounding box center [558, 240] width 56 height 37
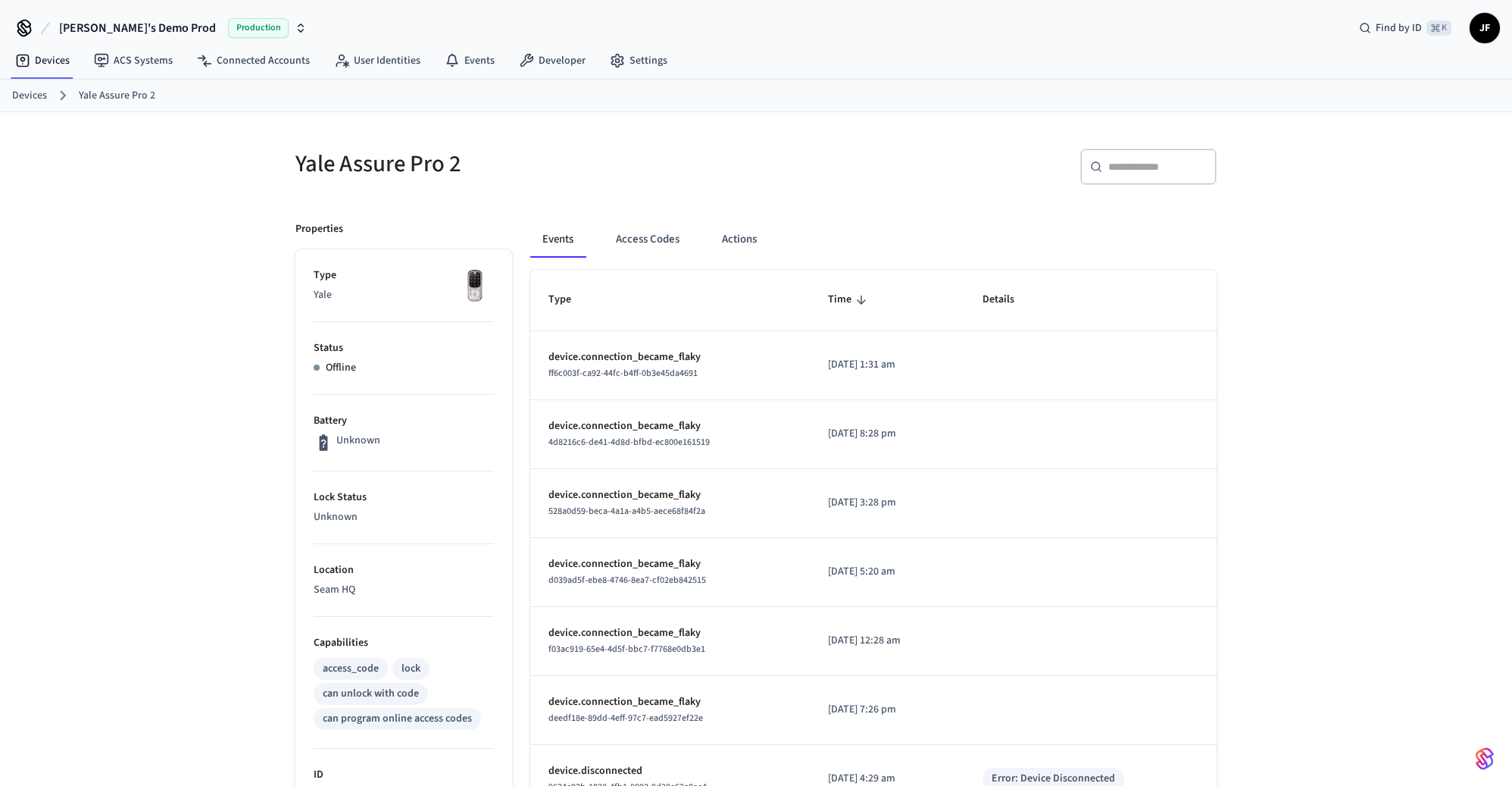
click at [9, 91] on div "Devices Yale Assure Pro 2" at bounding box center [756, 96] width 1512 height 33
click at [13, 89] on link "Devices" at bounding box center [29, 95] width 35 height 16
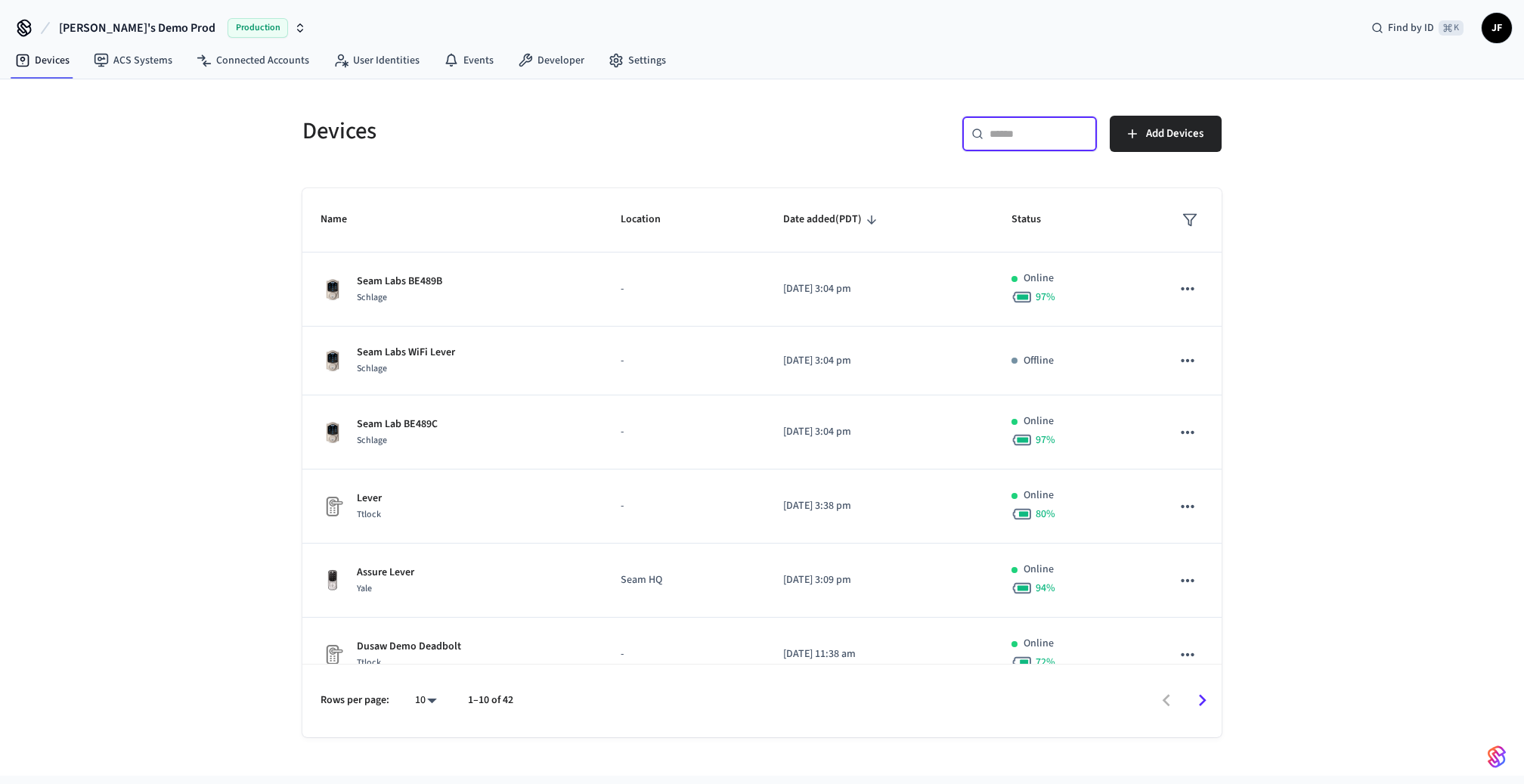
click at [1031, 134] on input "text" at bounding box center [1039, 133] width 99 height 16
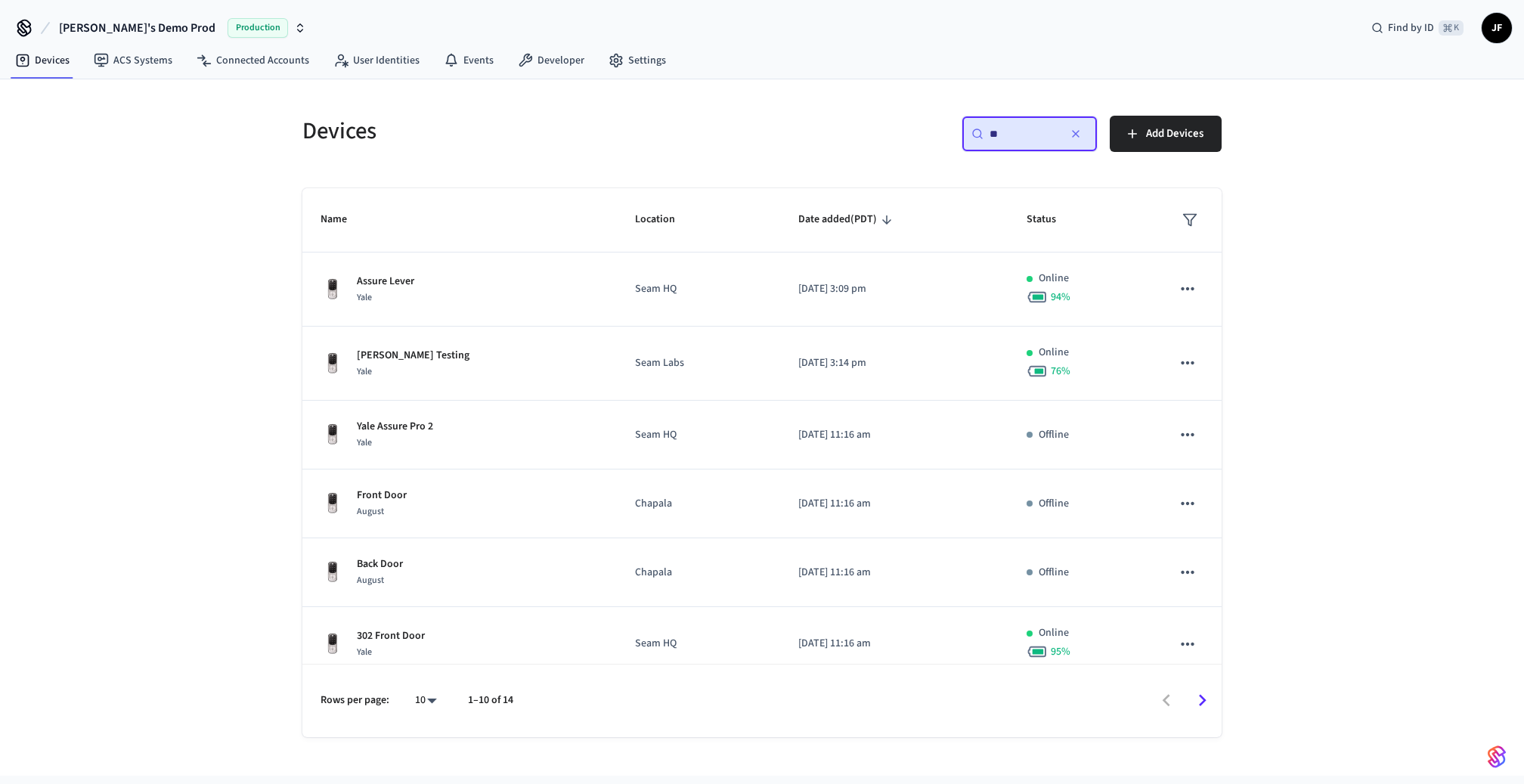
type input "**"
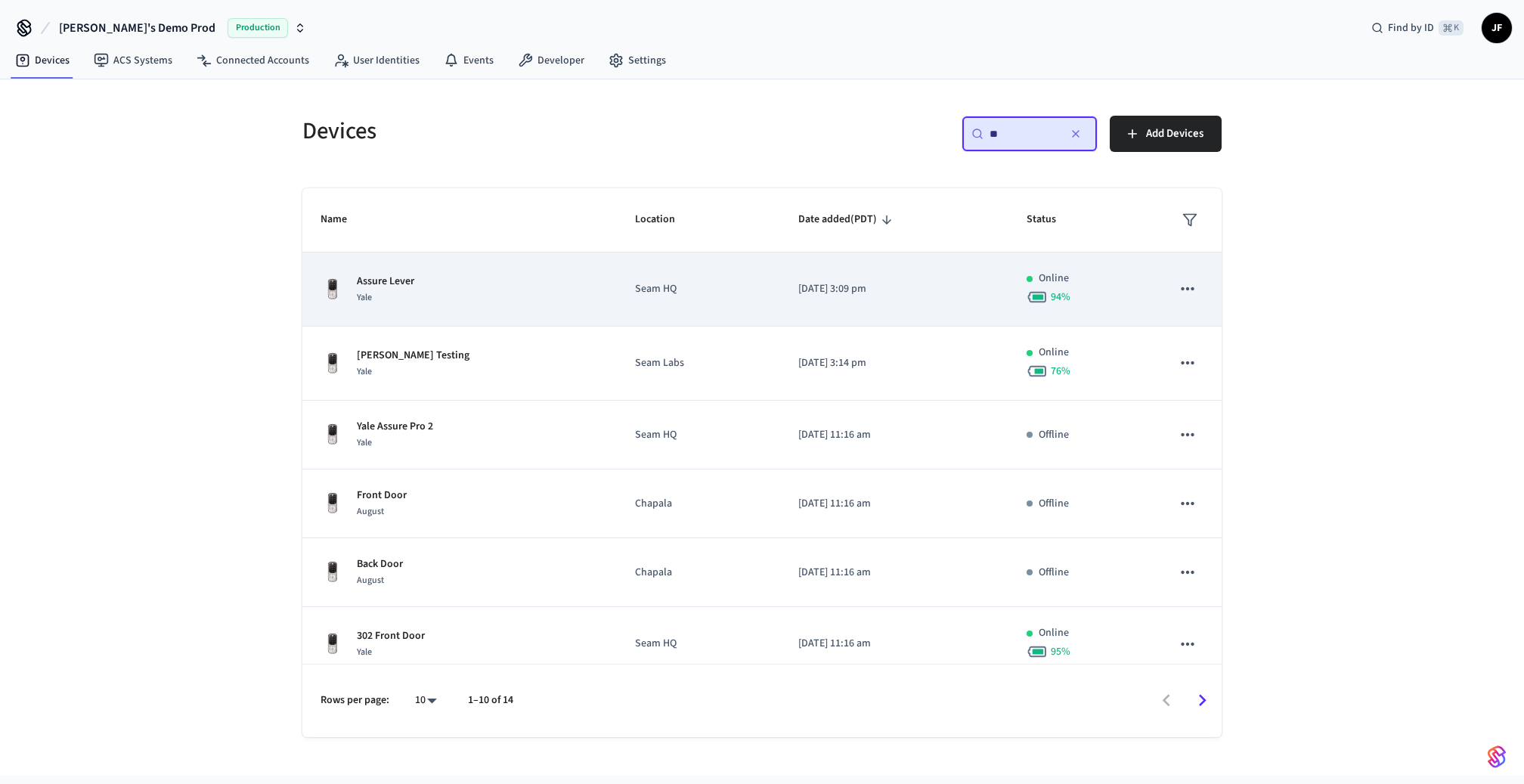
click at [697, 263] on td "Seam HQ" at bounding box center [699, 289] width 163 height 74
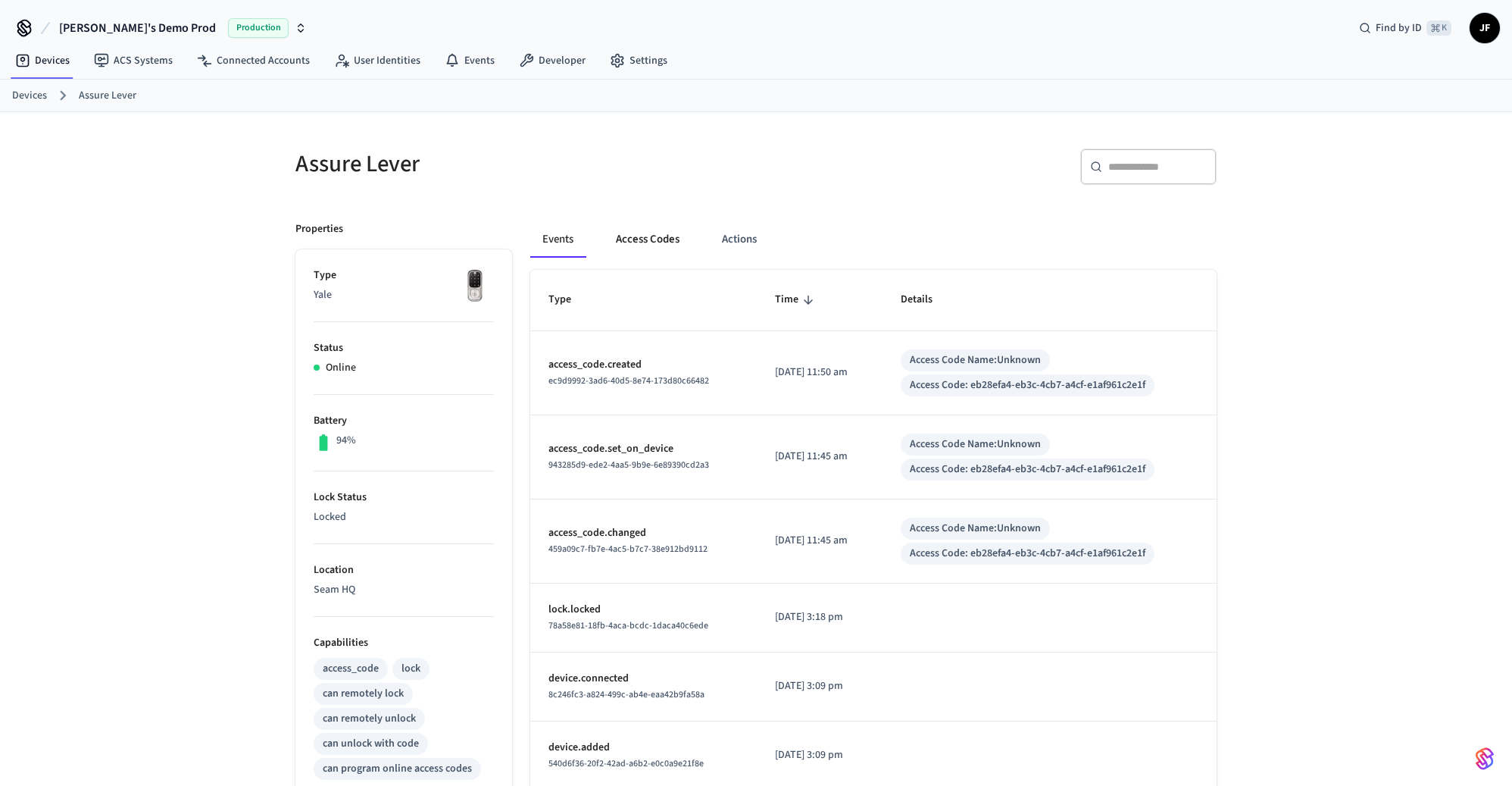
click at [660, 247] on button "Access Codes" at bounding box center [648, 240] width 88 height 37
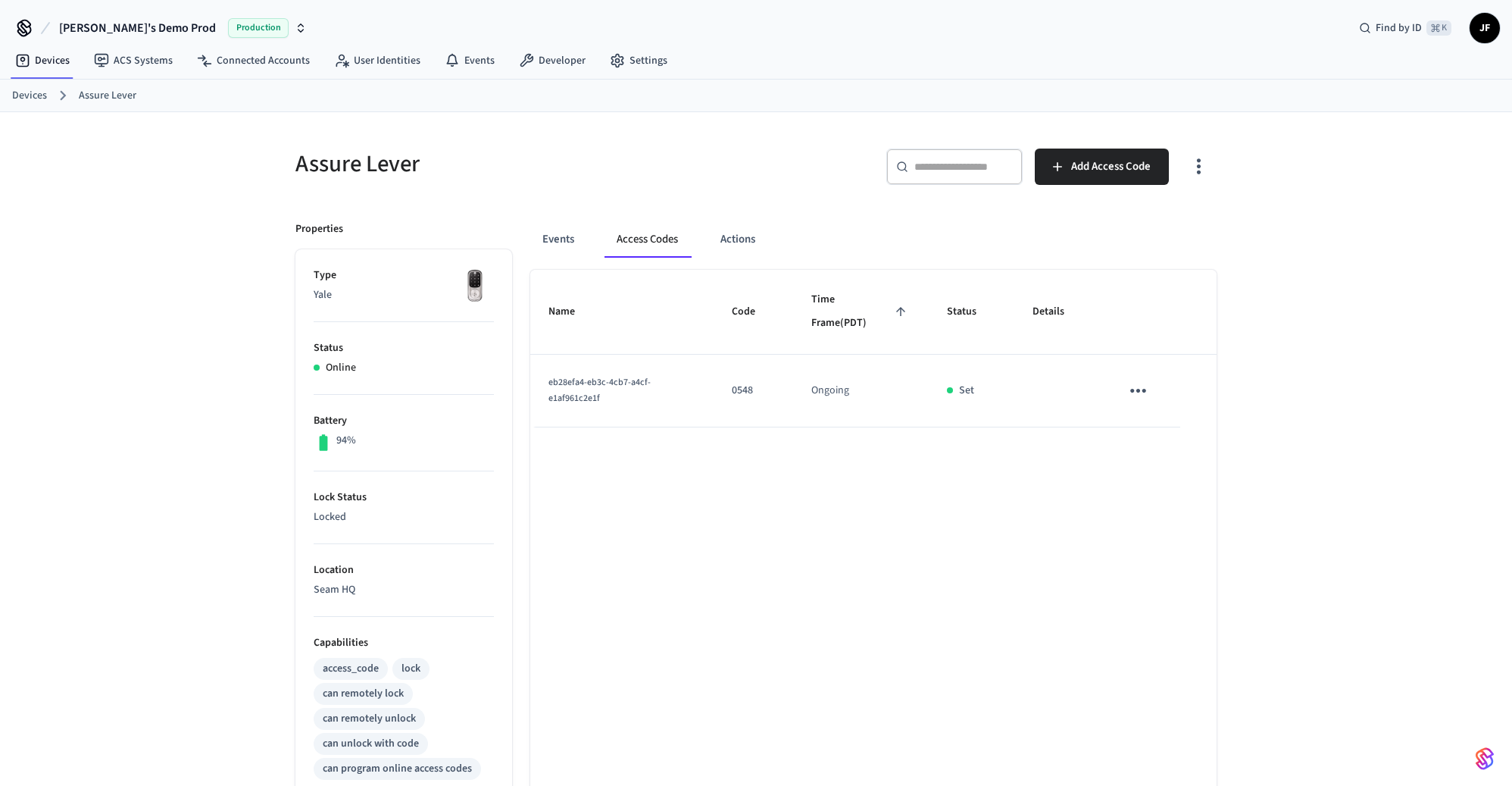
click at [572, 258] on div "Events Access Codes Actions" at bounding box center [874, 245] width 686 height 48
click at [562, 231] on button "Events" at bounding box center [558, 240] width 56 height 37
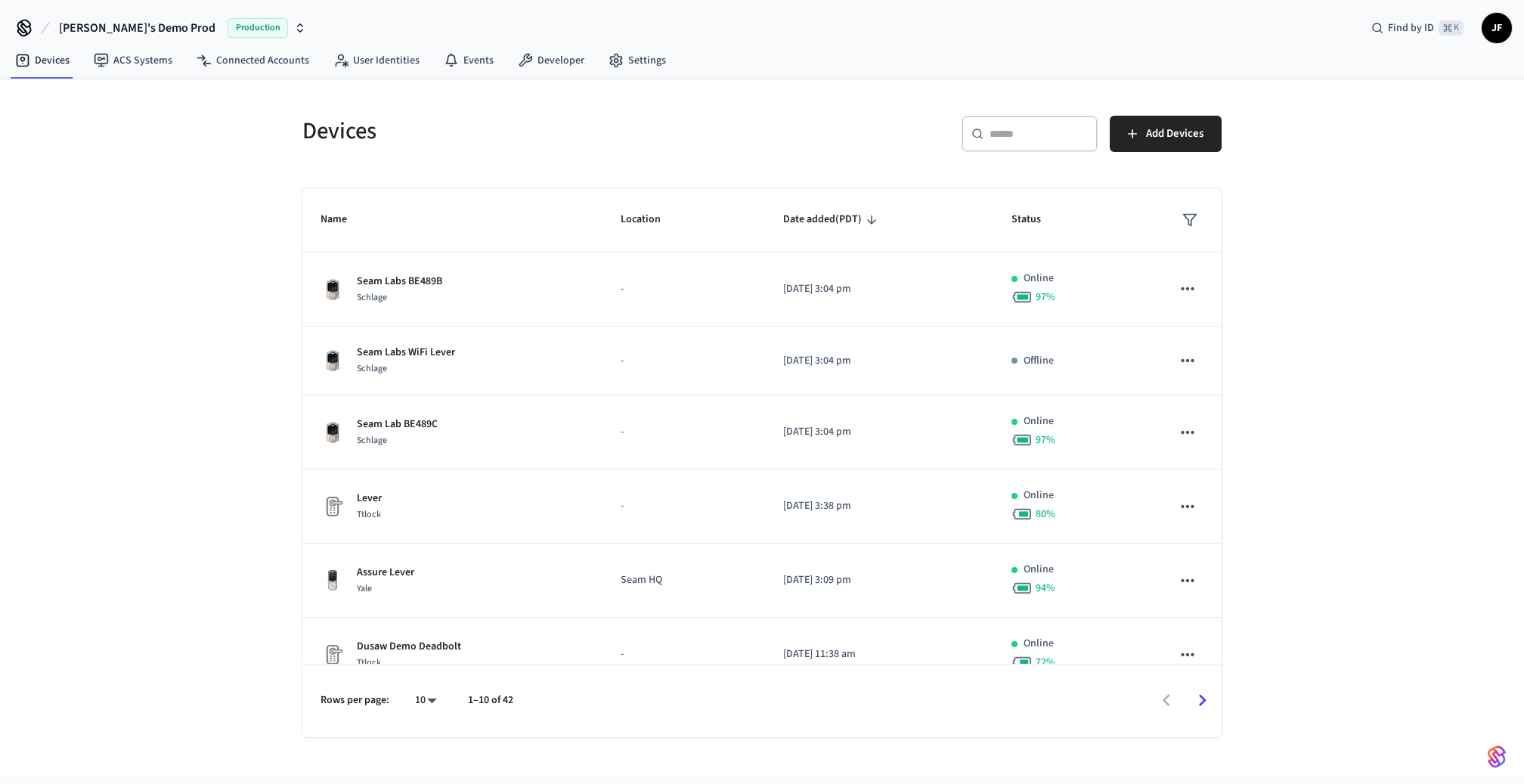
click at [1044, 146] on div "​ ​" at bounding box center [1029, 134] width 136 height 37
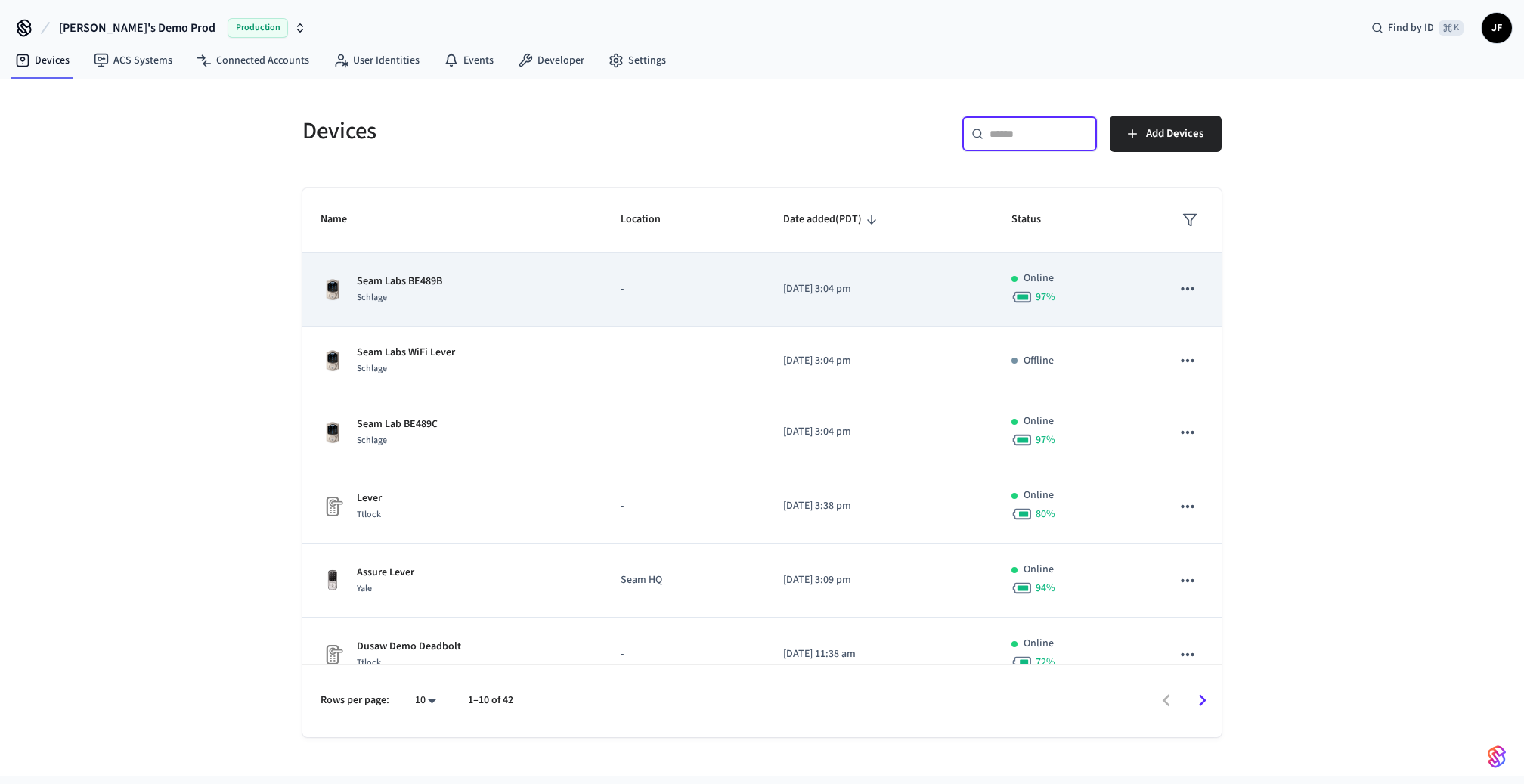
click at [621, 286] on p "-" at bounding box center [684, 288] width 126 height 16
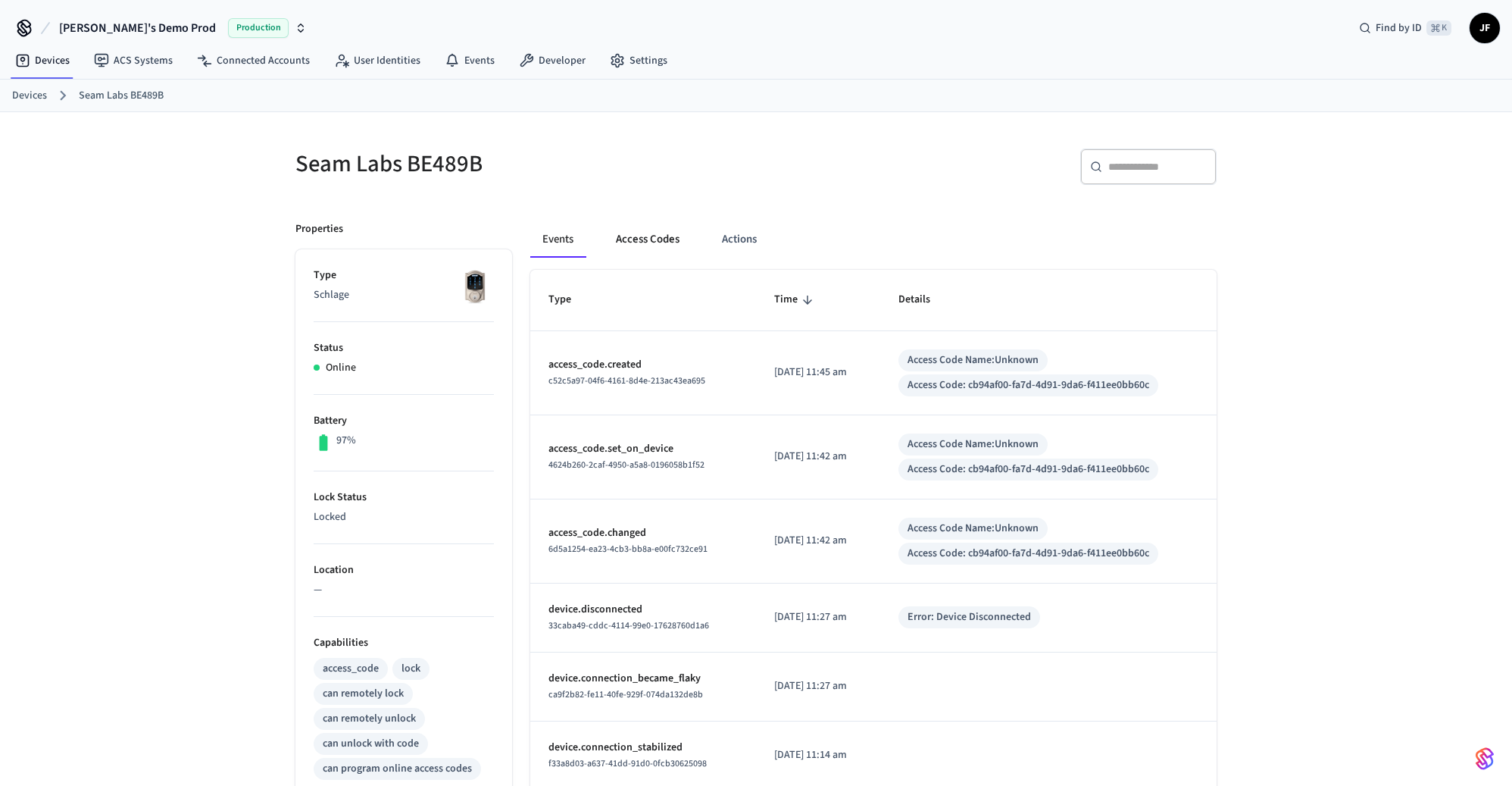
click at [646, 248] on button "Access Codes" at bounding box center [648, 240] width 88 height 37
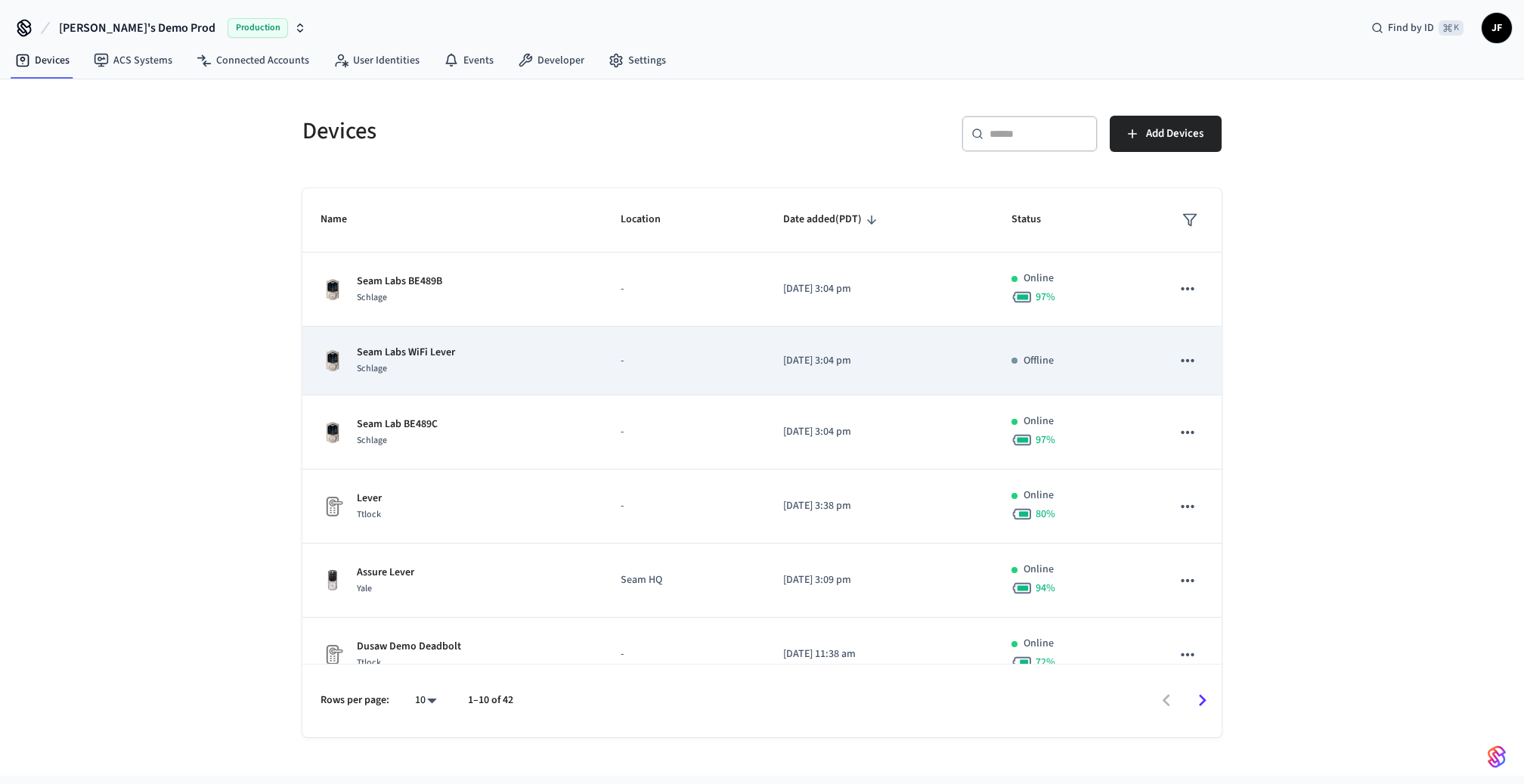
click at [657, 367] on td "-" at bounding box center [684, 361] width 163 height 68
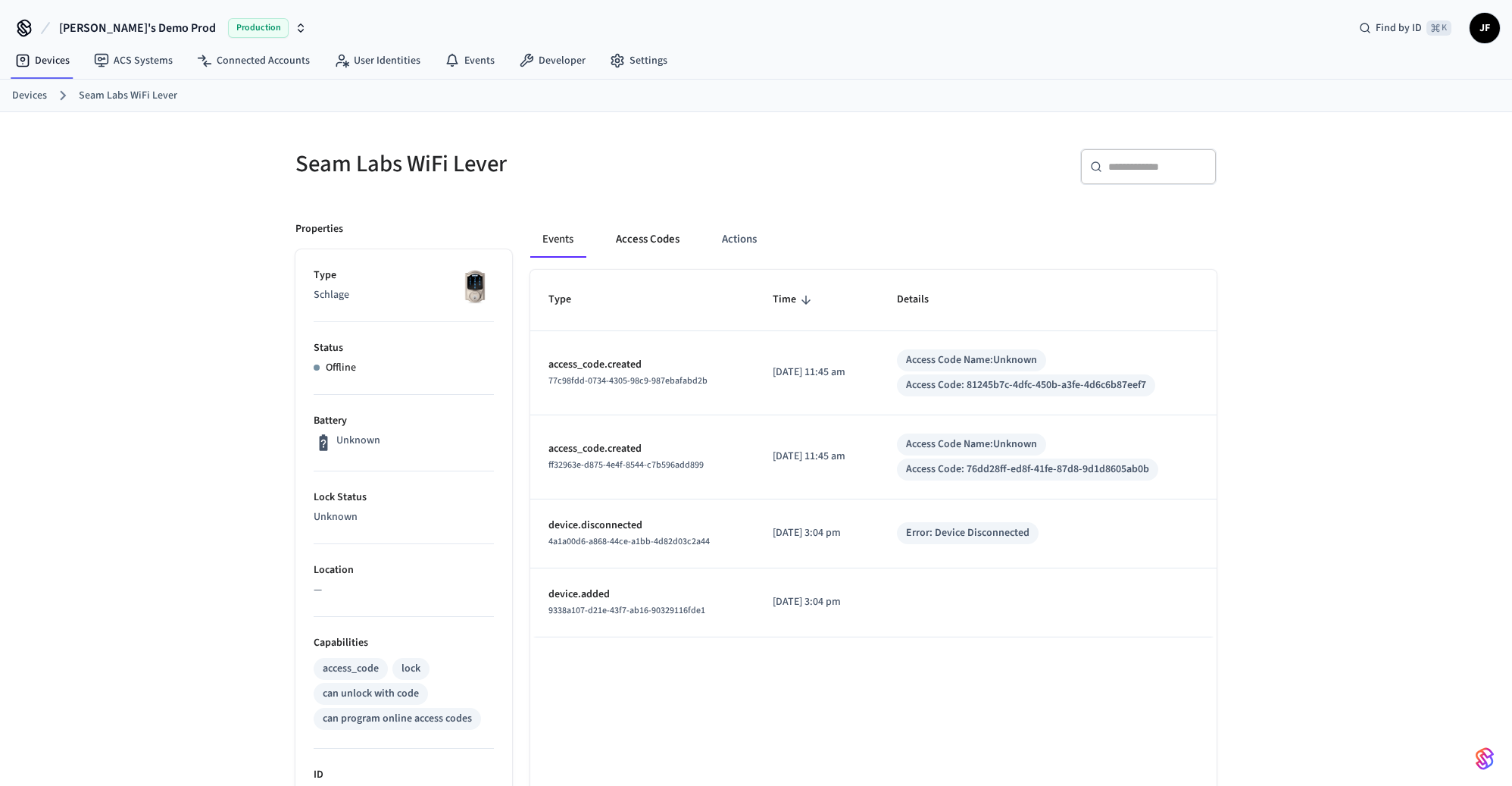
click at [614, 239] on button "Access Codes" at bounding box center [648, 240] width 88 height 37
